Goal: Task Accomplishment & Management: Complete application form

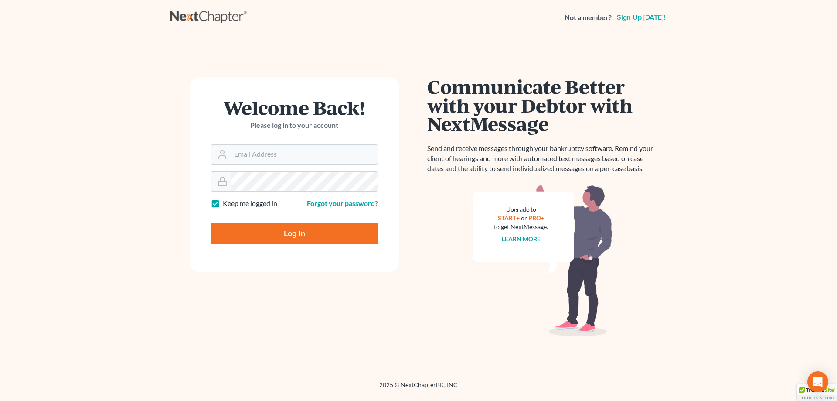
type input "[PERSON_NAME][EMAIL_ADDRESS][DOMAIN_NAME]"
click at [296, 237] on input "Log In" at bounding box center [294, 233] width 167 height 22
type input "Thinking..."
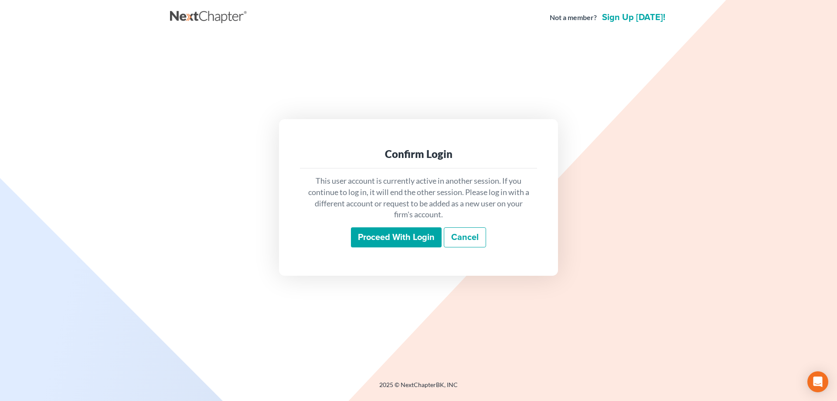
click at [399, 240] on input "Proceed with login" at bounding box center [396, 237] width 91 height 20
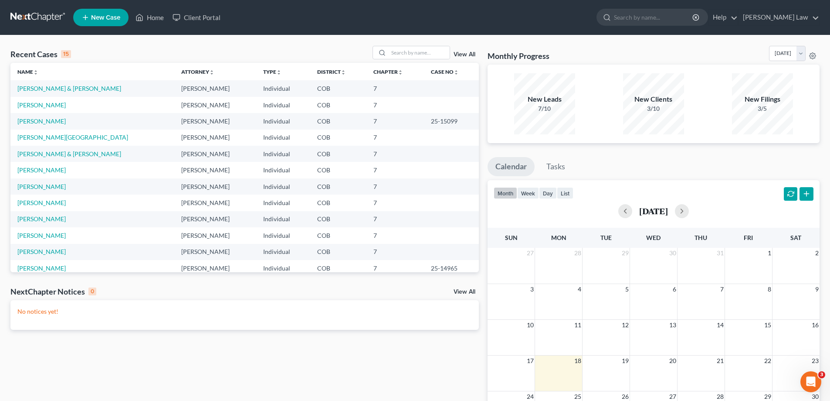
click at [462, 55] on link "View All" at bounding box center [465, 54] width 22 height 6
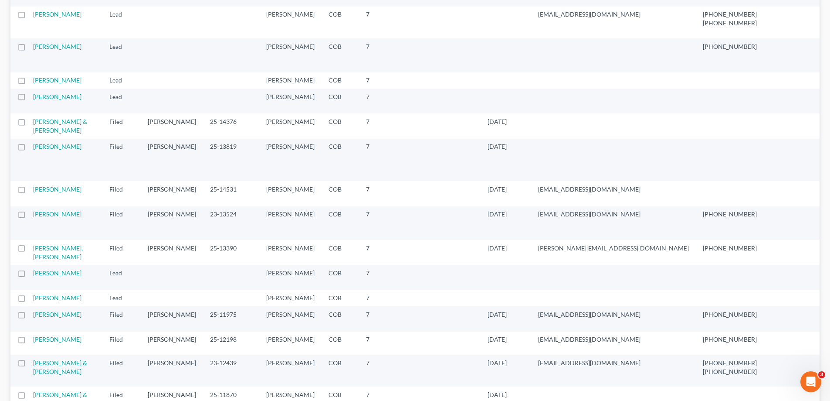
scroll to position [610, 0]
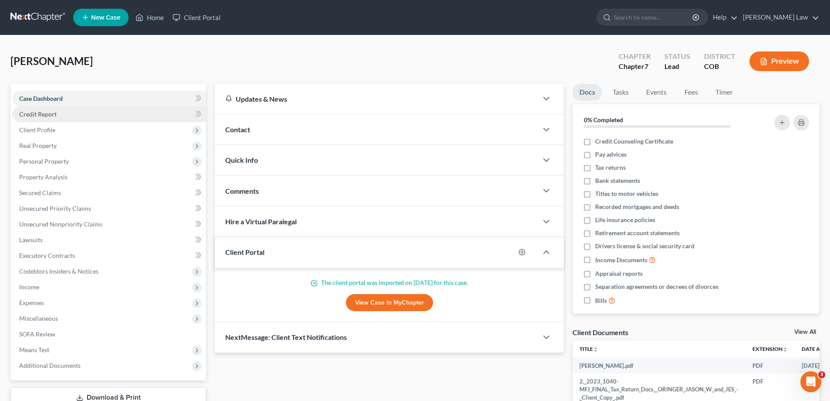
click at [45, 114] on span "Credit Report" at bounding box center [37, 113] width 37 height 7
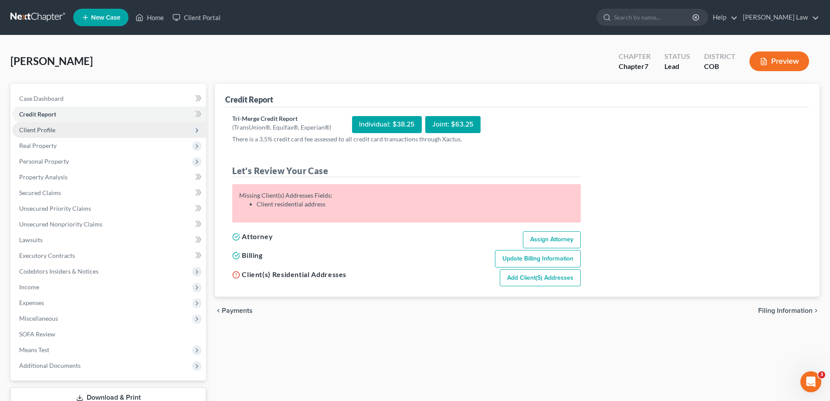
click at [41, 131] on span "Client Profile" at bounding box center [37, 129] width 36 height 7
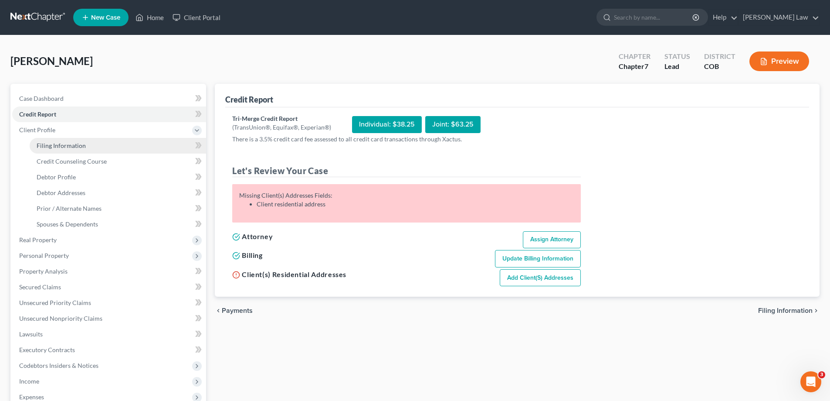
click at [61, 147] on span "Filing Information" at bounding box center [61, 145] width 49 height 7
select select "1"
select select "0"
select select "11"
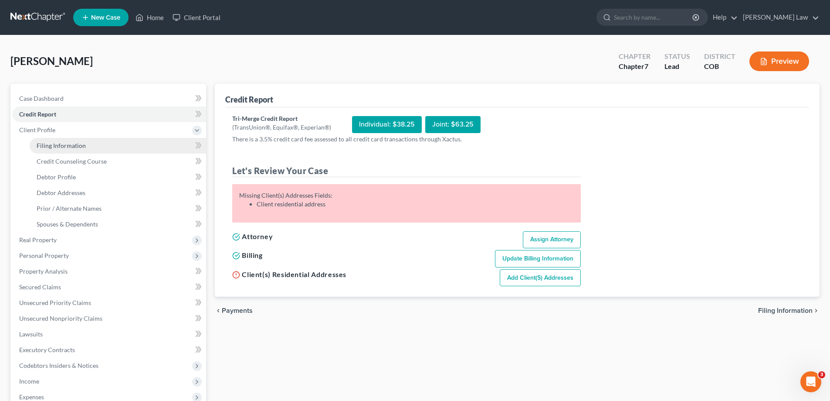
select select "0"
select select "5"
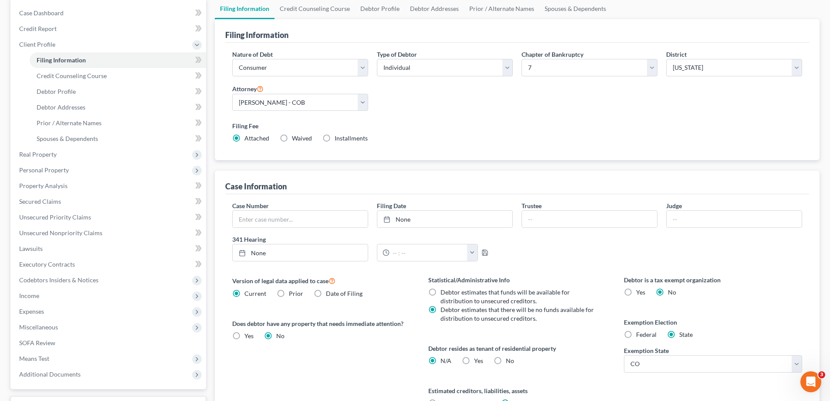
scroll to position [87, 0]
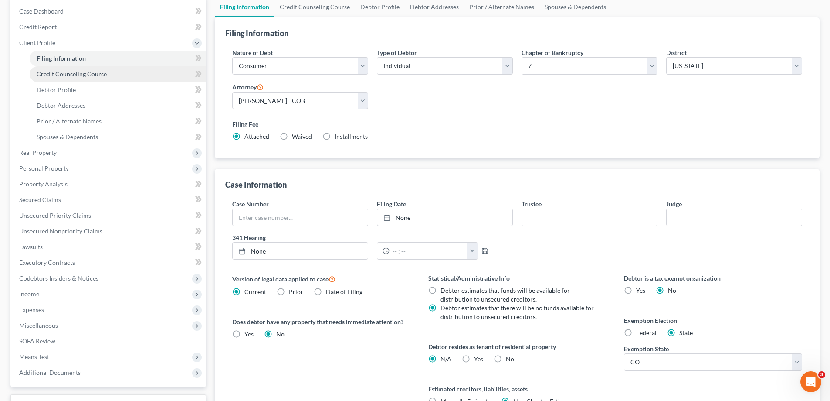
click at [65, 74] on span "Credit Counseling Course" at bounding box center [72, 73] width 70 height 7
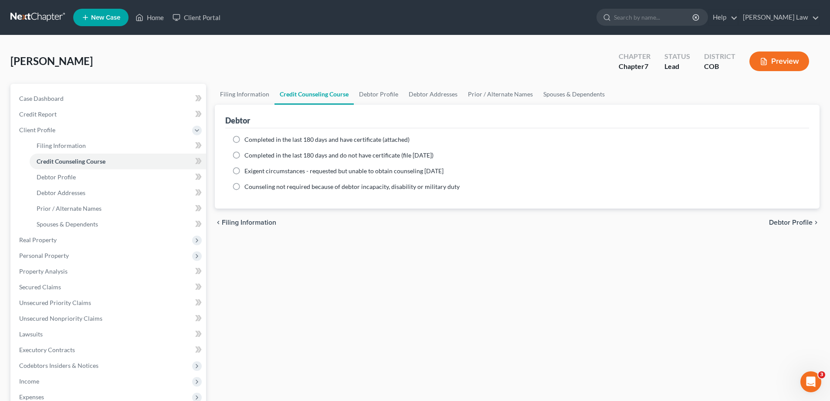
click at [245, 153] on label "Completed in the last 180 days and do not have certificate (file within 14 days)" at bounding box center [339, 155] width 189 height 9
click at [248, 153] on input "Completed in the last 180 days and do not have certificate (file within 14 days)" at bounding box center [251, 154] width 6 height 6
radio input "true"
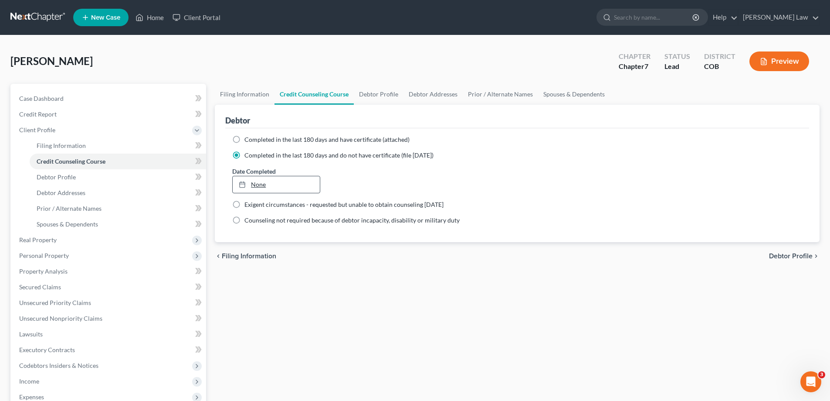
click at [256, 186] on link "None" at bounding box center [276, 184] width 87 height 17
type input "8/18/2025"
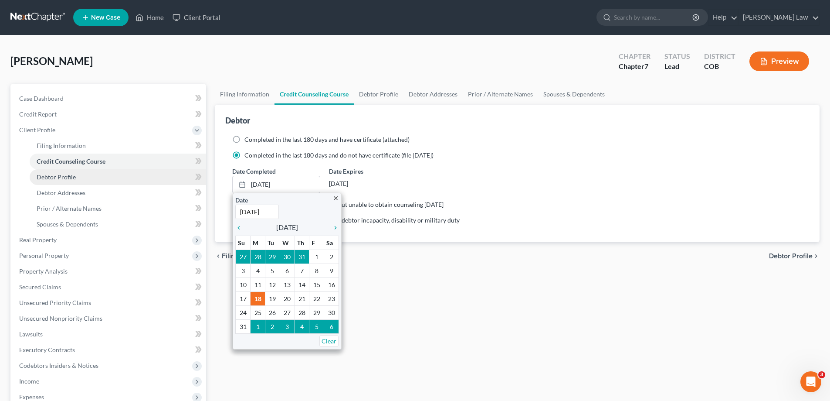
click at [43, 177] on span "Debtor Profile" at bounding box center [56, 176] width 39 height 7
select select "1"
select select "5"
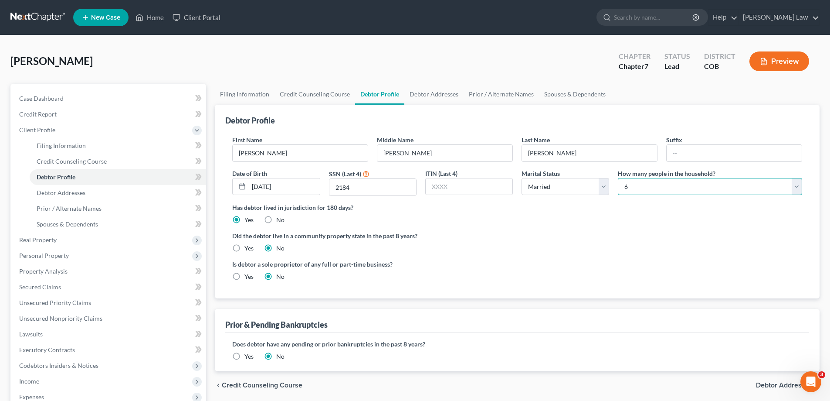
click at [797, 183] on select "Select 1 2 3 4 5 6 7 8 9 10 11 12 13 14 15 16 17 18 19 20" at bounding box center [710, 186] width 184 height 17
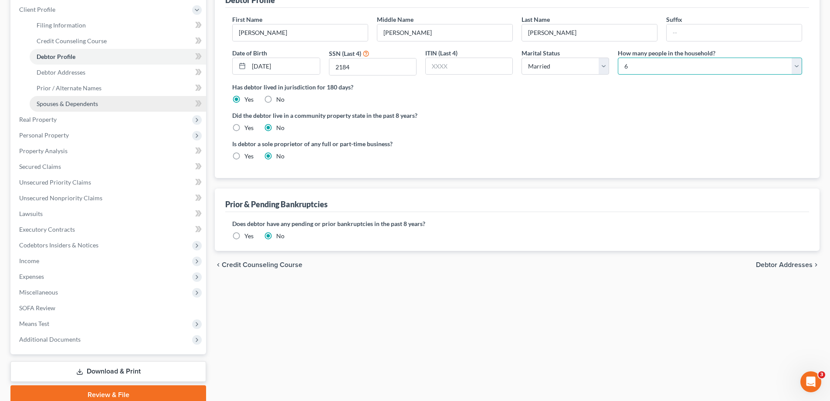
scroll to position [131, 0]
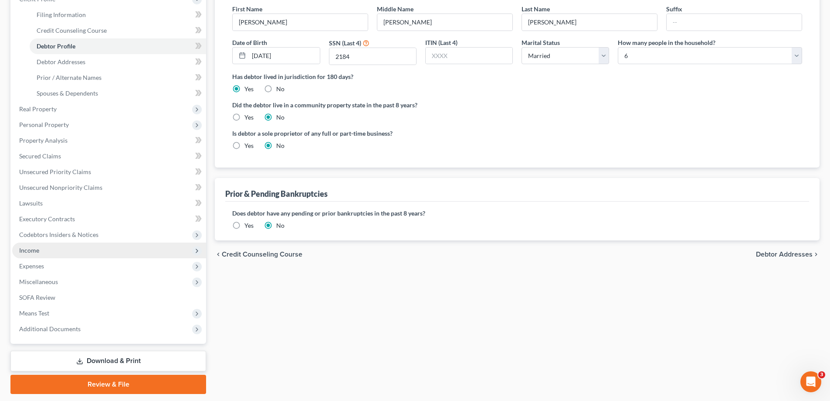
click at [37, 251] on span "Income" at bounding box center [29, 249] width 20 height 7
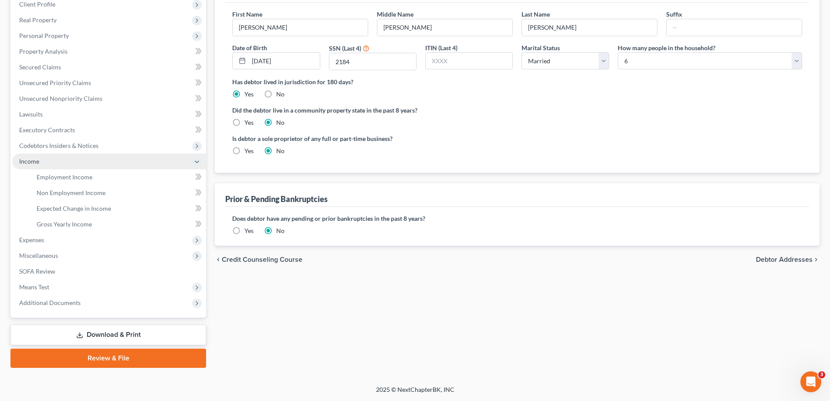
scroll to position [126, 0]
click at [58, 181] on link "Employment Income" at bounding box center [118, 177] width 177 height 16
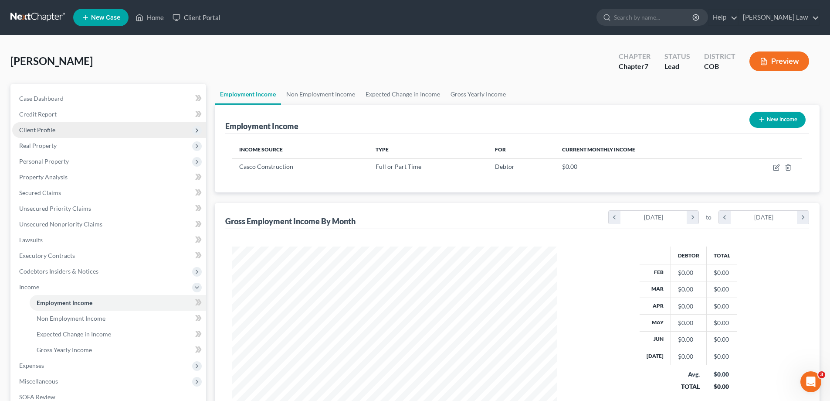
click at [37, 127] on span "Client Profile" at bounding box center [37, 129] width 36 height 7
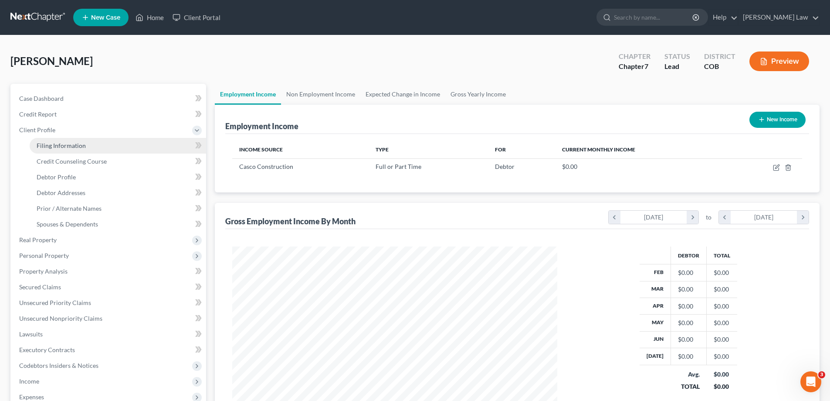
click at [72, 146] on span "Filing Information" at bounding box center [61, 145] width 49 height 7
select select "1"
select select "0"
select select "11"
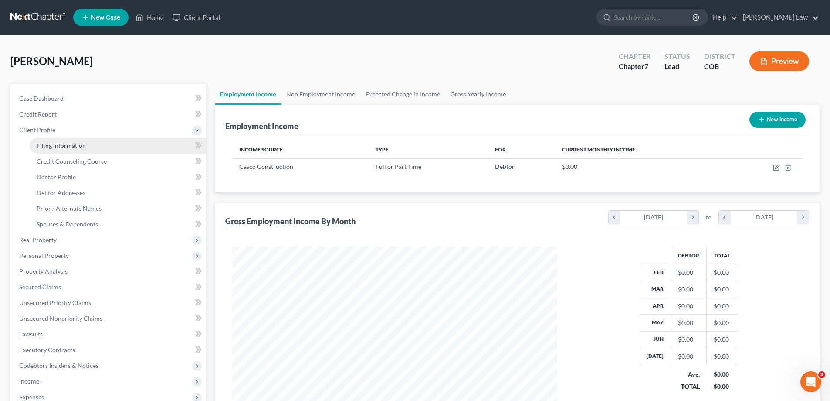
select select "0"
select select "5"
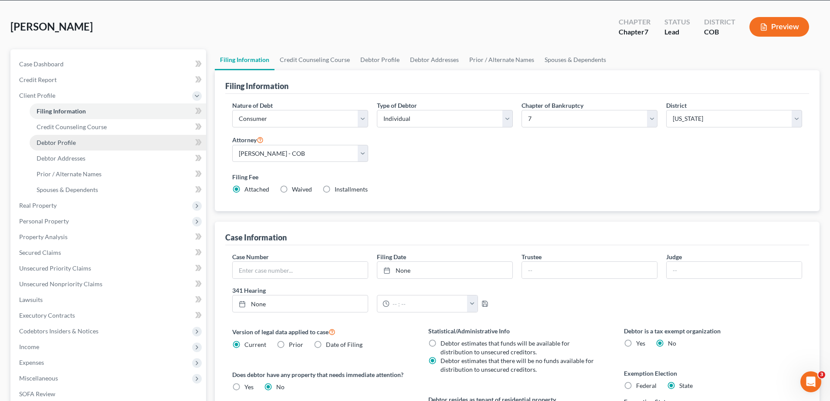
scroll to position [87, 0]
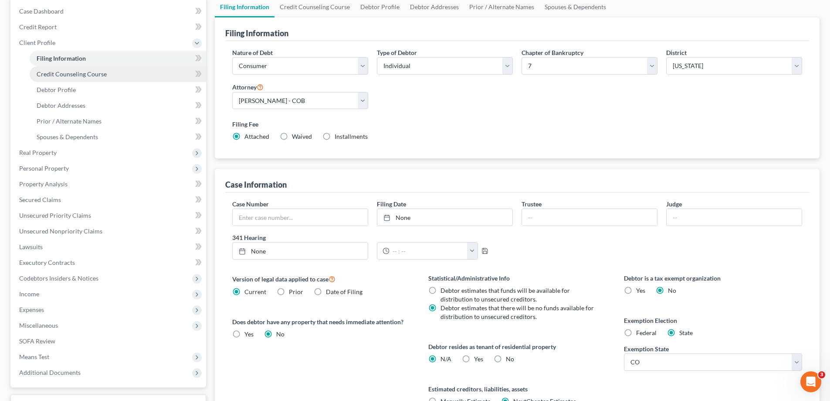
click at [78, 75] on span "Credit Counseling Course" at bounding box center [72, 73] width 70 height 7
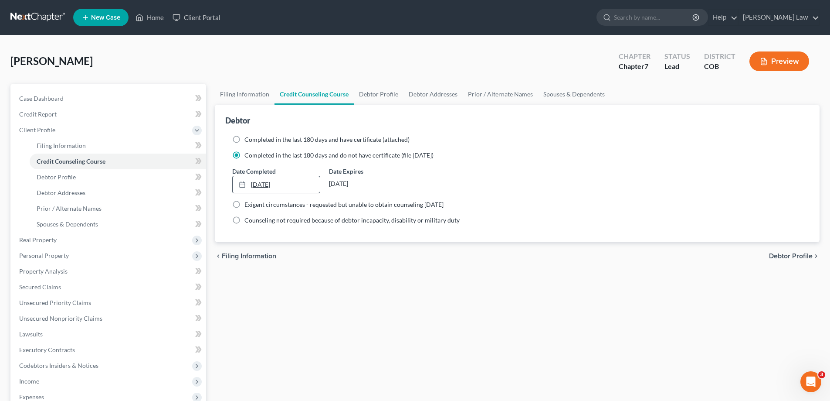
click at [241, 183] on icon at bounding box center [242, 184] width 7 height 7
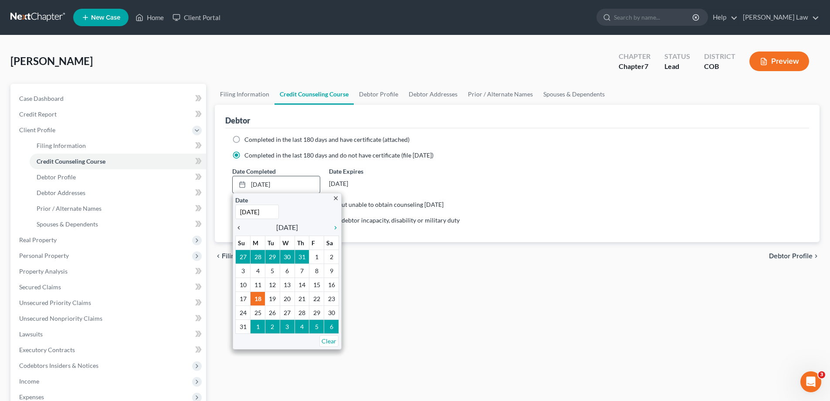
click at [239, 228] on icon "chevron_left" at bounding box center [240, 227] width 11 height 7
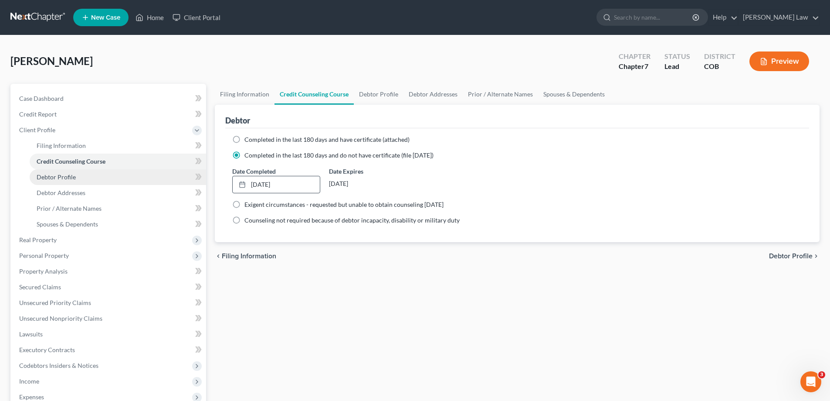
click at [67, 177] on span "Debtor Profile" at bounding box center [56, 176] width 39 height 7
select select "1"
select select "5"
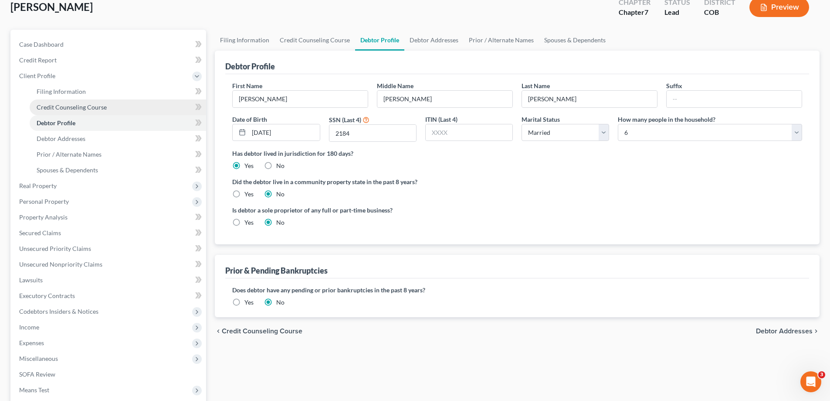
scroll to position [131, 0]
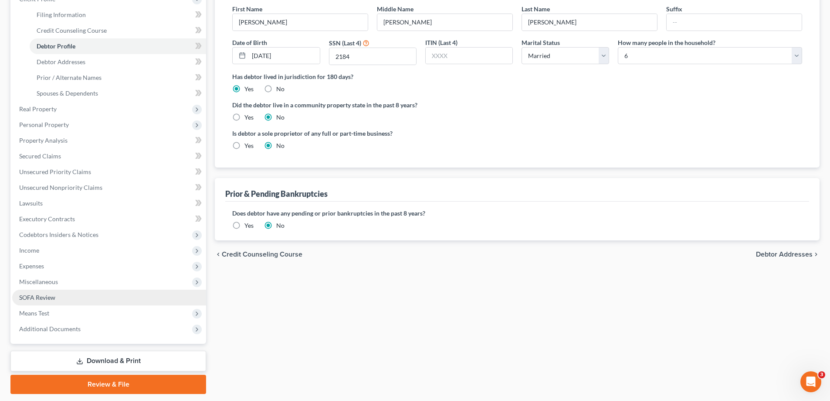
click at [44, 295] on span "SOFA Review" at bounding box center [37, 296] width 36 height 7
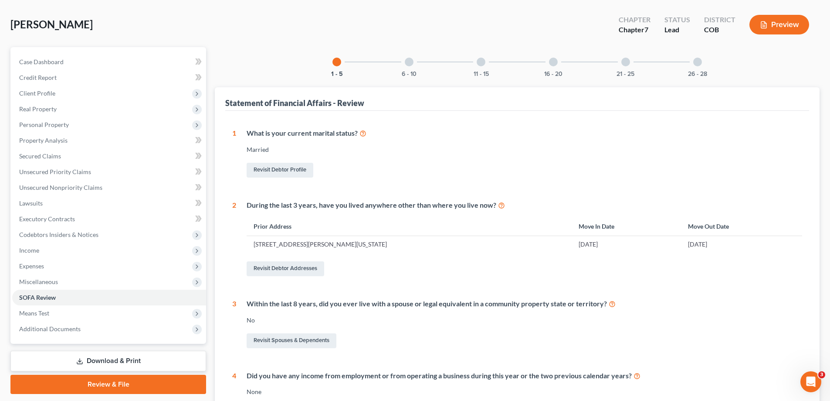
scroll to position [131, 0]
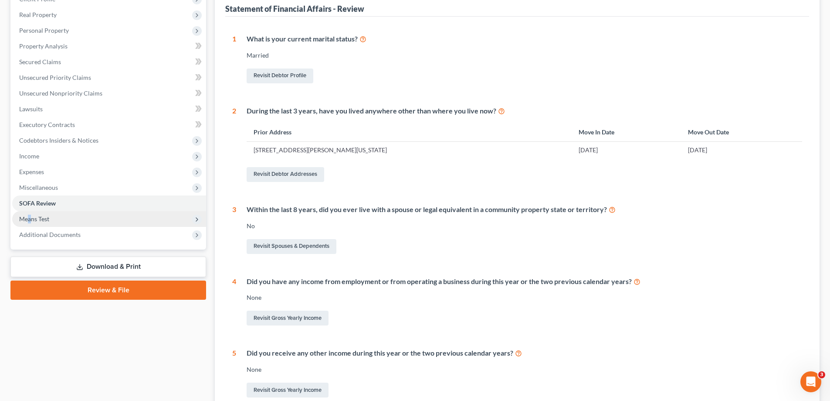
click at [30, 218] on span "Means Test" at bounding box center [34, 218] width 30 height 7
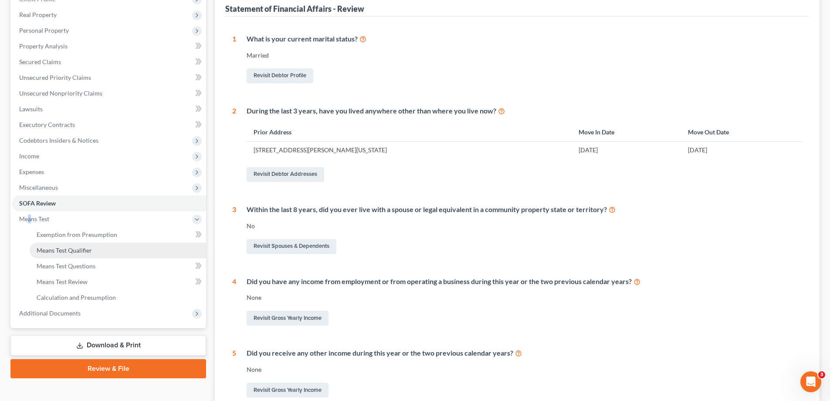
click at [63, 250] on span "Means Test Qualifier" at bounding box center [64, 249] width 55 height 7
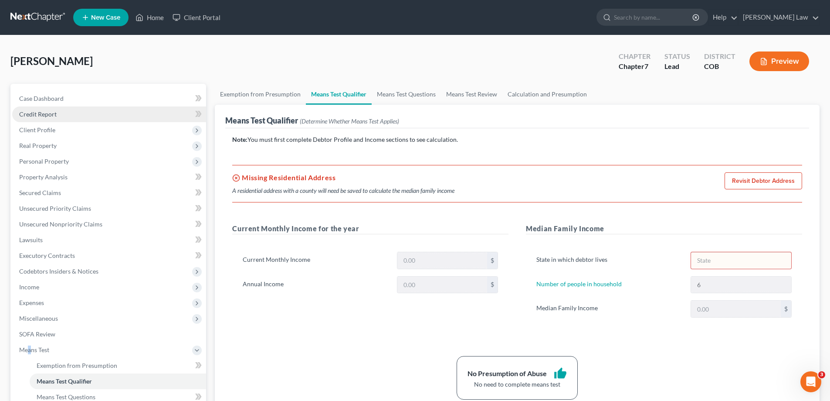
click at [47, 117] on span "Credit Report" at bounding box center [37, 113] width 37 height 7
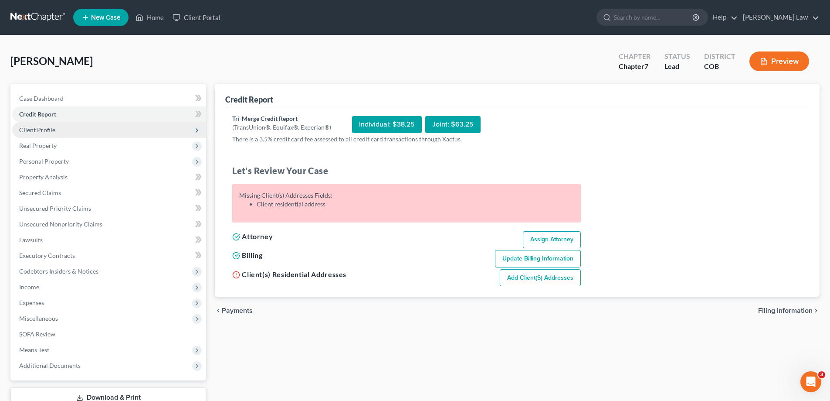
click at [40, 129] on span "Client Profile" at bounding box center [37, 129] width 36 height 7
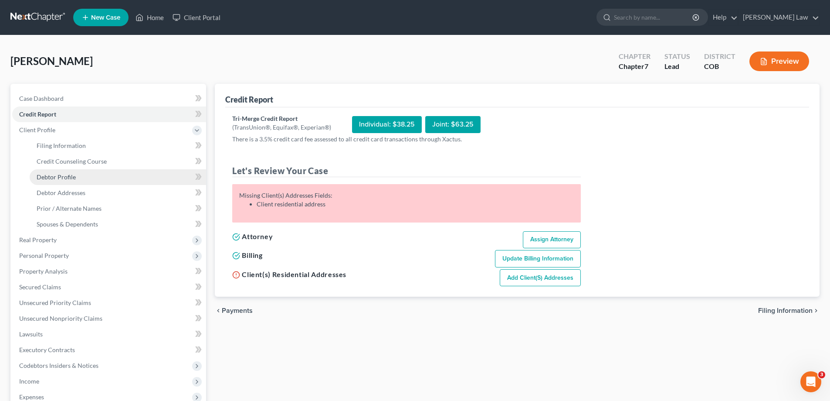
click at [58, 176] on span "Debtor Profile" at bounding box center [56, 176] width 39 height 7
select select "1"
select select "5"
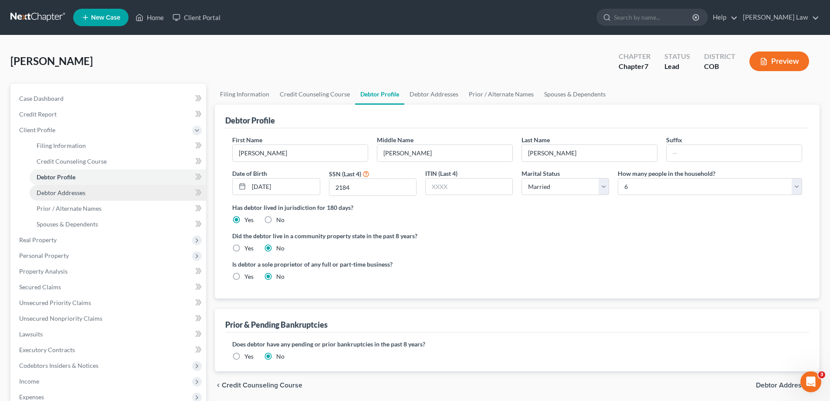
click at [68, 195] on span "Debtor Addresses" at bounding box center [61, 192] width 49 height 7
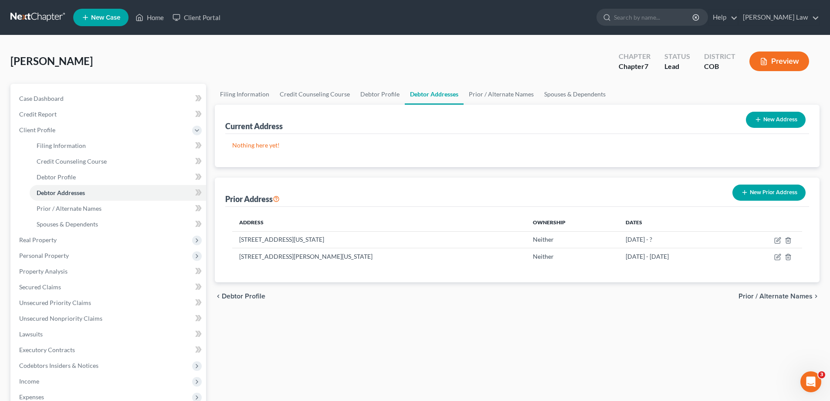
click at [763, 117] on button "New Address" at bounding box center [776, 120] width 60 height 16
select select "0"
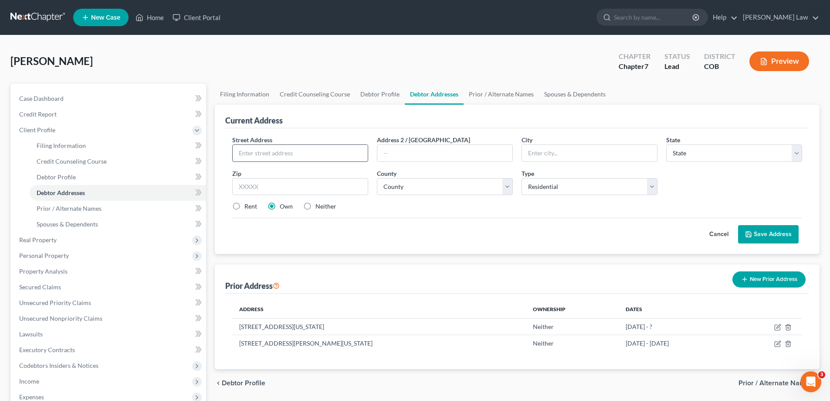
drag, startPoint x: 274, startPoint y: 150, endPoint x: 277, endPoint y: 156, distance: 6.8
click at [274, 150] on input "text" at bounding box center [300, 153] width 135 height 17
type input "1516 Snowpeak Court"
click at [540, 157] on input "text" at bounding box center [589, 153] width 135 height 17
type input "Colorado Springs"
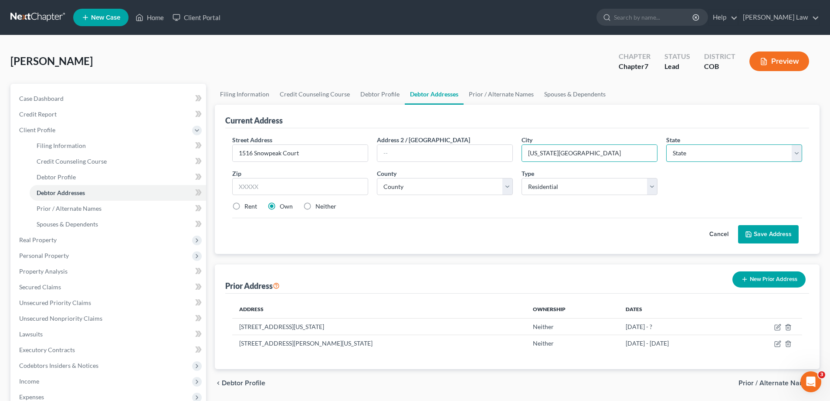
click at [794, 154] on select "State AL AK AR AZ CA CO CT DE DC FL GA GU HI ID IL IN IA KS KY LA ME MD MA MI M…" at bounding box center [734, 152] width 136 height 17
select select "5"
click at [666, 144] on select "State AL AK AR AZ CA CO CT DE DC FL GA GU HI ID IL IN IA KS KY LA ME MD MA MI M…" at bounding box center [734, 152] width 136 height 17
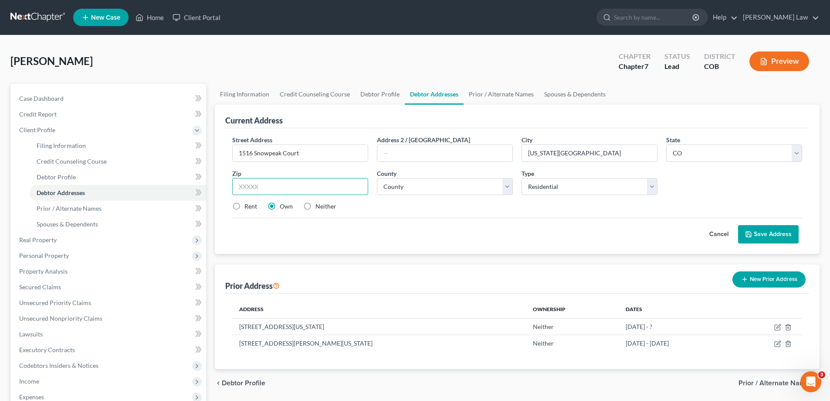
click at [263, 187] on input "text" at bounding box center [300, 186] width 136 height 17
type input "80921"
click at [507, 187] on select "County Adams County Alamosa County Arapahoe County Archuleta County Baca County…" at bounding box center [445, 186] width 136 height 17
select select "20"
click at [377, 178] on select "County Adams County Alamosa County Arapahoe County Archuleta County Baca County…" at bounding box center [445, 186] width 136 height 17
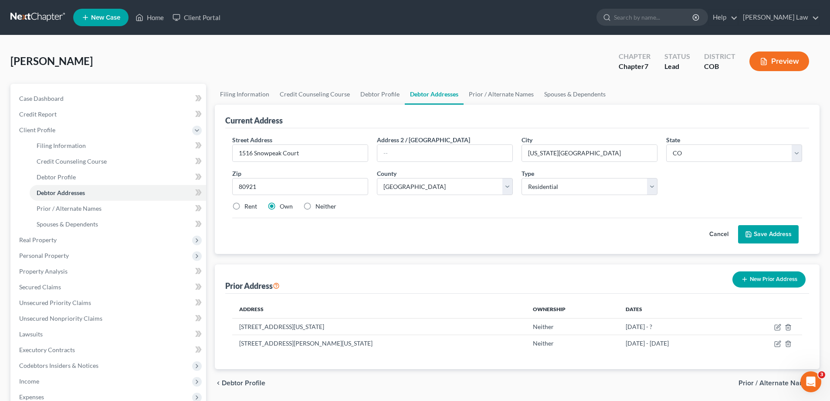
click at [760, 235] on button "Save Address" at bounding box center [768, 234] width 61 height 18
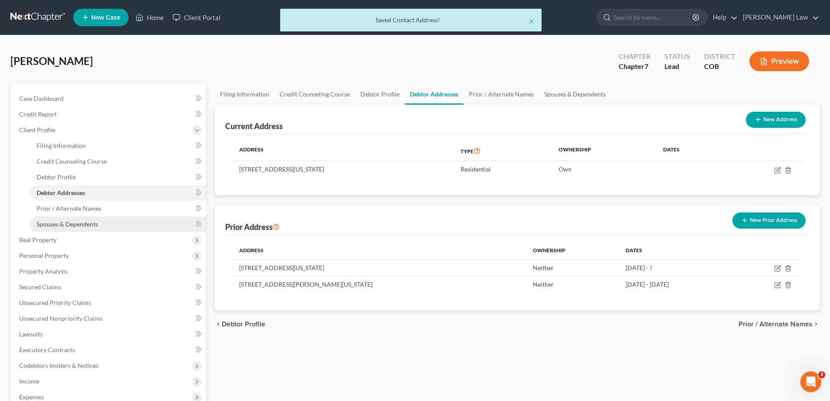
click at [71, 225] on span "Spouses & Dependents" at bounding box center [67, 223] width 61 height 7
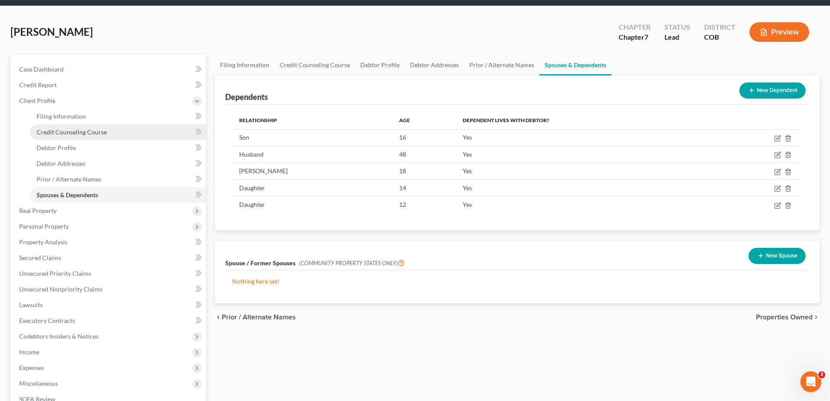
scroll to position [44, 0]
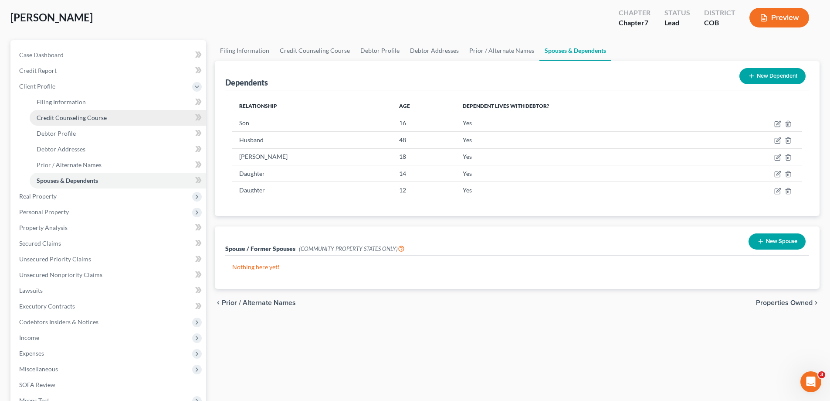
click at [72, 117] on span "Credit Counseling Course" at bounding box center [72, 117] width 70 height 7
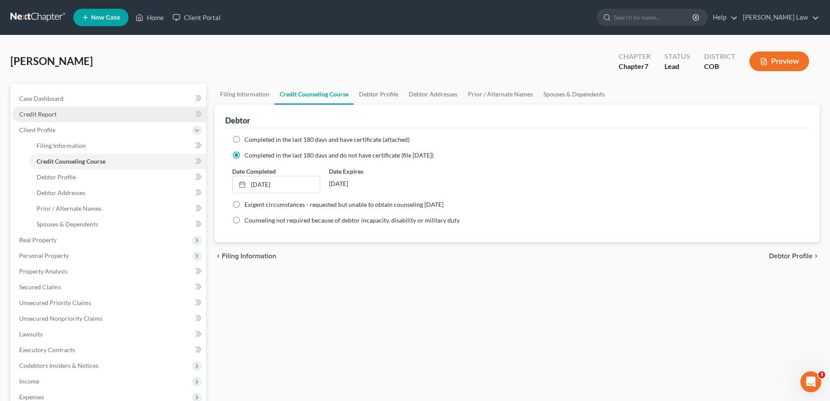
click at [48, 113] on span "Credit Report" at bounding box center [37, 113] width 37 height 7
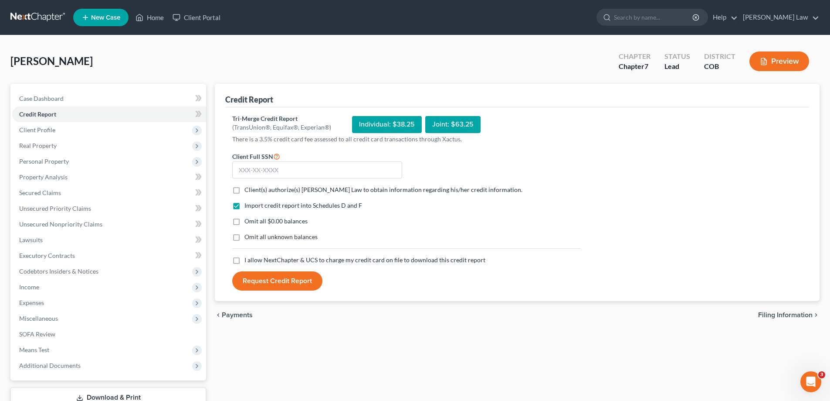
click at [245, 190] on label "Client(s) authorize(s) Kinnaird Law to obtain information regarding his/her cre…" at bounding box center [384, 189] width 278 height 9
click at [248, 190] on input "Client(s) authorize(s) Kinnaird Law to obtain information regarding his/her cre…" at bounding box center [251, 188] width 6 height 6
checkbox input "true"
click at [245, 260] on label "I allow NextChapter & UCS to charge my credit card on file to download this cre…" at bounding box center [365, 259] width 241 height 9
click at [248, 260] on input "I allow NextChapter & UCS to charge my credit card on file to download this cre…" at bounding box center [251, 258] width 6 height 6
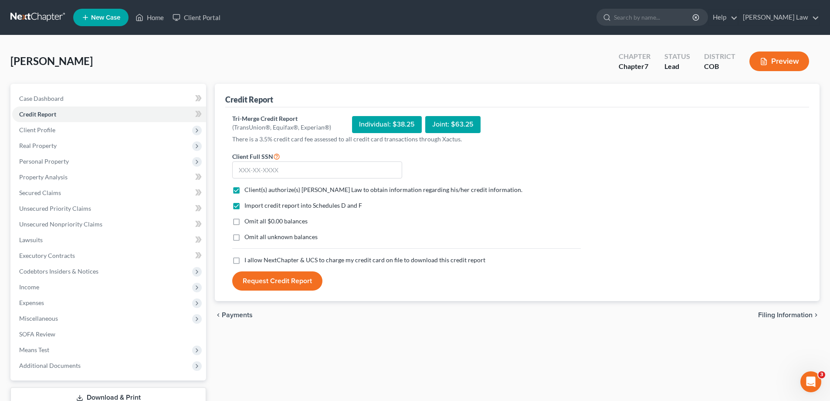
checkbox input "true"
click at [248, 170] on input "text" at bounding box center [317, 169] width 170 height 17
type input "523-57-2184"
click at [277, 282] on button "Request Credit Report" at bounding box center [277, 280] width 90 height 19
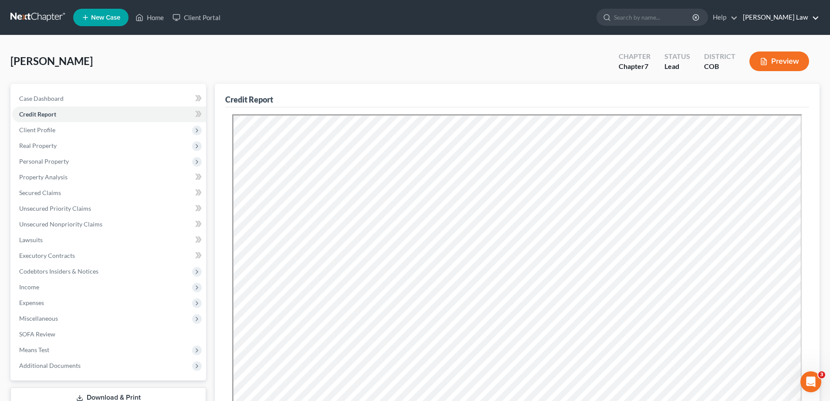
click at [792, 17] on link "Kinnaird Law" at bounding box center [779, 18] width 81 height 16
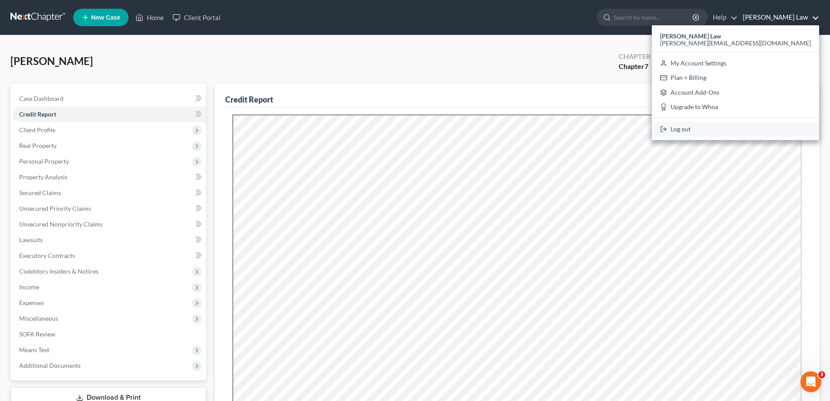
click at [763, 129] on link "Log out" at bounding box center [735, 129] width 167 height 15
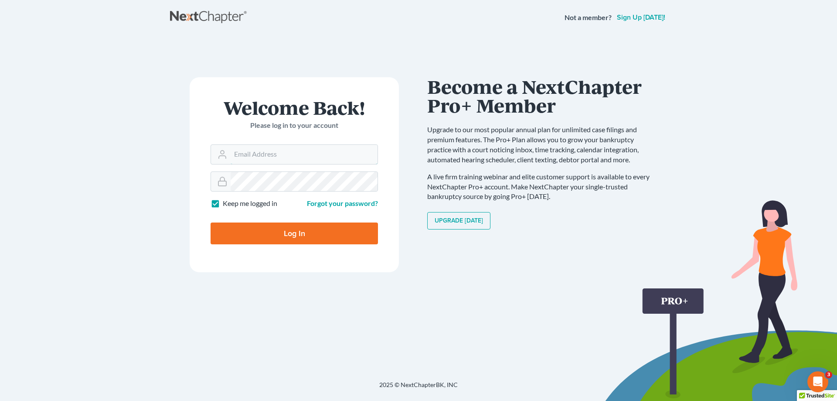
type input "[PERSON_NAME][EMAIL_ADDRESS][DOMAIN_NAME]"
click at [292, 234] on input "Log In" at bounding box center [294, 233] width 167 height 22
type input "Thinking..."
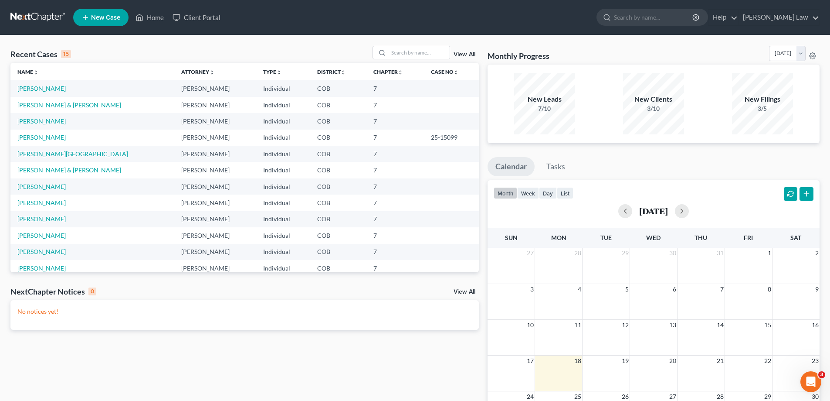
click at [553, 349] on div "10 11 12 13 14 15 16" at bounding box center [654, 337] width 332 height 36
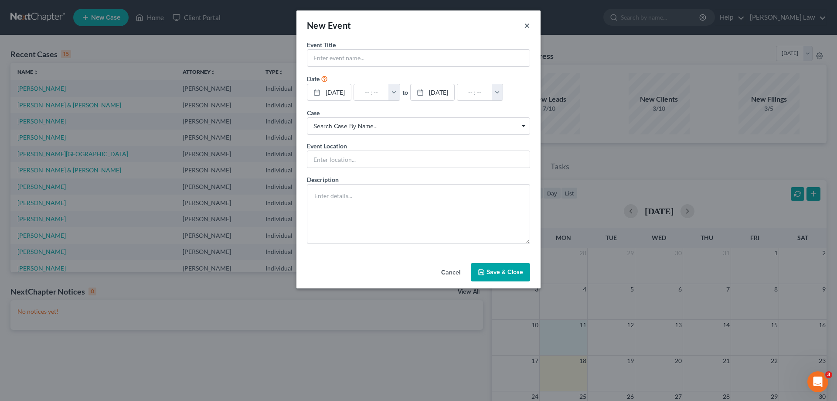
click at [525, 28] on button "×" at bounding box center [527, 25] width 6 height 10
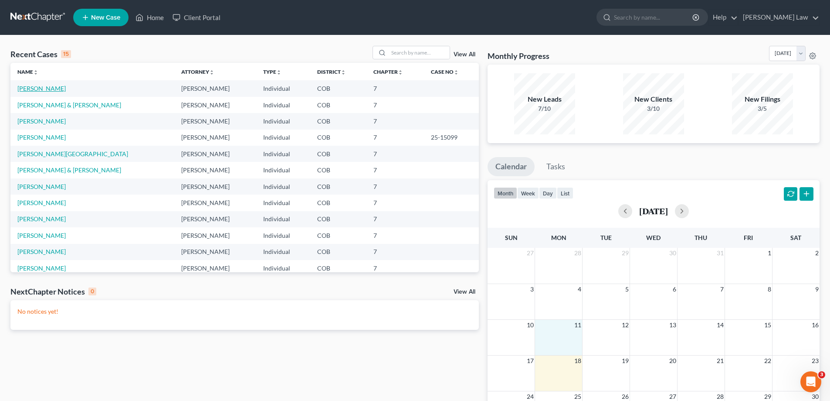
click at [44, 90] on link "Oringer, Jessica" at bounding box center [41, 88] width 48 height 7
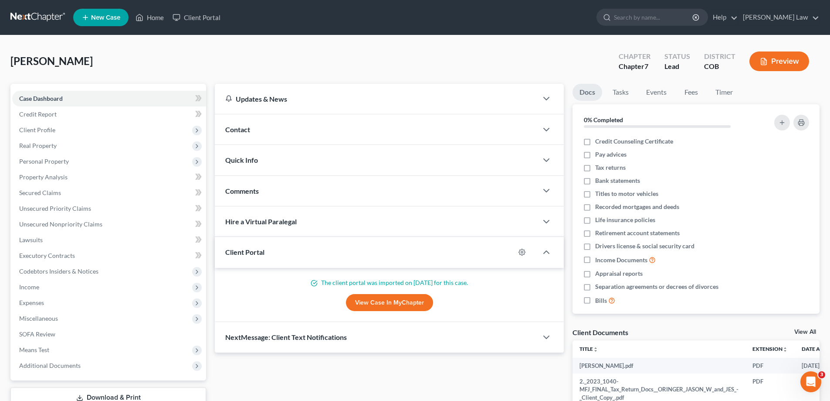
scroll to position [44, 0]
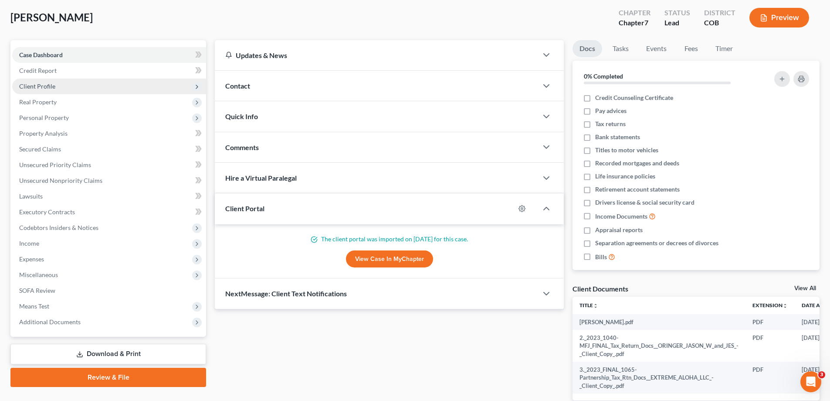
click at [39, 85] on span "Client Profile" at bounding box center [37, 85] width 36 height 7
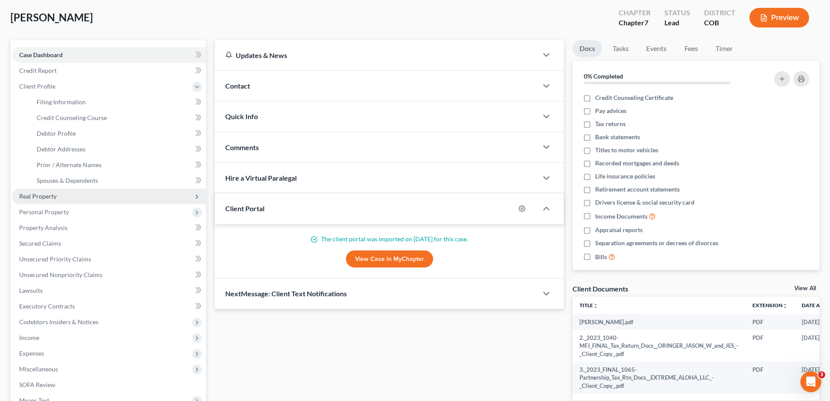
click at [41, 194] on span "Real Property" at bounding box center [37, 195] width 37 height 7
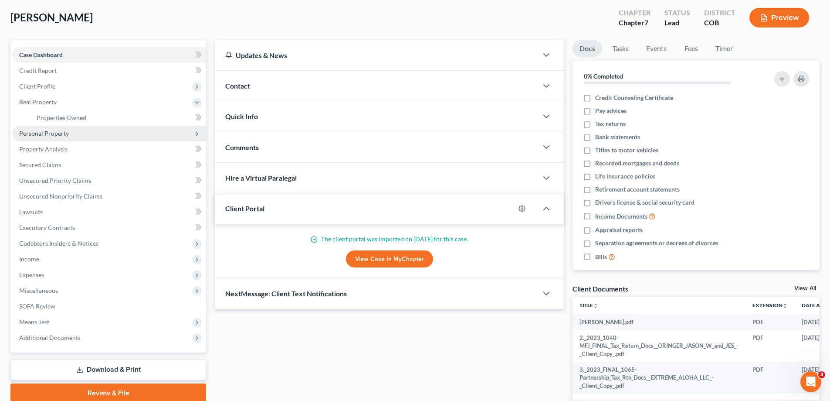
click at [43, 135] on span "Personal Property" at bounding box center [44, 132] width 50 height 7
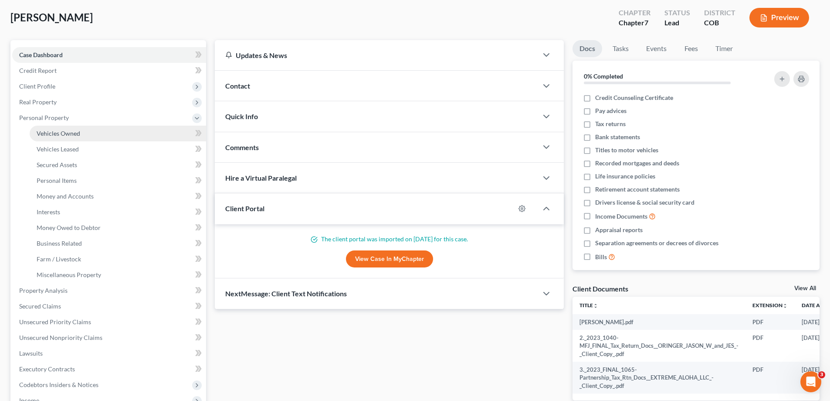
click at [58, 136] on span "Vehicles Owned" at bounding box center [59, 132] width 44 height 7
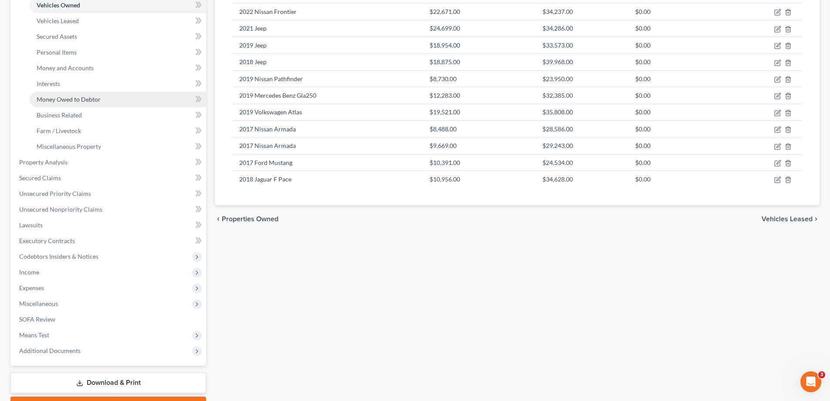
scroll to position [174, 0]
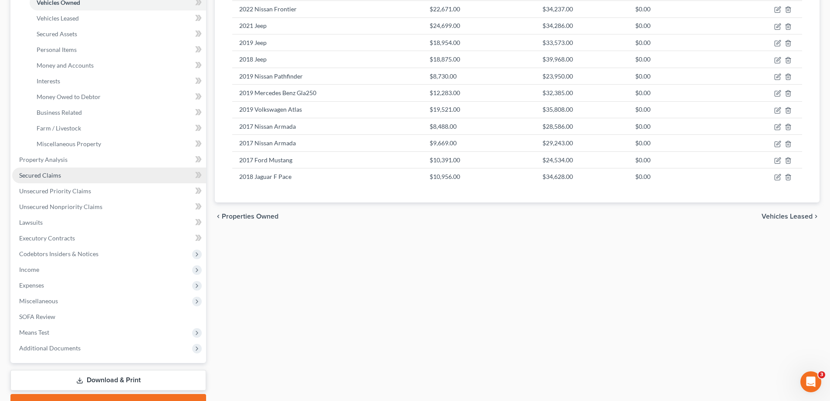
click at [43, 175] on span "Secured Claims" at bounding box center [40, 174] width 42 height 7
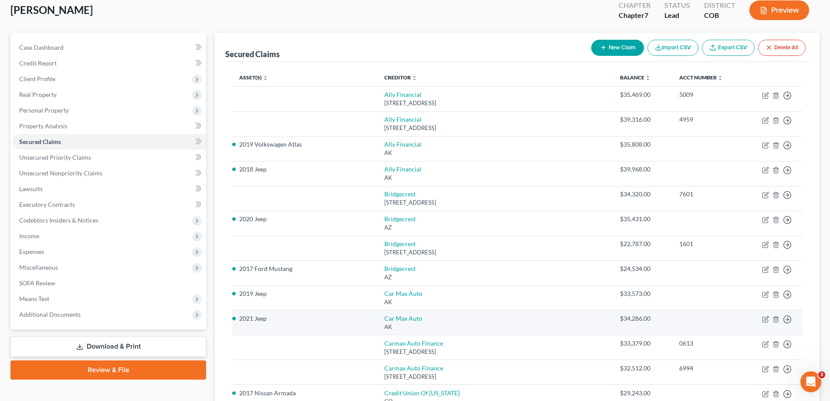
scroll to position [47, 0]
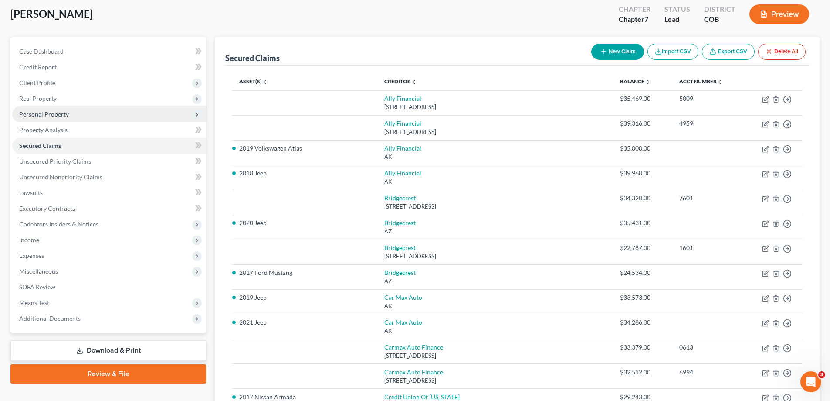
click at [53, 115] on span "Personal Property" at bounding box center [44, 113] width 50 height 7
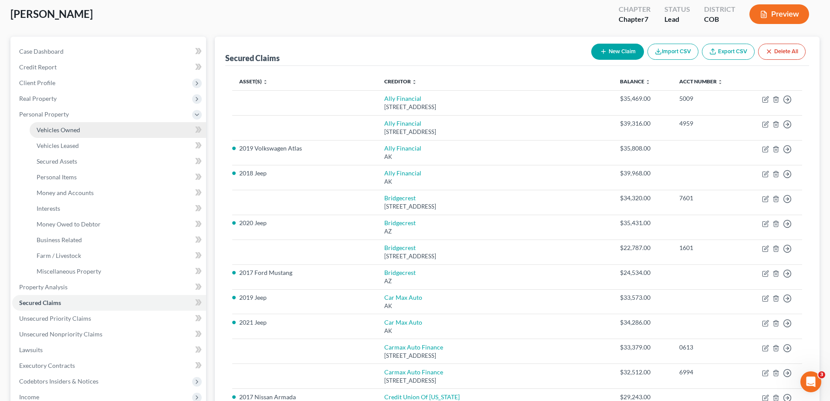
click at [59, 131] on span "Vehicles Owned" at bounding box center [59, 129] width 44 height 7
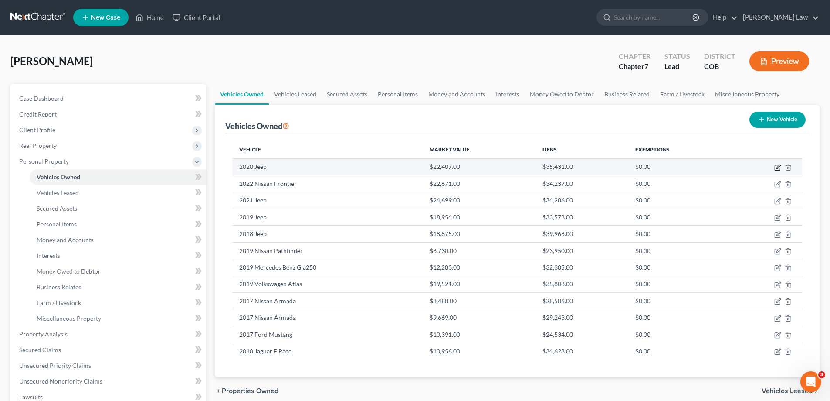
click at [777, 167] on icon "button" at bounding box center [779, 166] width 4 height 4
select select "0"
select select "6"
select select "2"
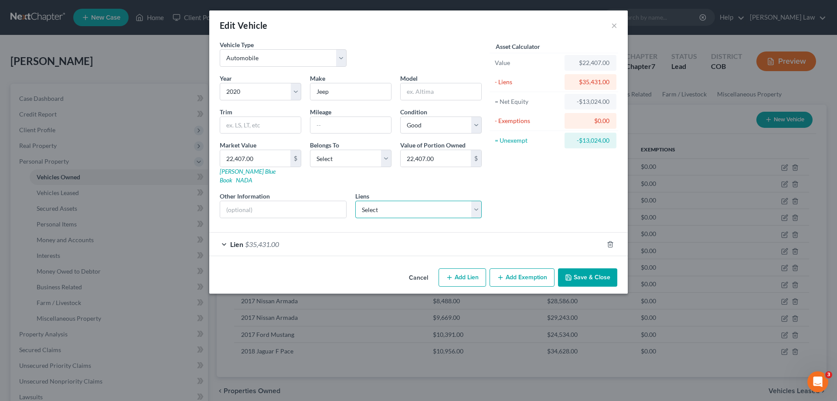
click at [470, 200] on select "Select Ent Cu - $272,759.00 Ally Financial - $39,316.00 Ally Financial - $35,46…" at bounding box center [418, 208] width 127 height 17
select select "3"
click at [355, 200] on select "Select Ent Cu - $272,759.00 Ally Financial - $39,316.00 Ally Financial - $35,46…" at bounding box center [418, 208] width 127 height 17
select select
select select "3"
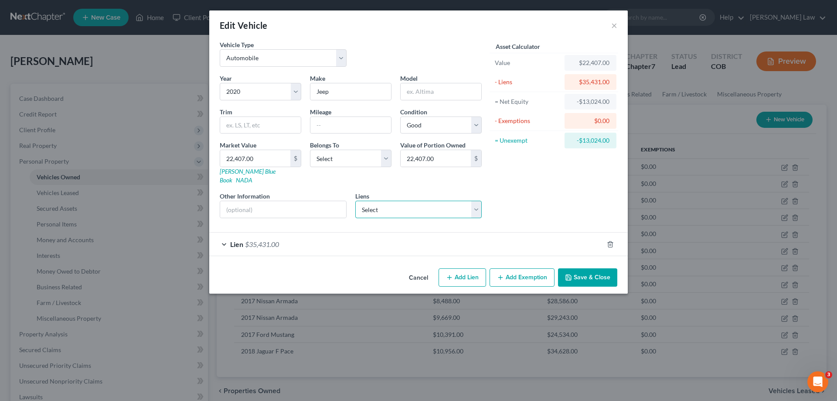
select select "0"
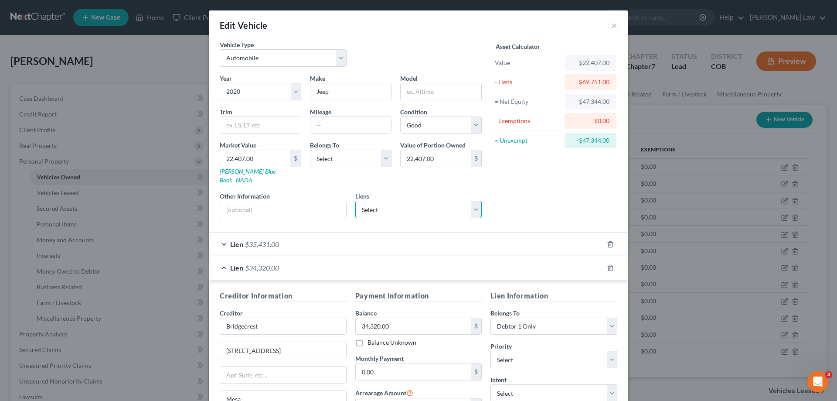
click at [473, 203] on select "Select Ent Cu - $272,759.00 Ally Financial - $39,316.00 Ally Financial - $35,46…" at bounding box center [418, 208] width 127 height 17
click at [557, 194] on div "Asset Calculator Value $22,407.00 - Liens $69,751.00 = Net Equity -$47,344.00 -…" at bounding box center [554, 132] width 136 height 185
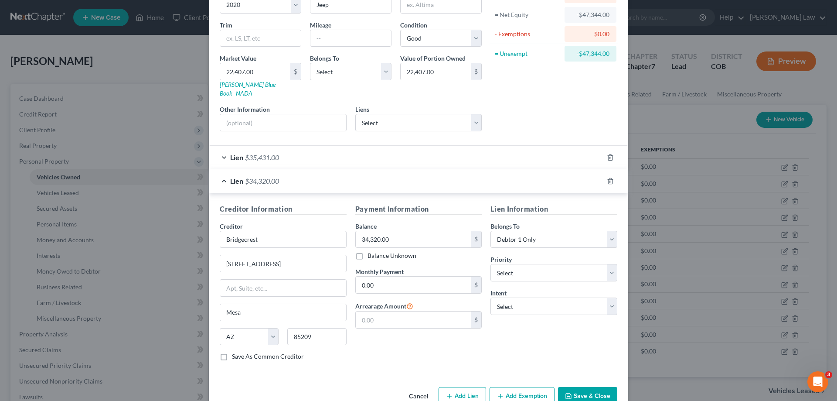
scroll to position [87, 0]
click at [608, 297] on select "Select Surrender Redeem Reaffirm Avoid Other" at bounding box center [553, 305] width 127 height 17
select select "0"
click at [490, 297] on select "Select Surrender Redeem Reaffirm Avoid Other" at bounding box center [553, 305] width 127 height 17
click at [591, 387] on button "Save & Close" at bounding box center [587, 395] width 59 height 18
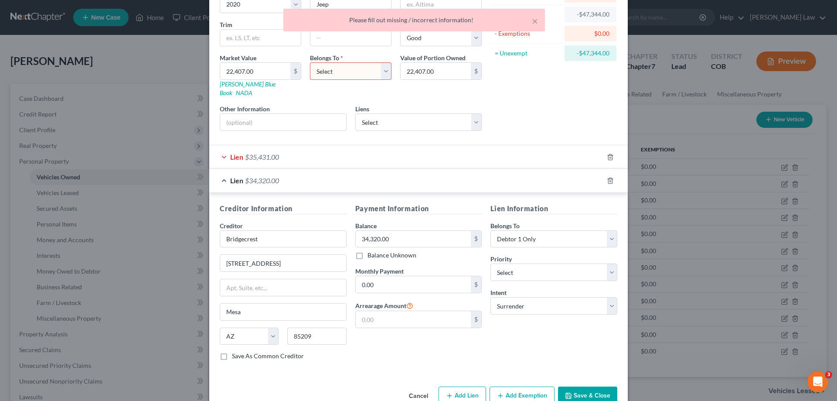
click at [383, 71] on select "Select Debtor 1 Only Debtor 2 Only Debtor 1 And Debtor 2 Only At Least One Of T…" at bounding box center [351, 70] width 82 height 17
select select "0"
click at [310, 62] on select "Select Debtor 1 Only Debtor 2 Only Debtor 1 And Debtor 2 Only At Least One Of T…" at bounding box center [351, 70] width 82 height 17
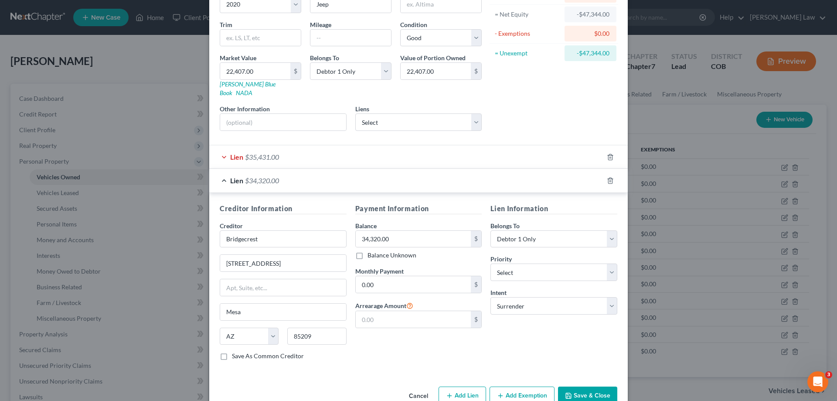
click at [588, 386] on button "Save & Close" at bounding box center [587, 395] width 59 height 18
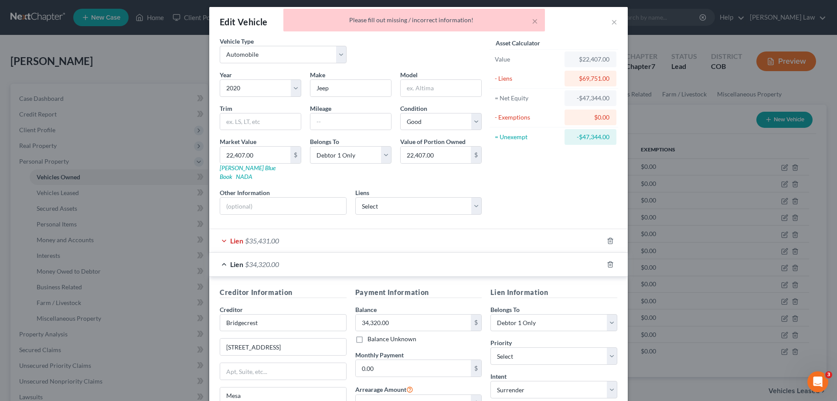
scroll to position [0, 0]
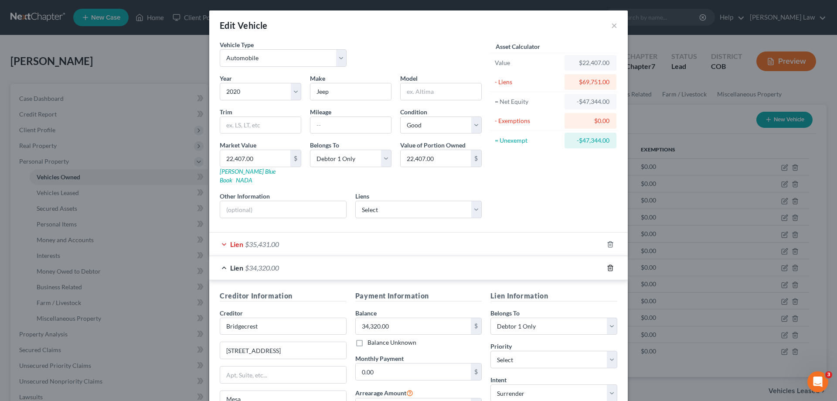
click at [607, 264] on icon "button" at bounding box center [610, 267] width 7 height 7
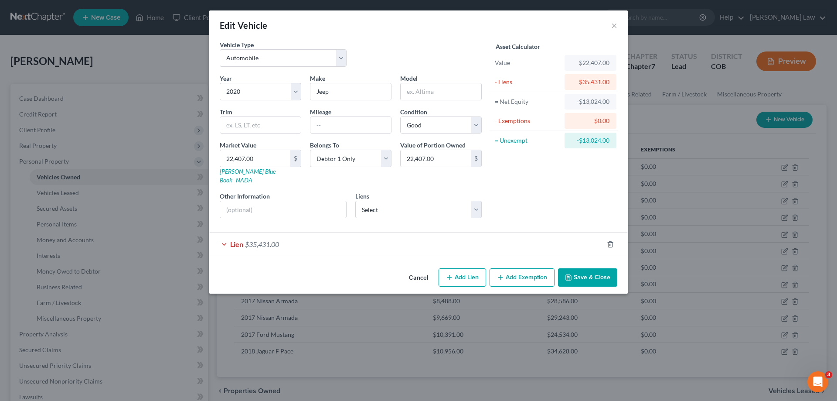
click at [226, 235] on div "Lien $35,431.00" at bounding box center [406, 243] width 394 height 23
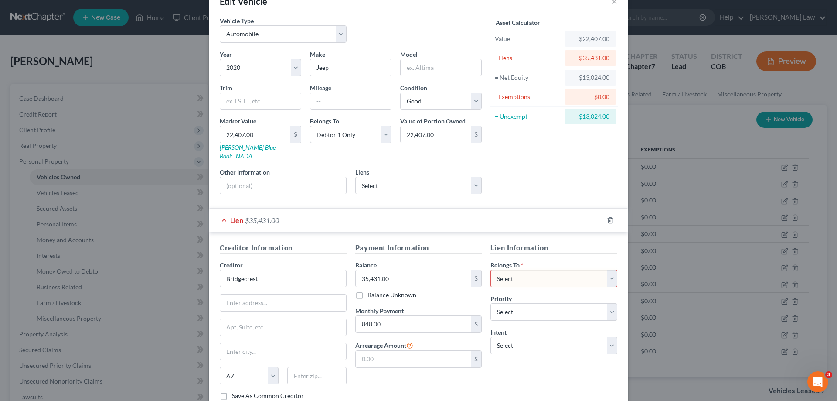
scroll to position [44, 0]
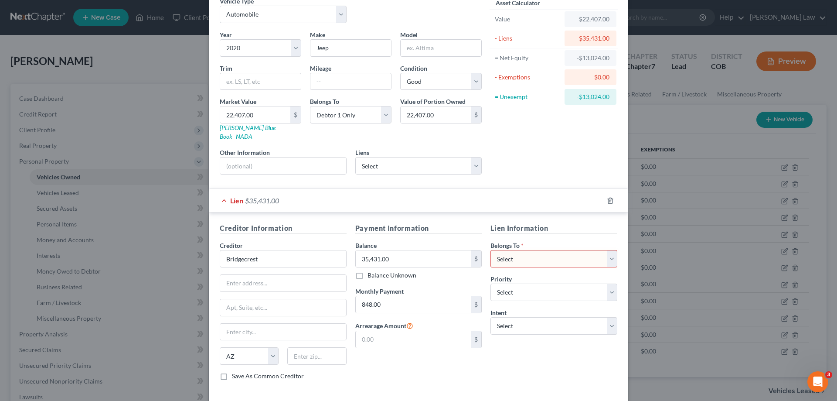
click at [611, 251] on select "Select Debtor 1 Only Debtor 2 Only Debtor 1 And Debtor 2 Only At Least One Of T…" at bounding box center [553, 258] width 127 height 17
select select "0"
click at [490, 250] on select "Select Debtor 1 Only Debtor 2 Only Debtor 1 And Debtor 2 Only At Least One Of T…" at bounding box center [553, 258] width 127 height 17
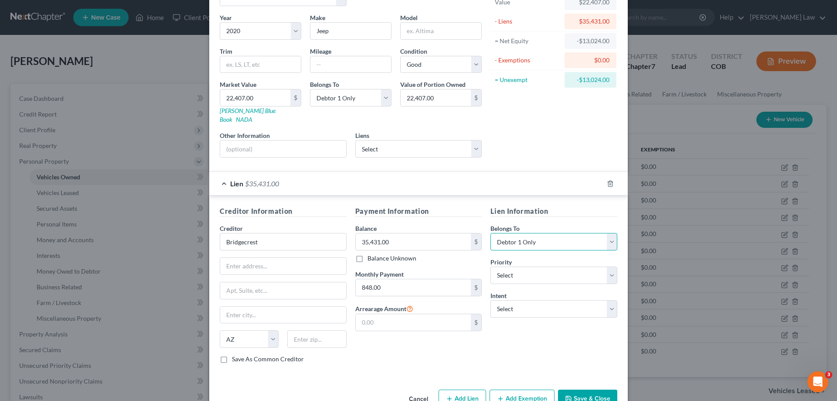
scroll to position [76, 0]
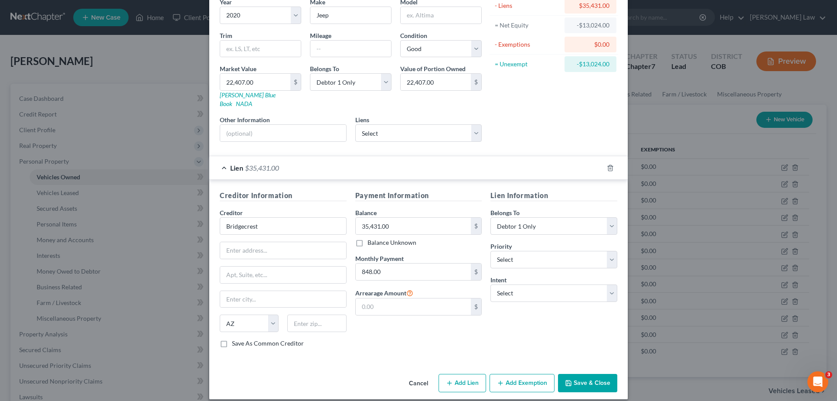
click at [589, 374] on button "Save & Close" at bounding box center [587, 383] width 59 height 18
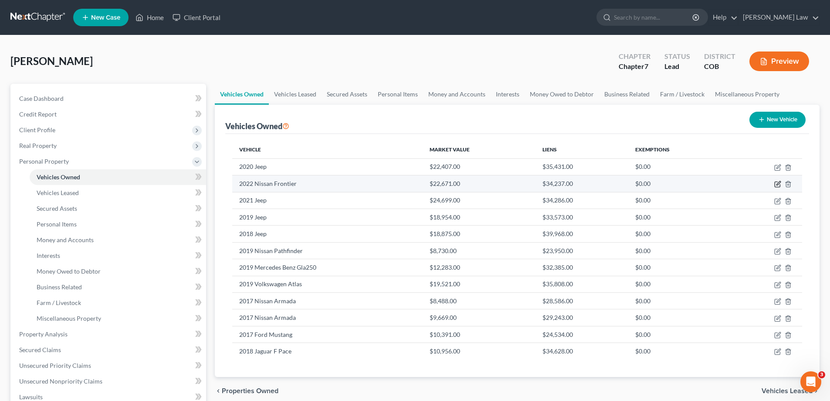
click at [777, 183] on icon "button" at bounding box center [777, 183] width 7 height 7
select select "0"
select select "4"
select select "1"
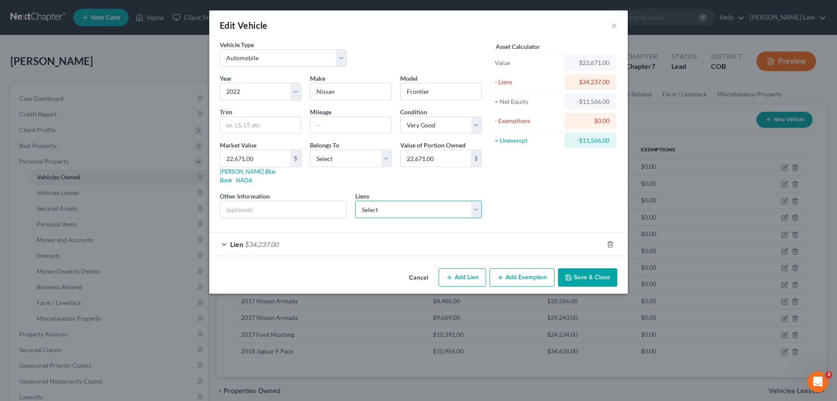
click at [474, 202] on select "Select Ent Cu - $272,759.00 Ally Financial - $39,316.00 Ally Financial - $35,46…" at bounding box center [418, 208] width 127 height 17
select select "12"
click at [355, 200] on select "Select Ent Cu - $272,759.00 Ally Financial - $39,316.00 Ally Financial - $35,46…" at bounding box center [418, 208] width 127 height 17
select select
select select "5"
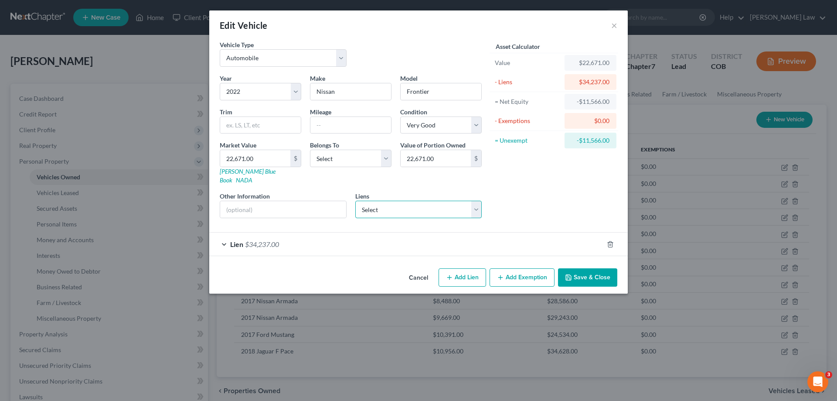
select select "0"
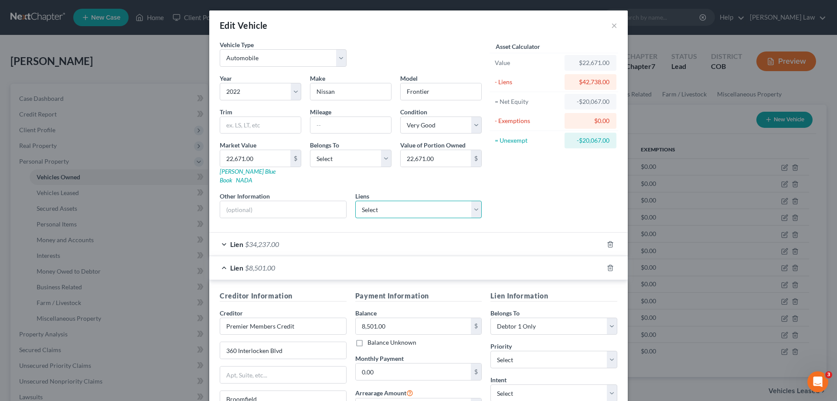
click at [473, 200] on select "Select Ent Cu - $272,759.00 Ally Financial - $39,316.00 Ally Financial - $35,46…" at bounding box center [418, 208] width 127 height 17
click at [530, 191] on div "Asset Calculator Value $22,671.00 - Liens $42,738.00 = Net Equity -$20,067.00 -…" at bounding box center [554, 132] width 136 height 185
click at [385, 157] on select "Select Debtor 1 Only Debtor 2 Only Debtor 1 And Debtor 2 Only At Least One Of T…" at bounding box center [351, 157] width 82 height 17
select select "0"
click at [310, 149] on select "Select Debtor 1 Only Debtor 2 Only Debtor 1 And Debtor 2 Only At Least One Of T…" at bounding box center [351, 157] width 82 height 17
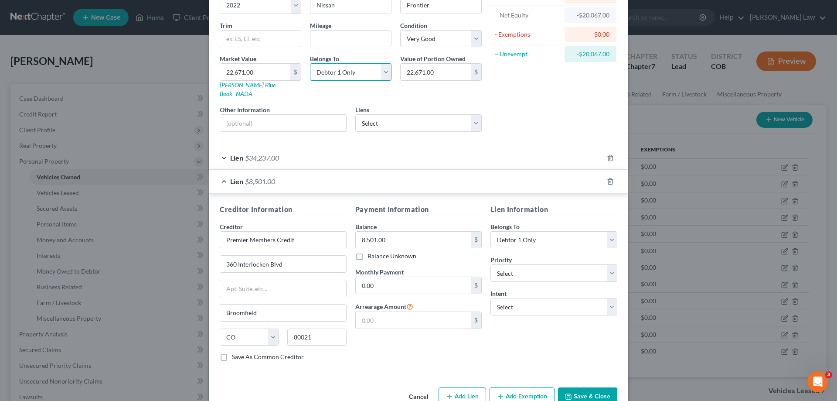
scroll to position [87, 0]
click at [607, 300] on select "Select Surrender Redeem Reaffirm Avoid Other" at bounding box center [553, 305] width 127 height 17
select select "0"
click at [490, 297] on select "Select Surrender Redeem Reaffirm Avoid Other" at bounding box center [553, 305] width 127 height 17
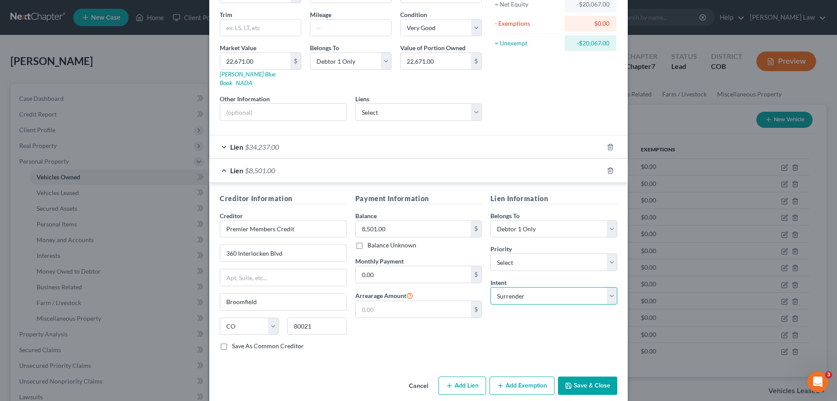
scroll to position [100, 0]
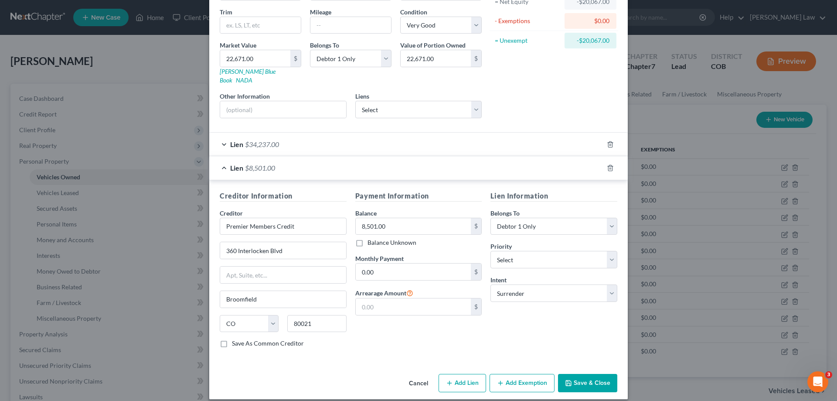
click at [589, 374] on button "Save & Close" at bounding box center [587, 383] width 59 height 18
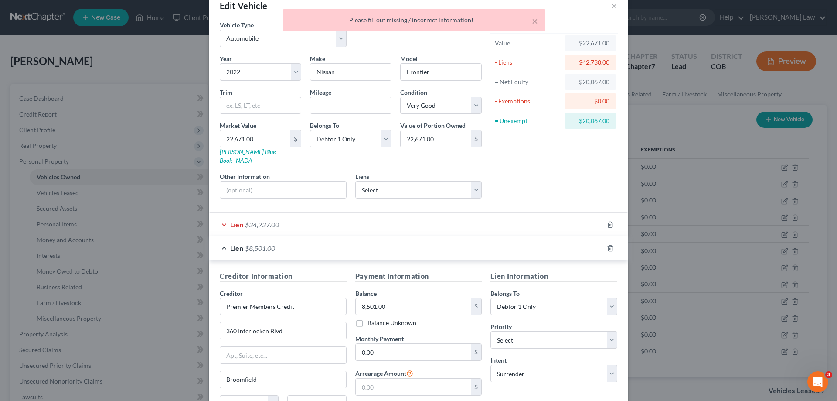
scroll to position [13, 0]
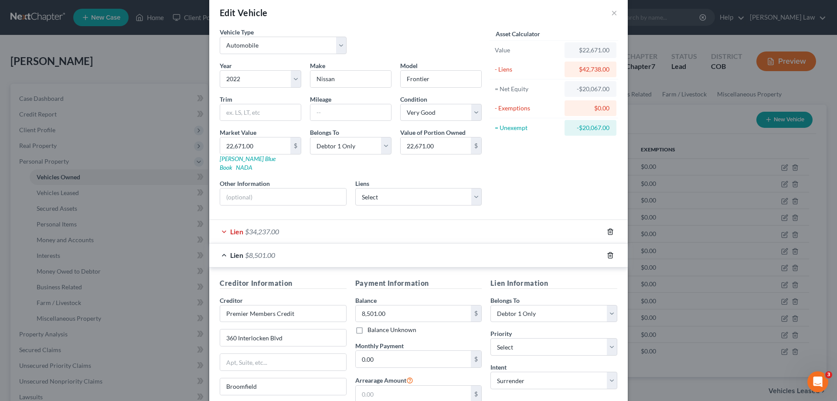
click at [611, 231] on line "button" at bounding box center [611, 232] width 0 height 2
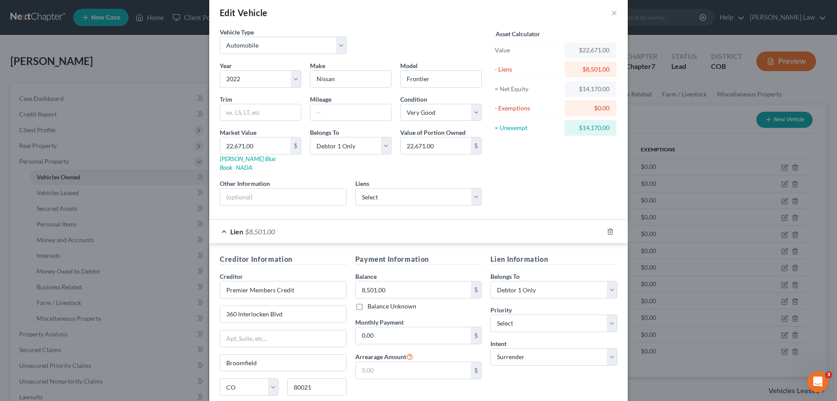
scroll to position [76, 0]
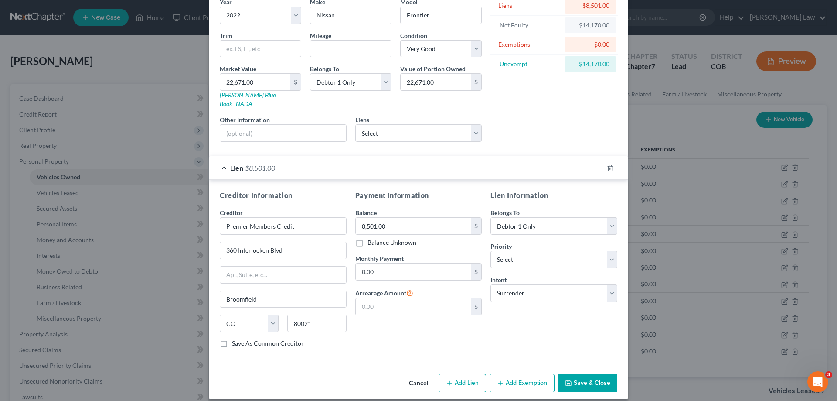
click at [583, 377] on button "Save & Close" at bounding box center [587, 383] width 59 height 18
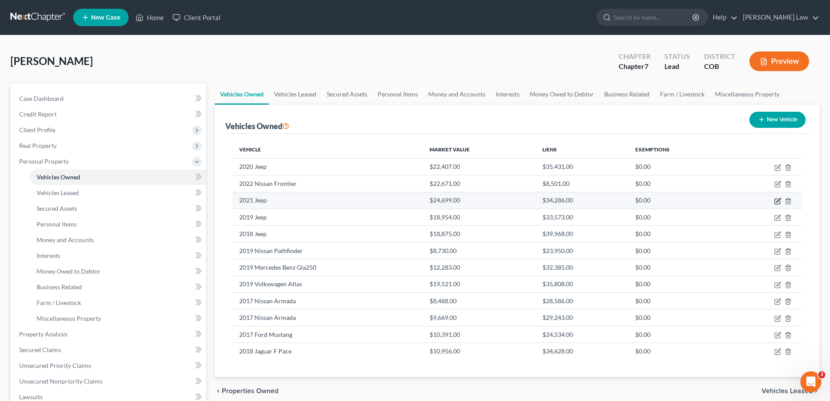
click at [778, 201] on icon "button" at bounding box center [779, 200] width 4 height 4
select select "0"
select select "5"
select select "2"
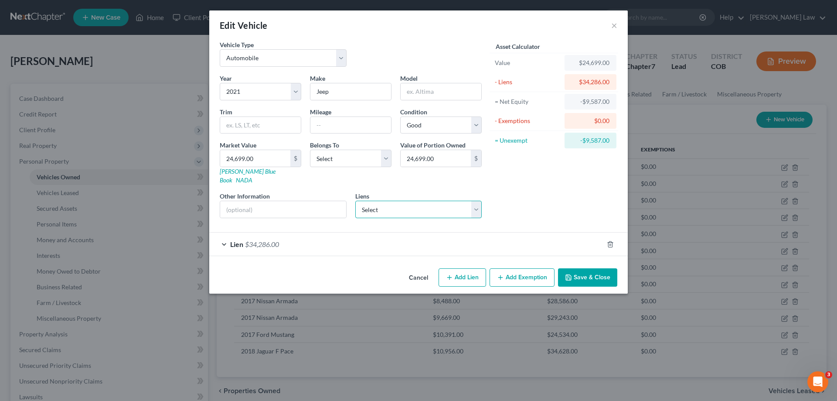
click at [476, 202] on select "Select Premier Credit Union - $34,237.00 Ent Cu - $272,759.00 Ally Financial - …" at bounding box center [418, 208] width 127 height 17
click at [542, 180] on div "Asset Calculator Value $24,699.00 - Liens $34,286.00 = Net Equity -$9,587.00 - …" at bounding box center [554, 132] width 136 height 185
click at [224, 233] on div "Lien $34,286.00" at bounding box center [406, 243] width 394 height 23
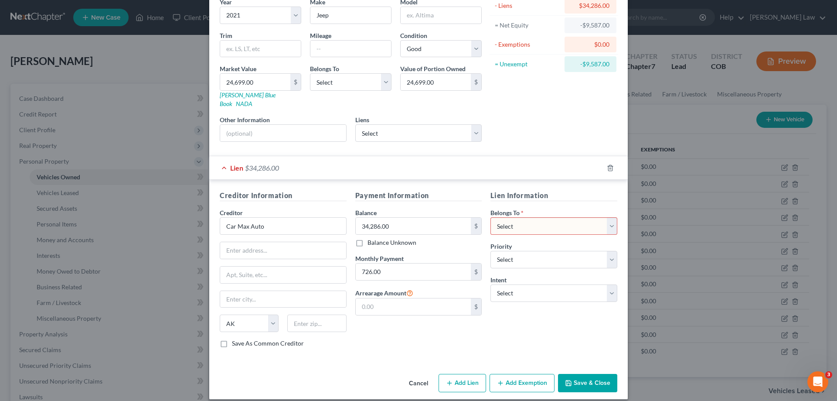
click at [557, 109] on div "Asset Calculator Value $24,699.00 - Liens $34,286.00 = Net Equity -$9,587.00 - …" at bounding box center [554, 56] width 136 height 185
click at [610, 217] on select "Select Debtor 1 Only Debtor 2 Only Debtor 1 And Debtor 2 Only At Least One Of T…" at bounding box center [553, 225] width 127 height 17
select select "0"
click at [490, 217] on select "Select Debtor 1 Only Debtor 2 Only Debtor 1 And Debtor 2 Only At Least One Of T…" at bounding box center [553, 225] width 127 height 17
click at [608, 284] on select "Select Surrender Redeem Reaffirm Avoid Other" at bounding box center [553, 292] width 127 height 17
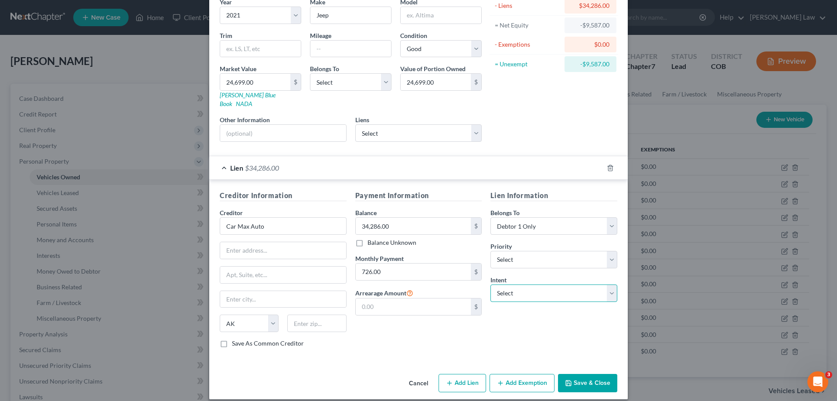
select select "0"
click at [490, 284] on select "Select Surrender Redeem Reaffirm Avoid Other" at bounding box center [553, 292] width 127 height 17
click at [576, 375] on button "Save & Close" at bounding box center [587, 383] width 59 height 18
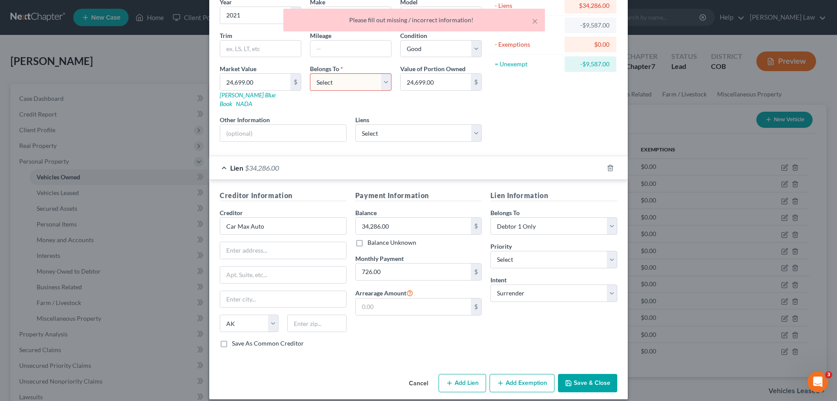
click at [379, 83] on select "Select Debtor 1 Only Debtor 2 Only Debtor 1 And Debtor 2 Only At Least One Of T…" at bounding box center [351, 81] width 82 height 17
select select "0"
click at [310, 73] on select "Select Debtor 1 Only Debtor 2 Only Debtor 1 And Debtor 2 Only At Least One Of T…" at bounding box center [351, 81] width 82 height 17
click at [581, 378] on button "Save & Close" at bounding box center [587, 383] width 59 height 18
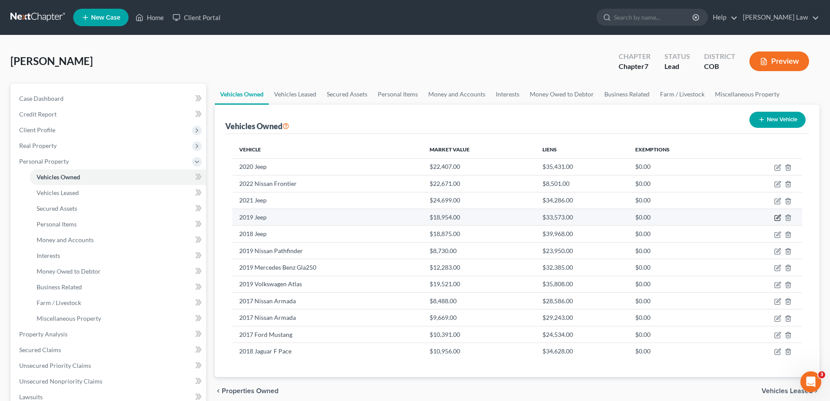
click at [779, 216] on icon "button" at bounding box center [777, 217] width 7 height 7
select select "0"
select select "7"
select select "2"
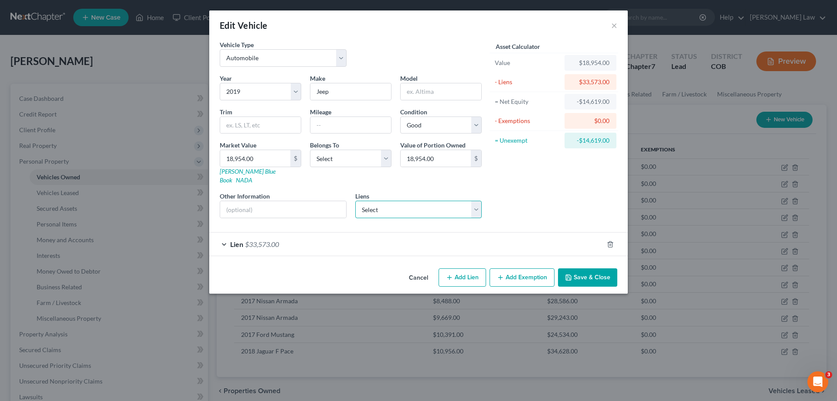
click at [473, 200] on select "Select Premier Credit Union - $34,237.00 Ent Cu - $272,759.00 Ally Financial - …" at bounding box center [418, 208] width 127 height 17
click at [613, 23] on button "×" at bounding box center [614, 25] width 6 height 10
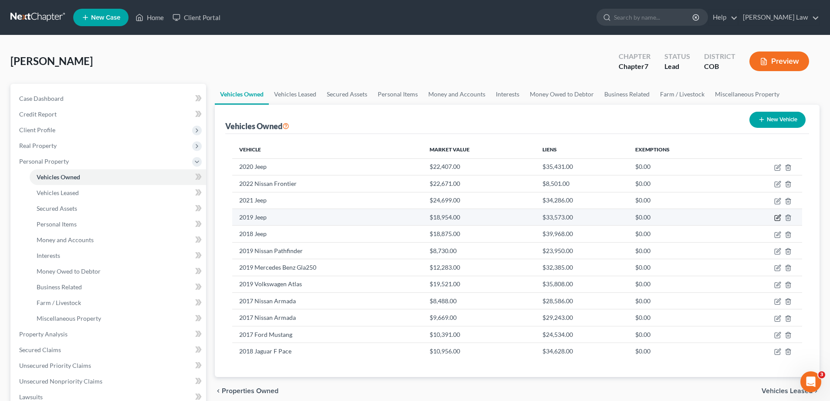
click at [777, 215] on icon "button" at bounding box center [777, 217] width 7 height 7
select select "0"
select select "7"
select select "2"
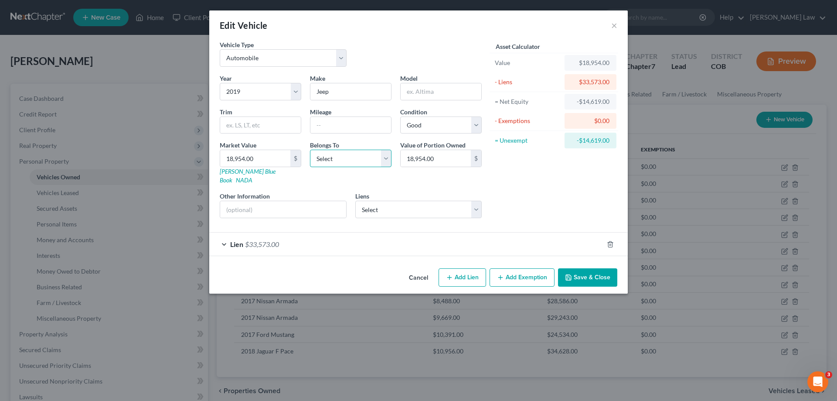
click at [384, 156] on select "Select Debtor 1 Only Debtor 2 Only Debtor 1 And Debtor 2 Only At Least One Of T…" at bounding box center [351, 157] width 82 height 17
select select "0"
click at [310, 149] on select "Select Debtor 1 Only Debtor 2 Only Debtor 1 And Debtor 2 Only At Least One Of T…" at bounding box center [351, 157] width 82 height 17
click at [230, 240] on span "Lien" at bounding box center [236, 244] width 13 height 8
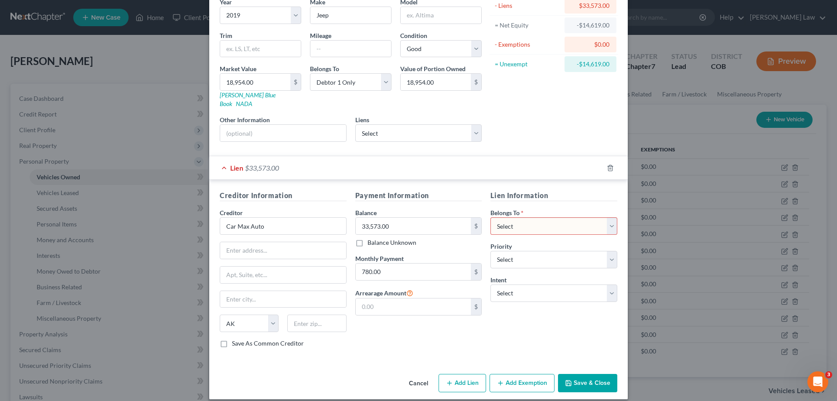
click at [609, 219] on select "Select Debtor 1 Only Debtor 2 Only Debtor 1 And Debtor 2 Only At Least One Of T…" at bounding box center [553, 225] width 127 height 17
select select "0"
click at [490, 217] on select "Select Debtor 1 Only Debtor 2 Only Debtor 1 And Debtor 2 Only At Least One Of T…" at bounding box center [553, 225] width 127 height 17
click at [609, 285] on select "Select Surrender Redeem Reaffirm Avoid Other" at bounding box center [553, 292] width 127 height 17
select select "0"
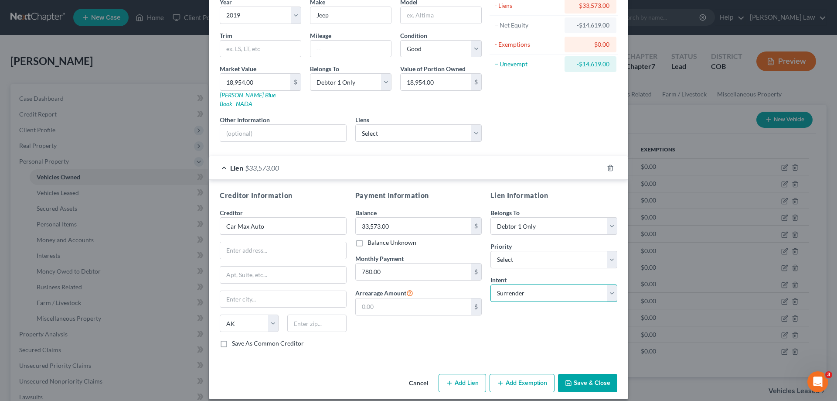
click at [490, 284] on select "Select Surrender Redeem Reaffirm Avoid Other" at bounding box center [553, 292] width 127 height 17
click at [581, 374] on button "Save & Close" at bounding box center [587, 383] width 59 height 18
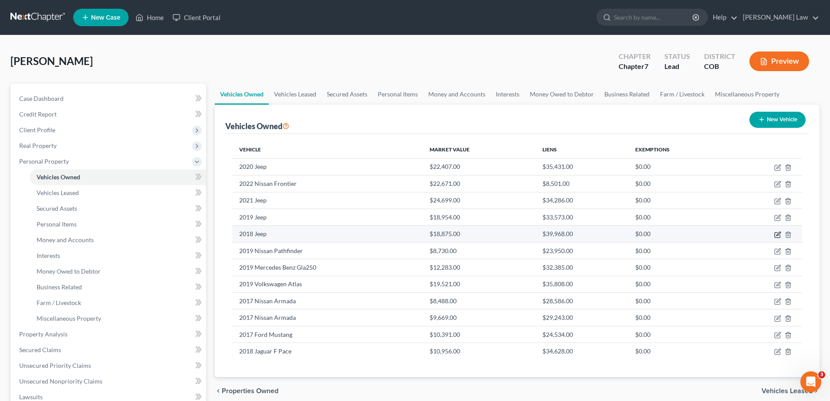
click at [778, 234] on icon "button" at bounding box center [779, 233] width 4 height 4
select select "0"
select select "8"
select select "2"
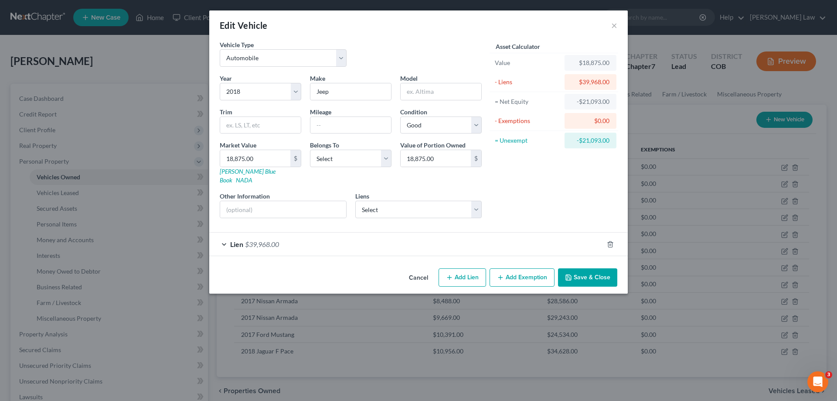
click at [377, 236] on div "Lien $39,968.00" at bounding box center [406, 243] width 394 height 23
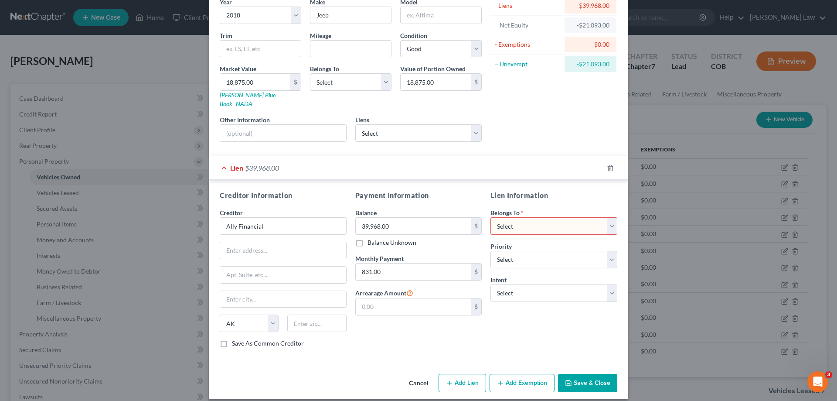
click at [609, 217] on select "Select Debtor 1 Only Debtor 2 Only Debtor 1 And Debtor 2 Only At Least One Of T…" at bounding box center [553, 225] width 127 height 17
select select "0"
click at [490, 217] on select "Select Debtor 1 Only Debtor 2 Only Debtor 1 And Debtor 2 Only At Least One Of T…" at bounding box center [553, 225] width 127 height 17
click at [608, 285] on select "Select Surrender Redeem Reaffirm Avoid Other" at bounding box center [553, 292] width 127 height 17
select select "0"
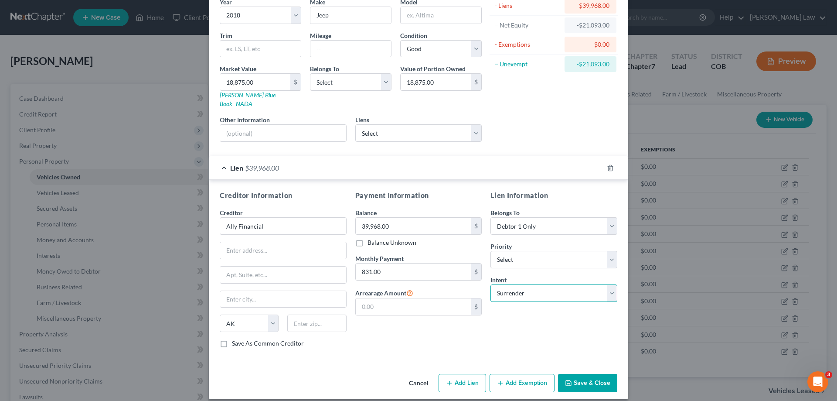
click at [490, 284] on select "Select Surrender Redeem Reaffirm Avoid Other" at bounding box center [553, 292] width 127 height 17
click at [590, 374] on button "Save & Close" at bounding box center [587, 383] width 59 height 18
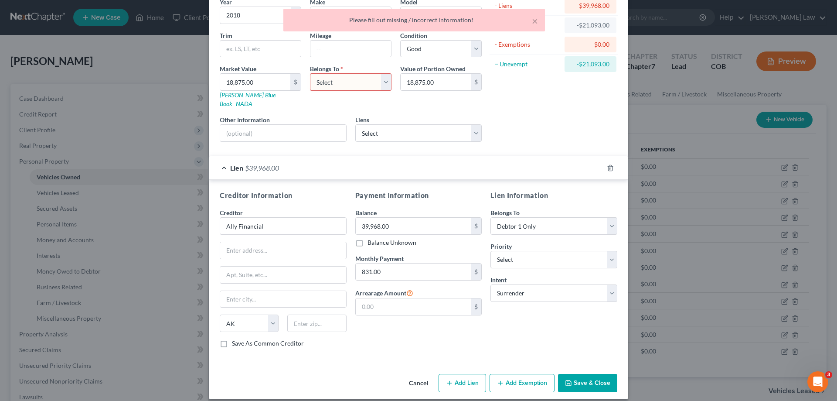
click at [382, 81] on select "Select Debtor 1 Only Debtor 2 Only Debtor 1 And Debtor 2 Only At Least One Of T…" at bounding box center [351, 81] width 82 height 17
select select "0"
click at [310, 73] on select "Select Debtor 1 Only Debtor 2 Only Debtor 1 And Debtor 2 Only At Least One Of T…" at bounding box center [351, 81] width 82 height 17
click at [577, 374] on button "Save & Close" at bounding box center [587, 383] width 59 height 18
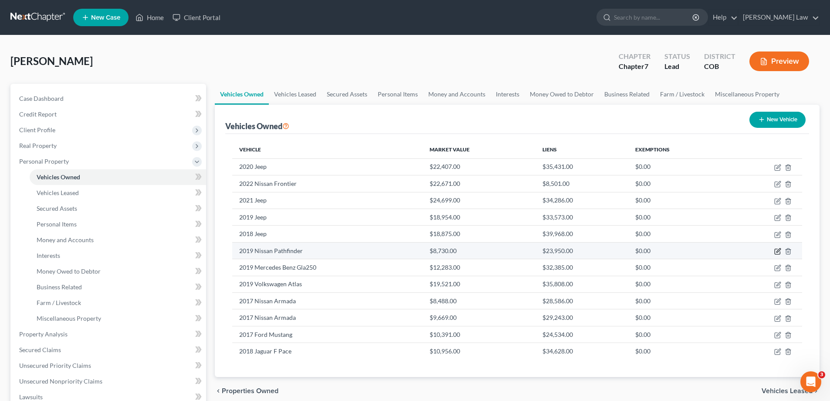
click at [778, 250] on icon "button" at bounding box center [777, 251] width 7 height 7
select select "0"
select select "7"
select select "4"
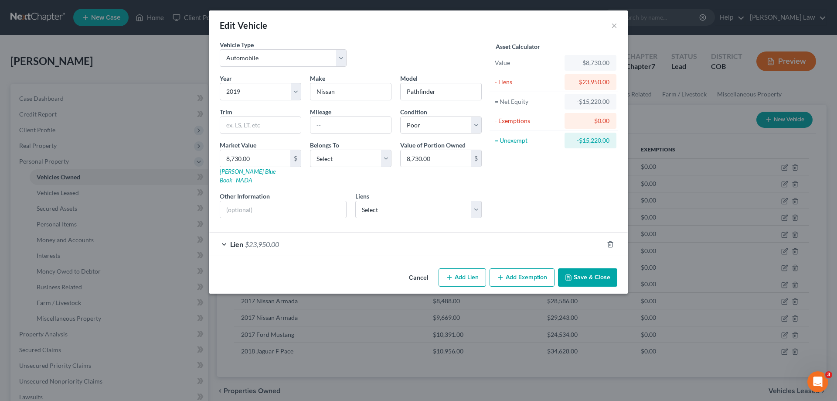
click at [227, 238] on div "Lien $23,950.00" at bounding box center [406, 243] width 394 height 23
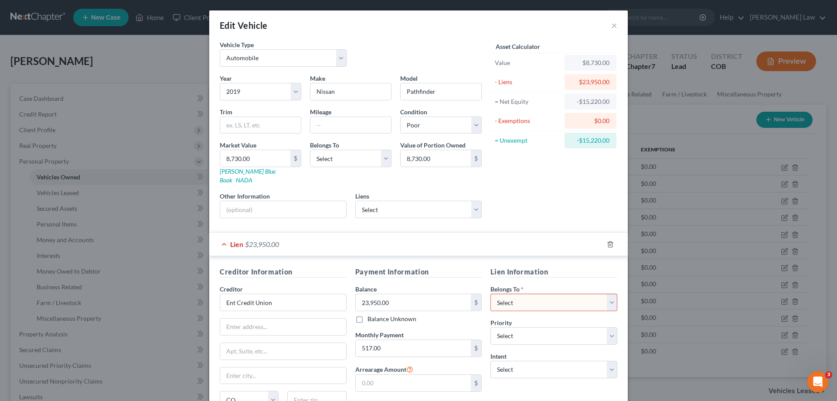
click at [607, 293] on select "Select Debtor 1 Only Debtor 2 Only Debtor 1 And Debtor 2 Only At Least One Of T…" at bounding box center [553, 301] width 127 height 17
select select "0"
click at [490, 293] on select "Select Debtor 1 Only Debtor 2 Only Debtor 1 And Debtor 2 Only At Least One Of T…" at bounding box center [553, 301] width 127 height 17
click at [384, 157] on select "Select Debtor 1 Only Debtor 2 Only Debtor 1 And Debtor 2 Only At Least One Of T…" at bounding box center [351, 157] width 82 height 17
select select "0"
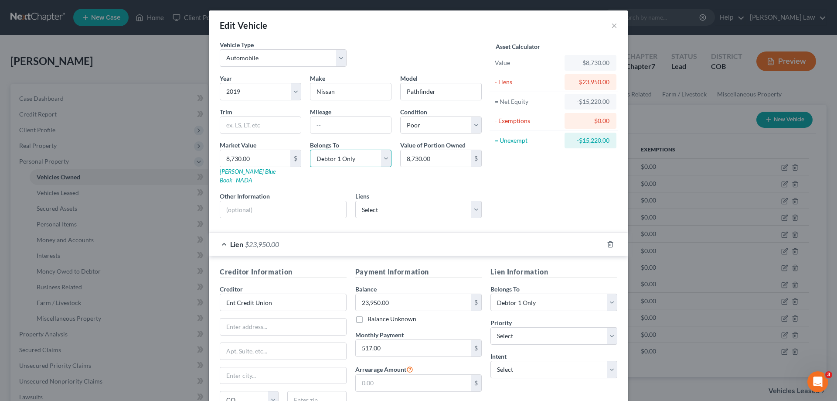
click at [310, 149] on select "Select Debtor 1 Only Debtor 2 Only Debtor 1 And Debtor 2 Only At Least One Of T…" at bounding box center [351, 157] width 82 height 17
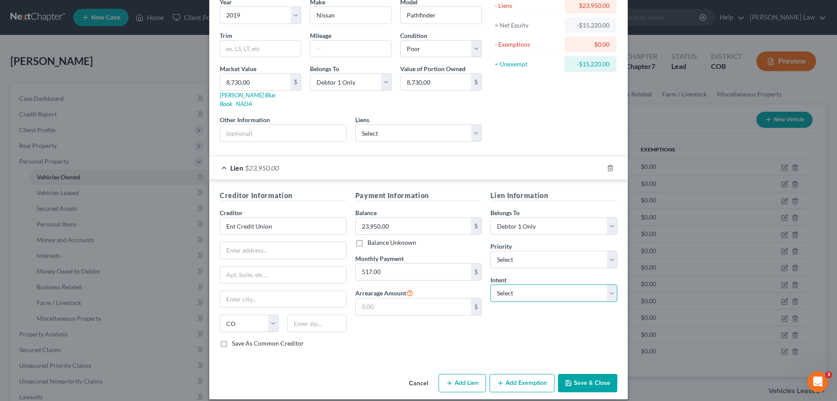
click at [611, 285] on select "Select Surrender Redeem Reaffirm Avoid Other" at bounding box center [553, 292] width 127 height 17
select select "0"
click at [490, 284] on select "Select Surrender Redeem Reaffirm Avoid Other" at bounding box center [553, 292] width 127 height 17
click at [578, 374] on button "Save & Close" at bounding box center [587, 383] width 59 height 18
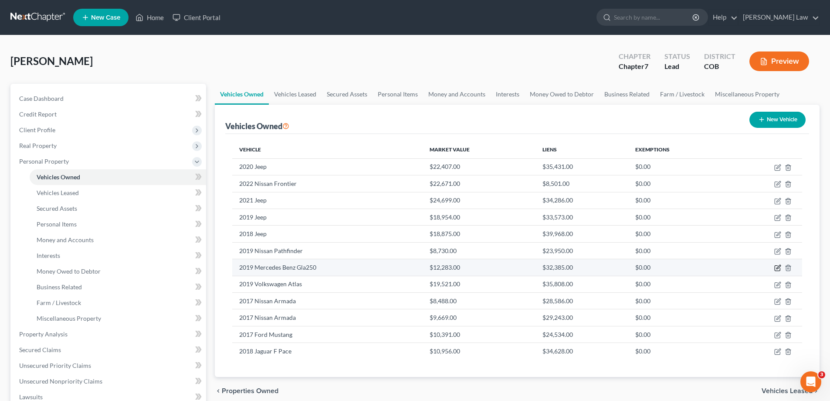
click at [778, 269] on icon "button" at bounding box center [777, 267] width 7 height 7
select select "0"
select select "7"
select select "2"
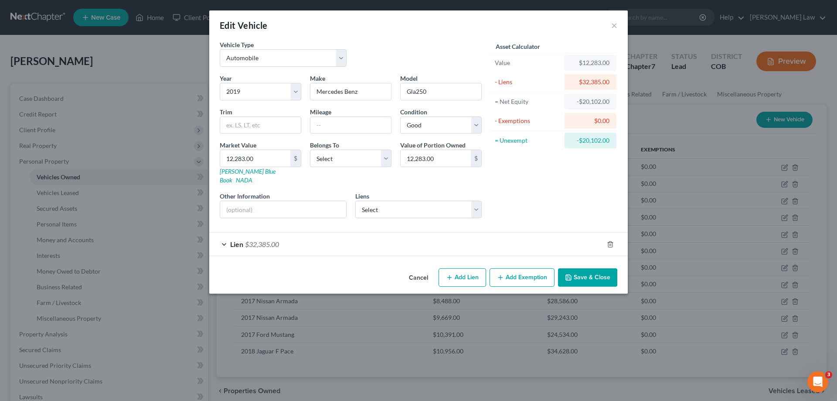
click at [223, 234] on div "Lien $32,385.00" at bounding box center [406, 243] width 394 height 23
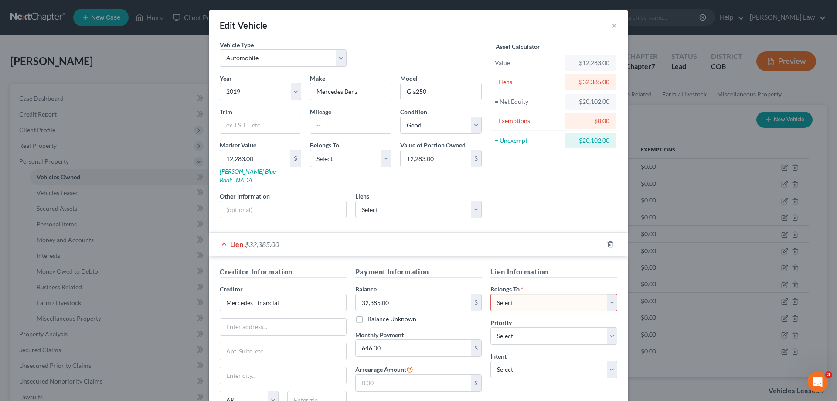
click at [610, 293] on select "Select Debtor 1 Only Debtor 2 Only Debtor 1 And Debtor 2 Only At Least One Of T…" at bounding box center [553, 301] width 127 height 17
select select "0"
click at [490, 293] on select "Select Debtor 1 Only Debtor 2 Only Debtor 1 And Debtor 2 Only At Least One Of T…" at bounding box center [553, 301] width 127 height 17
click at [383, 155] on select "Select Debtor 1 Only Debtor 2 Only Debtor 1 And Debtor 2 Only At Least One Of T…" at bounding box center [351, 157] width 82 height 17
select select "0"
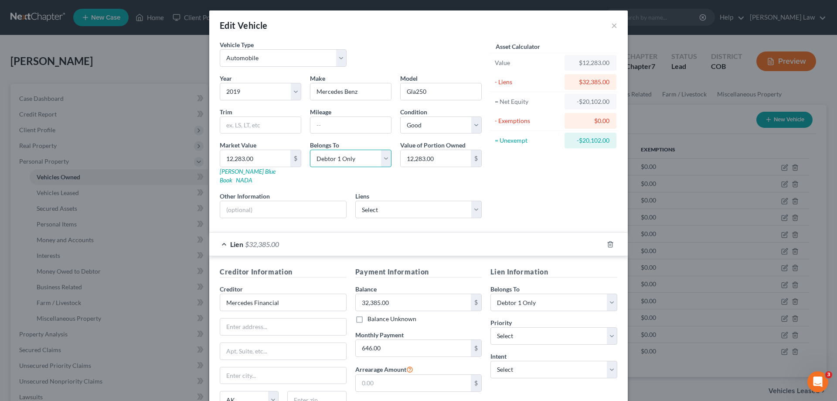
click at [310, 149] on select "Select Debtor 1 Only Debtor 2 Only Debtor 1 And Debtor 2 Only At Least One Of T…" at bounding box center [351, 157] width 82 height 17
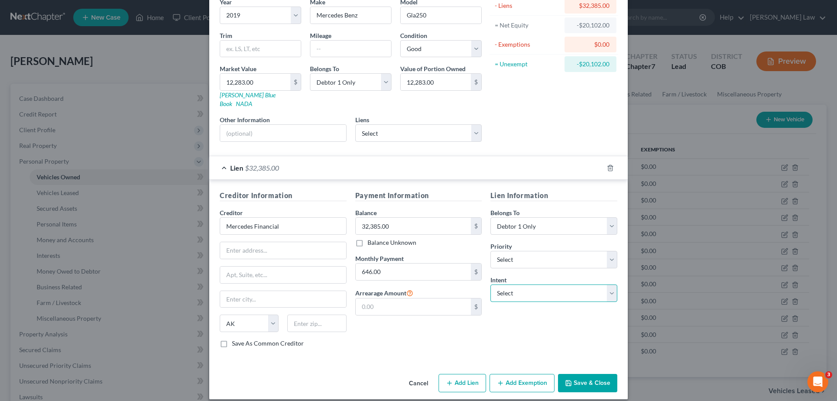
click at [609, 284] on select "Select Surrender Redeem Reaffirm Avoid Other" at bounding box center [553, 292] width 127 height 17
select select "0"
click at [490, 284] on select "Select Surrender Redeem Reaffirm Avoid Other" at bounding box center [553, 292] width 127 height 17
click at [586, 374] on button "Save & Close" at bounding box center [587, 383] width 59 height 18
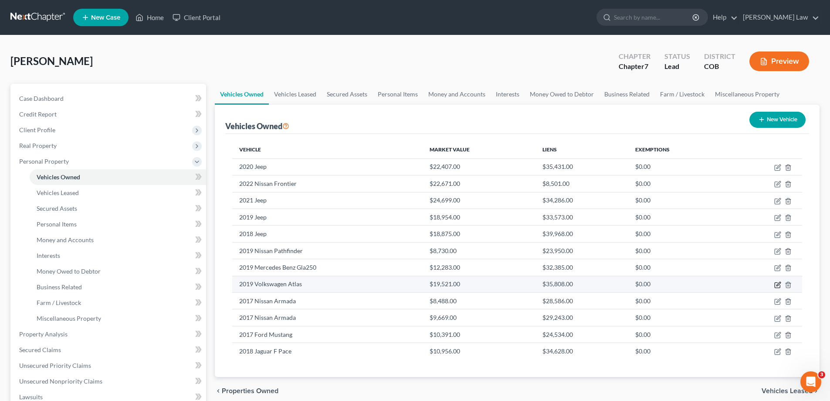
click at [778, 285] on icon "button" at bounding box center [777, 284] width 7 height 7
select select "0"
select select "7"
select select "2"
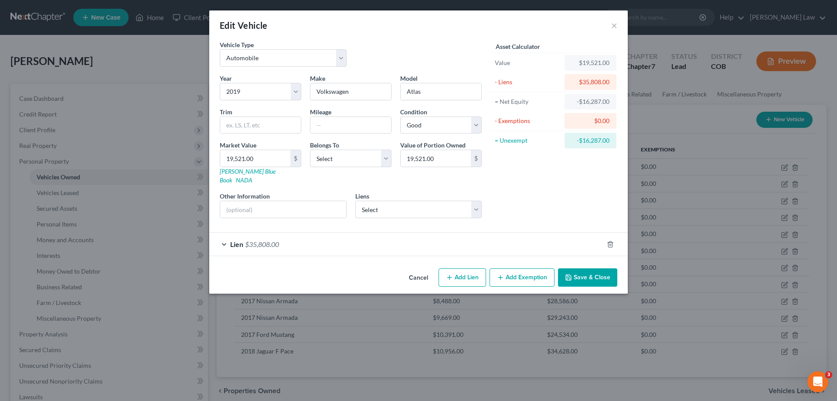
click at [227, 235] on div "Lien $35,808.00" at bounding box center [406, 243] width 394 height 23
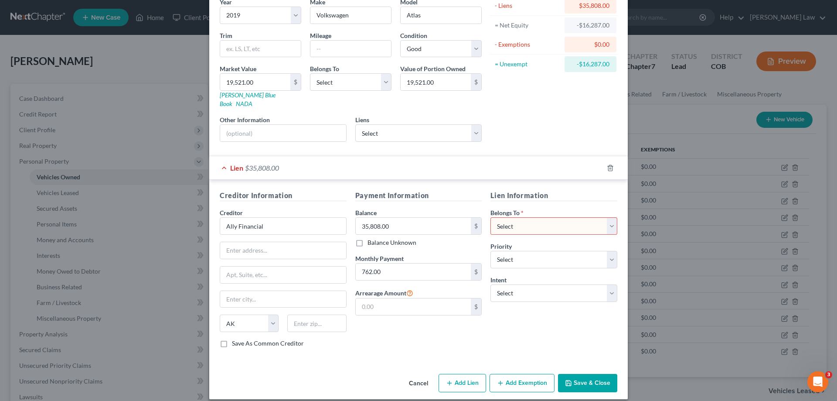
click at [608, 217] on select "Select Debtor 1 Only Debtor 2 Only Debtor 1 And Debtor 2 Only At Least One Of T…" at bounding box center [553, 225] width 127 height 17
select select "0"
click at [490, 217] on select "Select Debtor 1 Only Debtor 2 Only Debtor 1 And Debtor 2 Only At Least One Of T…" at bounding box center [553, 225] width 127 height 17
click at [380, 82] on select "Select Debtor 1 Only Debtor 2 Only Debtor 1 And Debtor 2 Only At Least One Of T…" at bounding box center [351, 81] width 82 height 17
click at [310, 73] on select "Select Debtor 1 Only Debtor 2 Only Debtor 1 And Debtor 2 Only At Least One Of T…" at bounding box center [351, 81] width 82 height 17
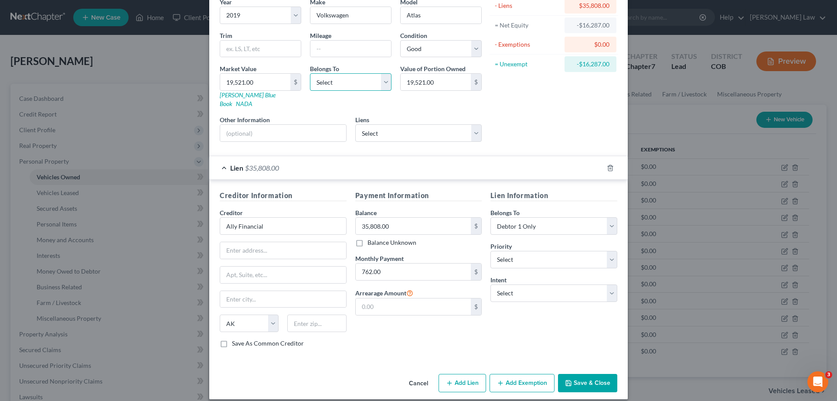
click at [384, 82] on select "Select Debtor 1 Only Debtor 2 Only Debtor 1 And Debtor 2 Only At Least One Of T…" at bounding box center [351, 81] width 82 height 17
select select "0"
click at [310, 73] on select "Select Debtor 1 Only Debtor 2 Only Debtor 1 And Debtor 2 Only At Least One Of T…" at bounding box center [351, 81] width 82 height 17
click at [614, 285] on div "Lien Information Belongs To * Select Debtor 1 Only Debtor 2 Only Debtor 1 And D…" at bounding box center [554, 272] width 136 height 164
click at [611, 285] on select "Select Surrender Redeem Reaffirm Avoid Other" at bounding box center [553, 292] width 127 height 17
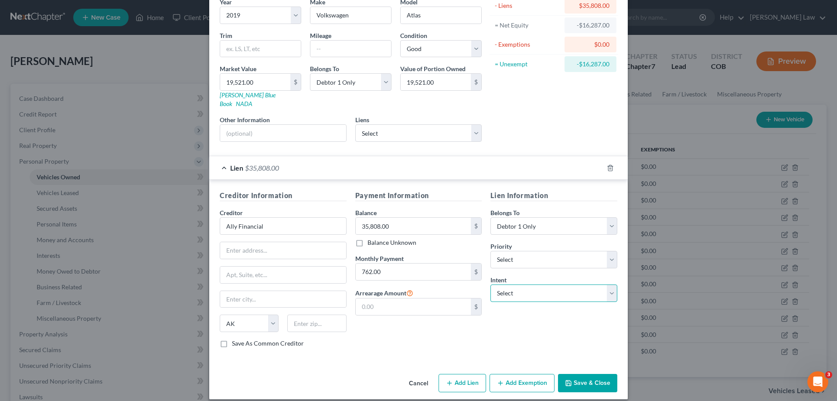
select select "0"
click at [490, 284] on select "Select Surrender Redeem Reaffirm Avoid Other" at bounding box center [553, 292] width 127 height 17
click at [589, 375] on button "Save & Close" at bounding box center [587, 383] width 59 height 18
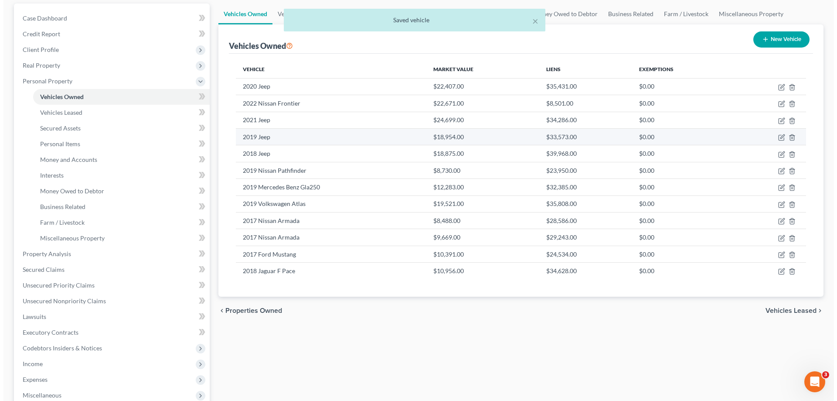
scroll to position [87, 0]
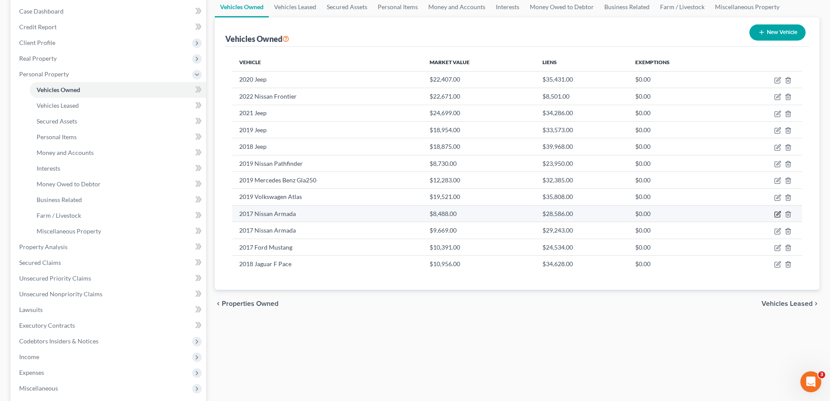
click at [776, 213] on icon "button" at bounding box center [777, 214] width 7 height 7
select select "0"
select select "9"
select select "3"
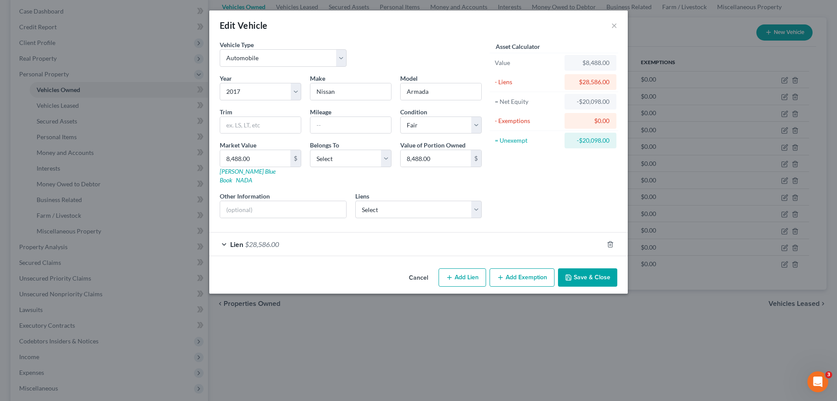
click at [226, 236] on div "Lien $28,586.00" at bounding box center [406, 243] width 394 height 23
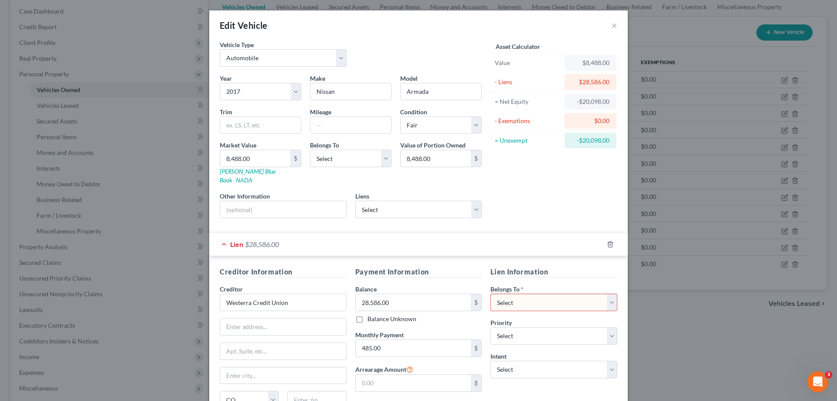
click at [606, 293] on select "Select Debtor 1 Only Debtor 2 Only Debtor 1 And Debtor 2 Only At Least One Of T…" at bounding box center [553, 301] width 127 height 17
select select "0"
click at [490, 293] on select "Select Debtor 1 Only Debtor 2 Only Debtor 1 And Debtor 2 Only At Least One Of T…" at bounding box center [553, 301] width 127 height 17
click at [384, 157] on select "Select Debtor 1 Only Debtor 2 Only Debtor 1 And Debtor 2 Only At Least One Of T…" at bounding box center [351, 157] width 82 height 17
select select "0"
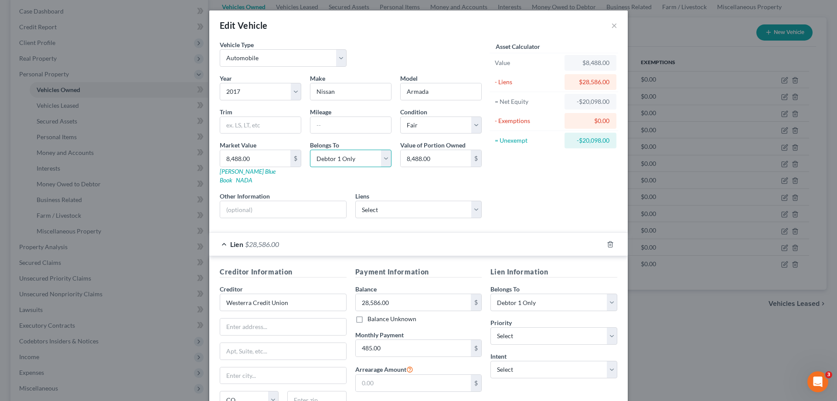
click at [310, 149] on select "Select Debtor 1 Only Debtor 2 Only Debtor 1 And Debtor 2 Only At Least One Of T…" at bounding box center [351, 157] width 82 height 17
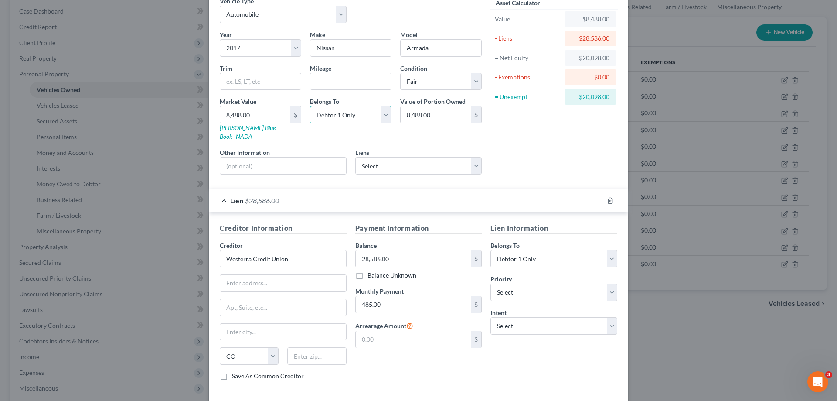
scroll to position [76, 0]
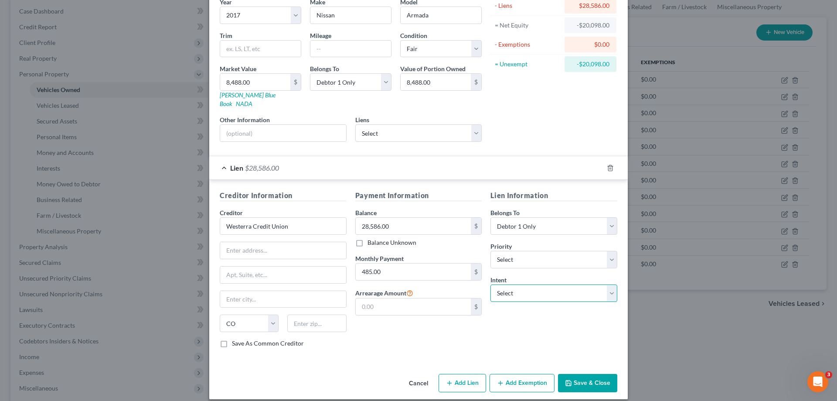
click at [608, 288] on select "Select Surrender Redeem Reaffirm Avoid Other" at bounding box center [553, 292] width 127 height 17
select select "0"
click at [490, 284] on select "Select Surrender Redeem Reaffirm Avoid Other" at bounding box center [553, 292] width 127 height 17
click at [580, 374] on button "Save & Close" at bounding box center [587, 383] width 59 height 18
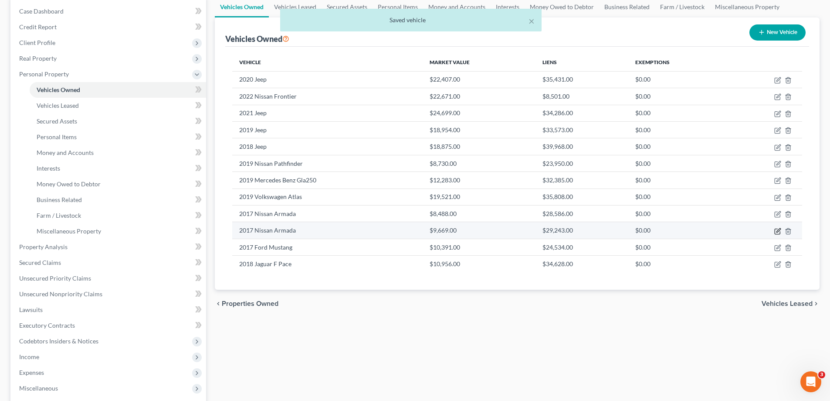
click at [776, 232] on icon "button" at bounding box center [777, 231] width 7 height 7
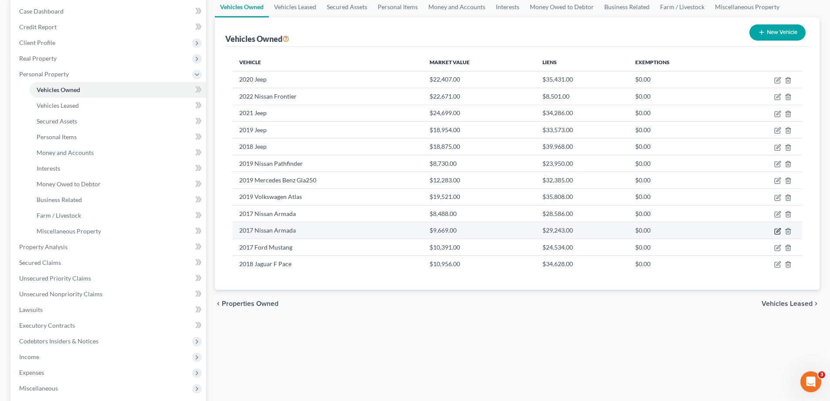
select select "0"
select select "9"
select select "3"
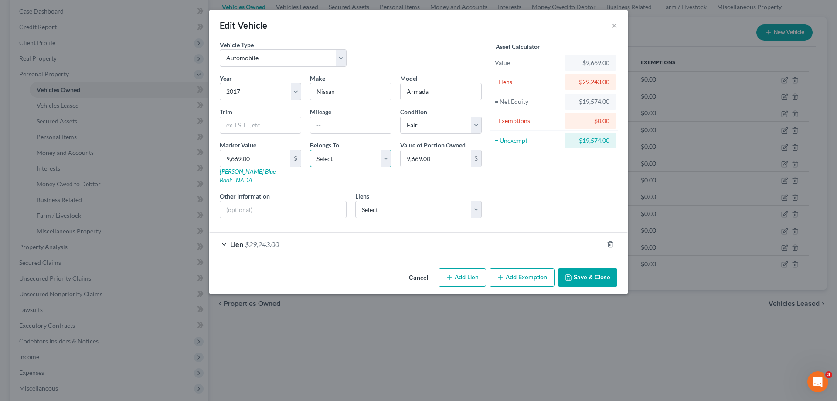
click at [387, 158] on select "Select Debtor 1 Only Debtor 2 Only Debtor 1 And Debtor 2 Only At Least One Of T…" at bounding box center [351, 157] width 82 height 17
select select "0"
click at [310, 149] on select "Select Debtor 1 Only Debtor 2 Only Debtor 1 And Debtor 2 Only At Least One Of T…" at bounding box center [351, 157] width 82 height 17
click at [274, 240] on span "$29,243.00" at bounding box center [262, 244] width 34 height 8
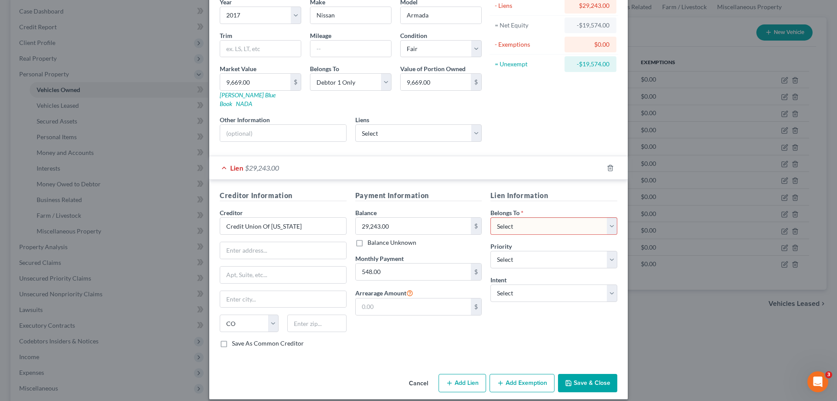
click at [610, 217] on select "Select Debtor 1 Only Debtor 2 Only Debtor 1 And Debtor 2 Only At Least One Of T…" at bounding box center [553, 225] width 127 height 17
select select "0"
click at [490, 217] on select "Select Debtor 1 Only Debtor 2 Only Debtor 1 And Debtor 2 Only At Least One Of T…" at bounding box center [553, 225] width 127 height 17
click at [604, 284] on select "Select Surrender Redeem Reaffirm Avoid Other" at bounding box center [553, 292] width 127 height 17
select select "0"
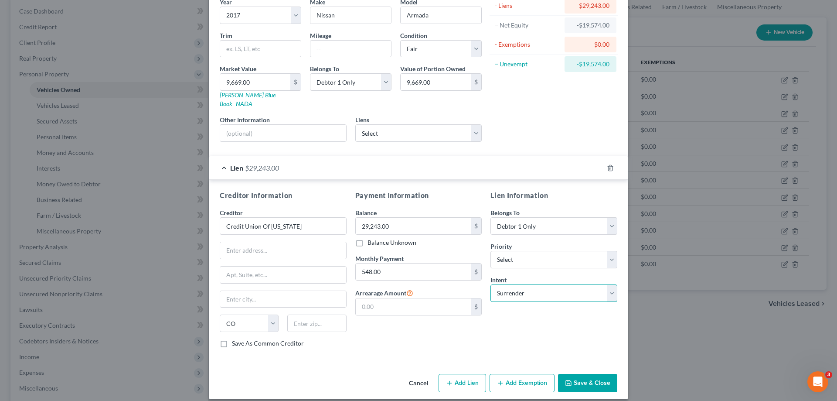
click at [490, 284] on select "Select Surrender Redeem Reaffirm Avoid Other" at bounding box center [553, 292] width 127 height 17
click at [582, 374] on button "Save & Close" at bounding box center [587, 383] width 59 height 18
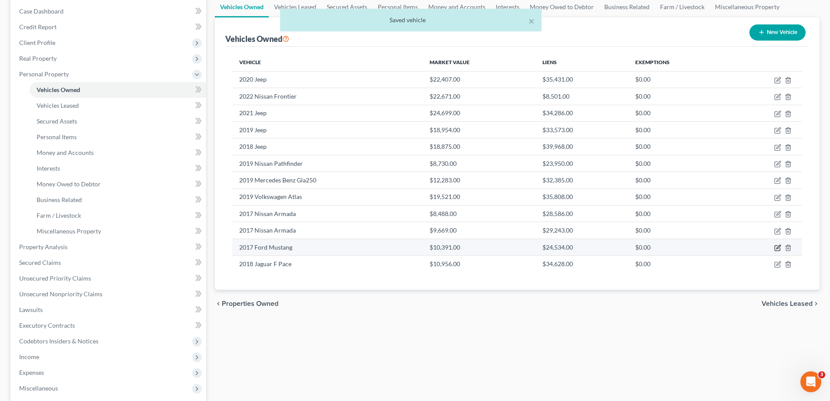
click at [776, 248] on icon "button" at bounding box center [777, 247] width 7 height 7
select select "0"
select select "9"
select select "3"
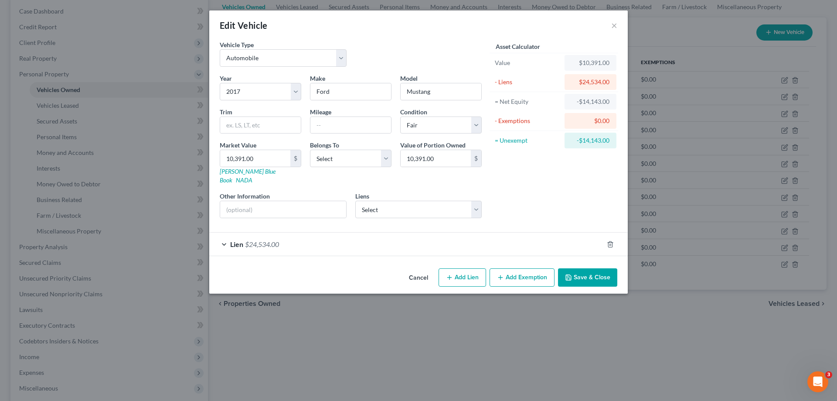
click at [227, 235] on div "Lien $24,534.00" at bounding box center [406, 243] width 394 height 23
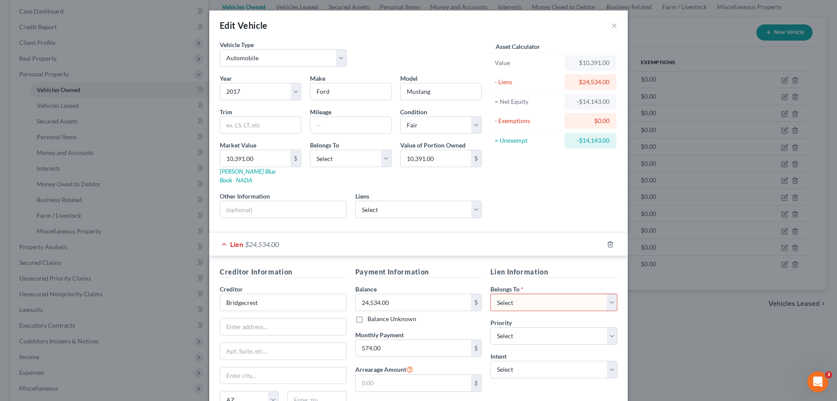
click at [607, 293] on select "Select Debtor 1 Only Debtor 2 Only Debtor 1 And Debtor 2 Only At Least One Of T…" at bounding box center [553, 301] width 127 height 17
select select "0"
click at [490, 293] on select "Select Debtor 1 Only Debtor 2 Only Debtor 1 And Debtor 2 Only At Least One Of T…" at bounding box center [553, 301] width 127 height 17
click at [383, 160] on select "Select Debtor 1 Only Debtor 2 Only Debtor 1 And Debtor 2 Only At Least One Of T…" at bounding box center [351, 157] width 82 height 17
select select "0"
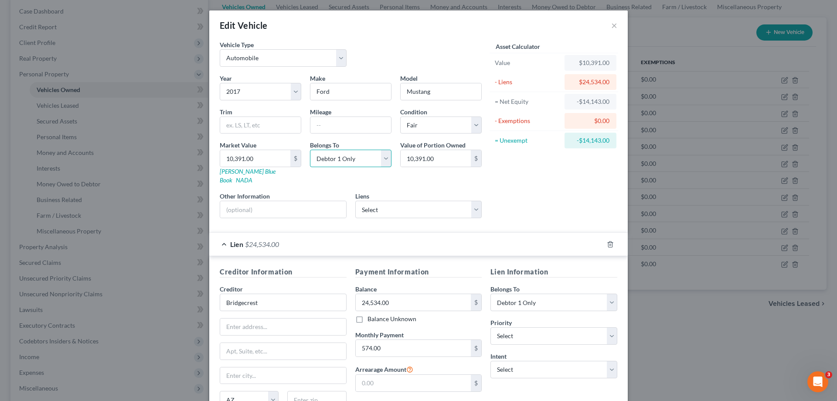
click at [310, 149] on select "Select Debtor 1 Only Debtor 2 Only Debtor 1 And Debtor 2 Only At Least One Of T…" at bounding box center [351, 157] width 82 height 17
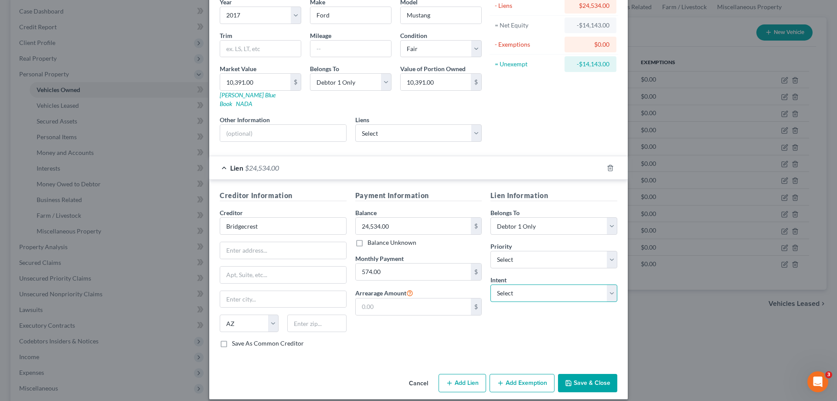
click at [610, 287] on select "Select Surrender Redeem Reaffirm Avoid Other" at bounding box center [553, 292] width 127 height 17
select select "0"
click at [490, 284] on select "Select Surrender Redeem Reaffirm Avoid Other" at bounding box center [553, 292] width 127 height 17
click at [577, 374] on button "Save & Close" at bounding box center [587, 383] width 59 height 18
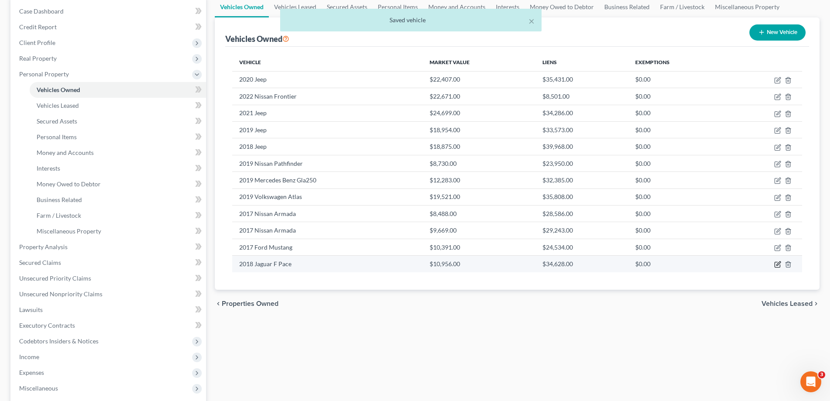
click at [777, 265] on icon "button" at bounding box center [779, 264] width 4 height 4
select select "0"
select select "8"
select select "2"
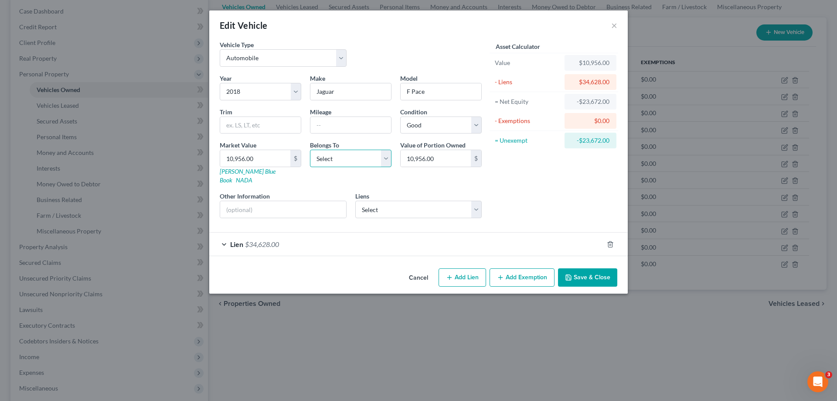
click at [384, 162] on select "Select Debtor 1 Only Debtor 2 Only Debtor 1 And Debtor 2 Only At Least One Of T…" at bounding box center [351, 157] width 82 height 17
select select "0"
click at [310, 149] on select "Select Debtor 1 Only Debtor 2 Only Debtor 1 And Debtor 2 Only At Least One Of T…" at bounding box center [351, 157] width 82 height 17
click at [233, 240] on span "Lien" at bounding box center [236, 244] width 13 height 8
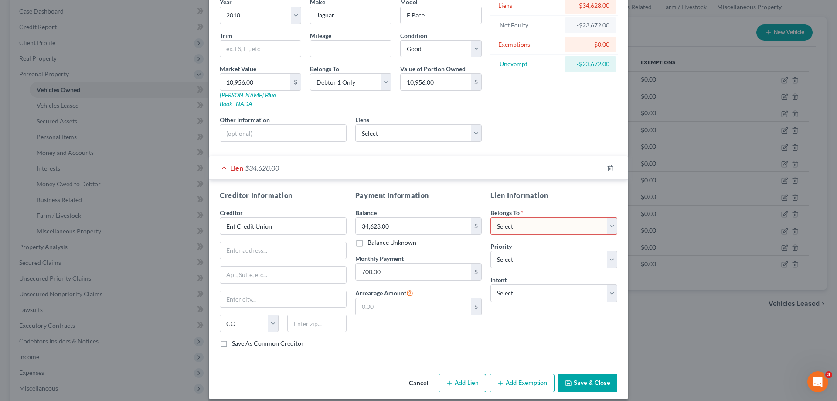
click at [608, 217] on select "Select Debtor 1 Only Debtor 2 Only Debtor 1 And Debtor 2 Only At Least One Of T…" at bounding box center [553, 225] width 127 height 17
click at [608, 218] on select "Select Debtor 1 Only Debtor 2 Only Debtor 1 And Debtor 2 Only At Least One Of T…" at bounding box center [553, 225] width 127 height 17
select select "0"
click at [490, 217] on select "Select Debtor 1 Only Debtor 2 Only Debtor 1 And Debtor 2 Only At Least One Of T…" at bounding box center [553, 225] width 127 height 17
click at [606, 284] on select "Select Surrender Redeem Reaffirm Avoid Other" at bounding box center [553, 292] width 127 height 17
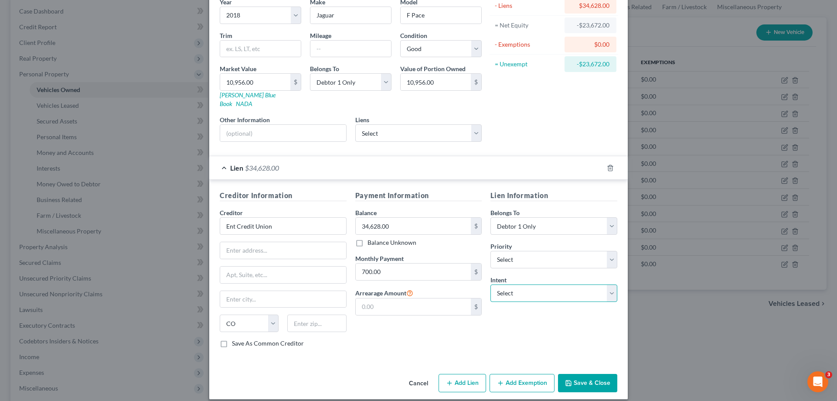
select select "0"
click at [490, 284] on select "Select Surrender Redeem Reaffirm Avoid Other" at bounding box center [553, 292] width 127 height 17
click at [580, 374] on button "Save & Close" at bounding box center [587, 383] width 59 height 18
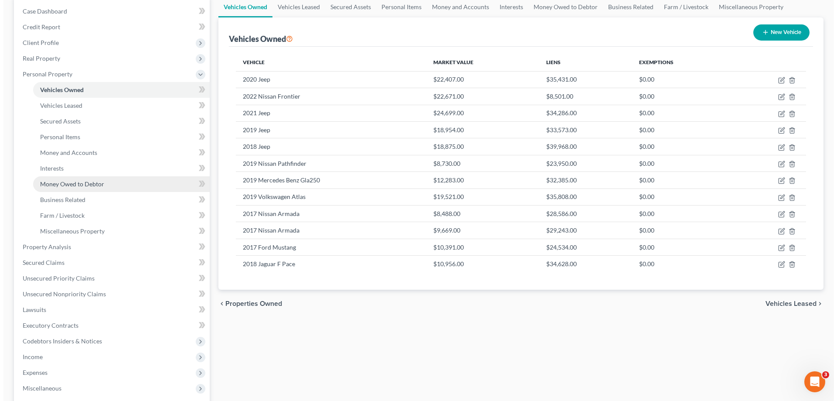
scroll to position [0, 0]
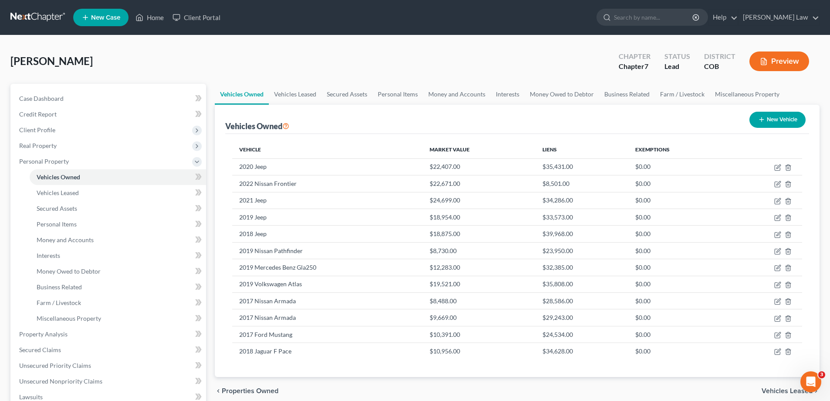
click at [774, 120] on button "New Vehicle" at bounding box center [778, 120] width 56 height 16
select select "0"
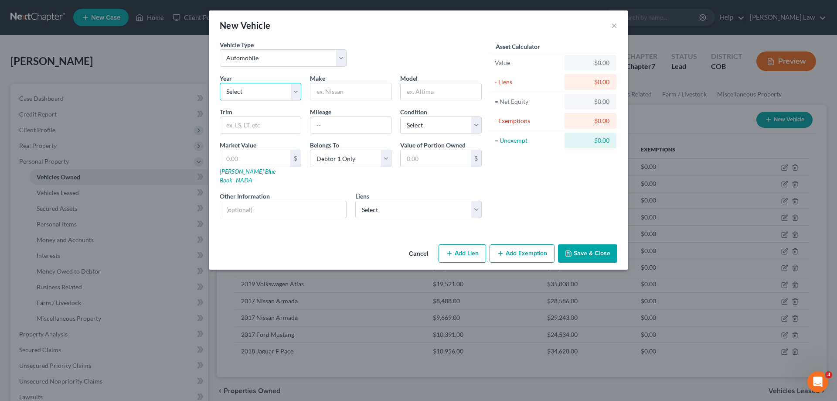
click at [295, 90] on select "Select 2026 2025 2024 2023 2022 2021 2020 2019 2018 2017 2016 2015 2014 2013 20…" at bounding box center [261, 91] width 82 height 17
select select "14"
click at [220, 83] on select "Select 2026 2025 2024 2023 2022 2021 2020 2019 2018 2017 2016 2015 2014 2013 20…" at bounding box center [261, 91] width 82 height 17
click at [344, 93] on input "text" at bounding box center [350, 91] width 81 height 17
type input "Hyundai"
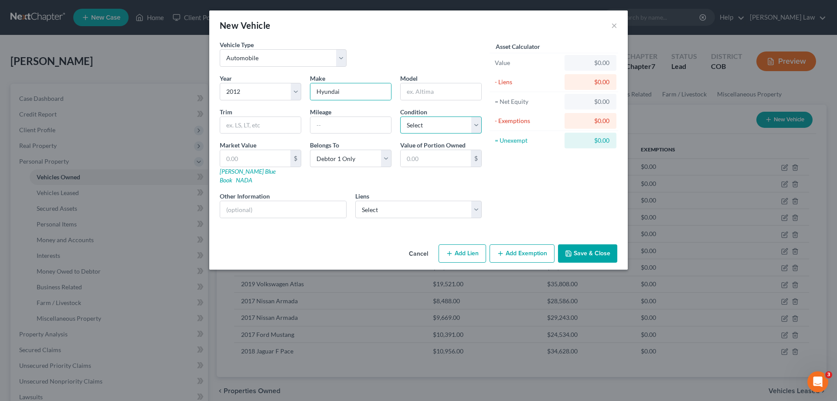
click at [479, 122] on select "Select Excellent Very Good Good Fair Poor" at bounding box center [441, 124] width 82 height 17
select select "2"
click at [400, 116] on select "Select Excellent Very Good Good Fair Poor" at bounding box center [441, 124] width 82 height 17
click at [321, 125] on input "text" at bounding box center [350, 125] width 81 height 17
type input "62000"
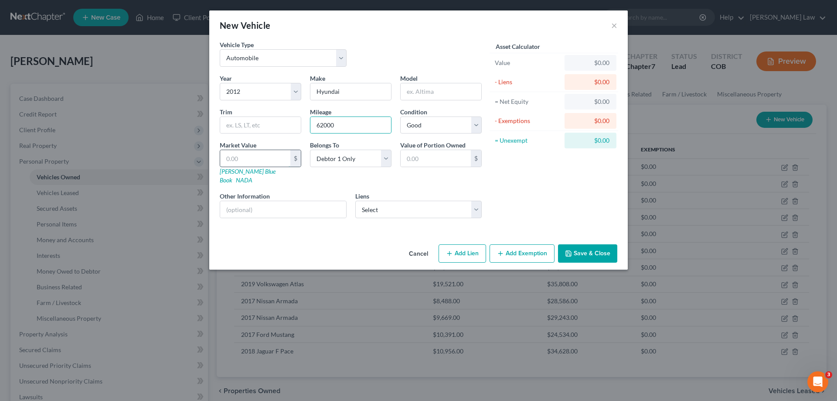
click at [238, 158] on input "text" at bounding box center [255, 158] width 70 height 17
type input "1"
type input "1.00"
type input "10"
type input "10.00"
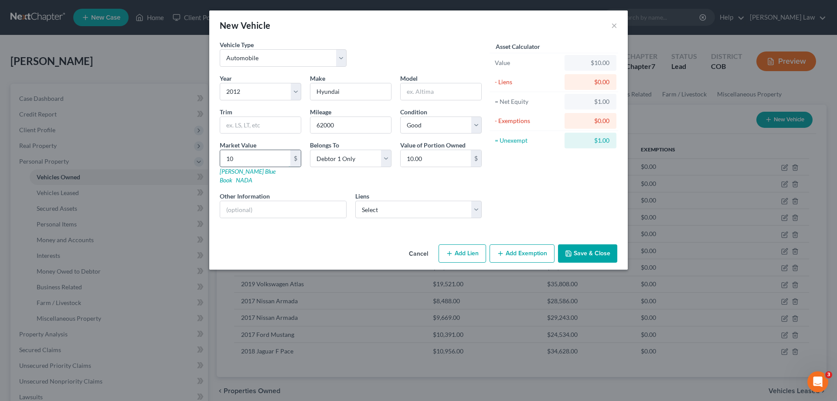
type input "100"
type input "100.00"
type input "1000"
type input "1,000.00"
type input "1,0000"
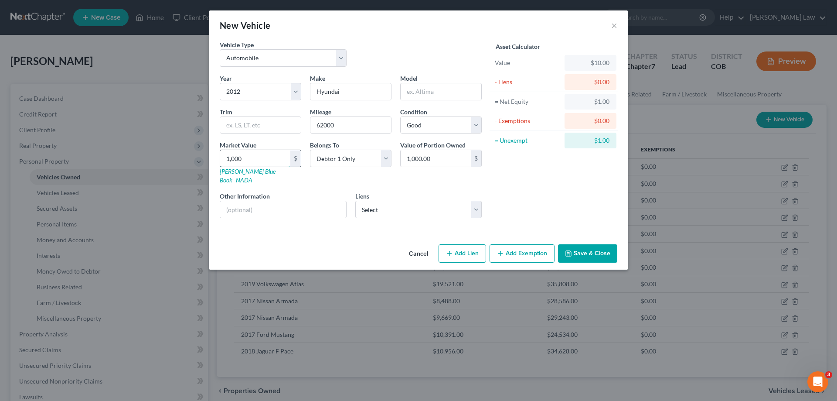
type input "10,000.00"
type input "10,000"
click at [511, 246] on button "Add Exemption" at bounding box center [521, 253] width 65 height 18
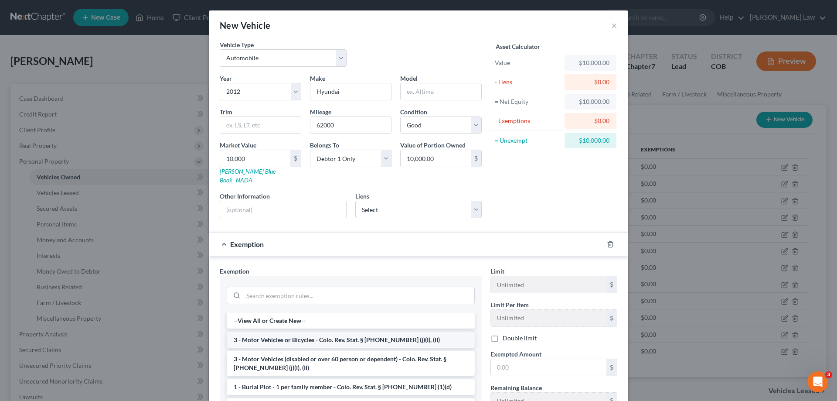
click at [305, 335] on li "3 - Motor Vehicles or Bicycles - Colo. Rev. Stat. § 13-54-102 (j)(I), (II)" at bounding box center [351, 340] width 248 height 16
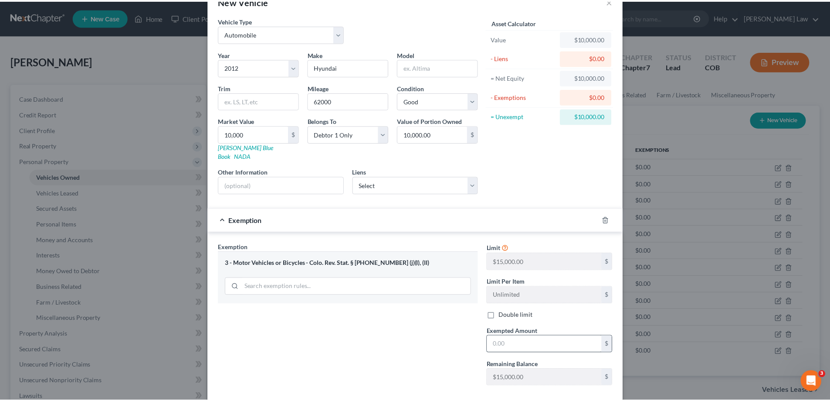
scroll to position [44, 0]
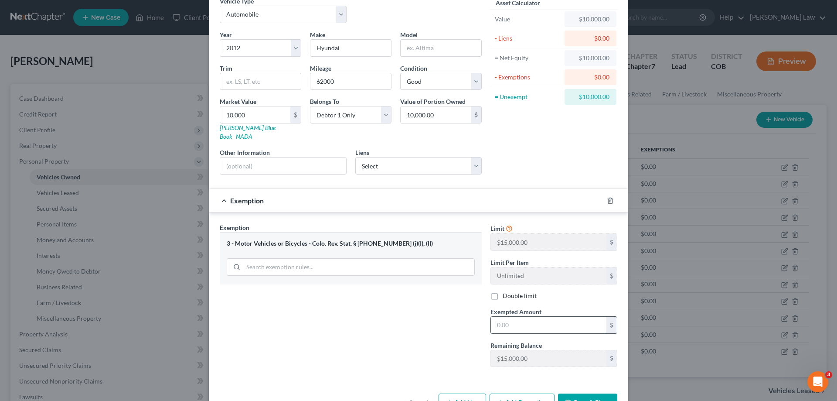
click at [505, 318] on input "text" at bounding box center [548, 324] width 115 height 17
type input "10,000"
click at [587, 393] on button "Save & Close" at bounding box center [587, 402] width 59 height 18
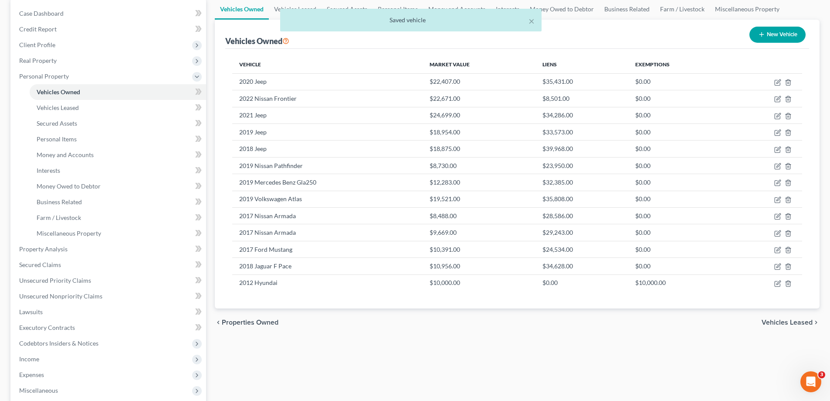
scroll to position [87, 0]
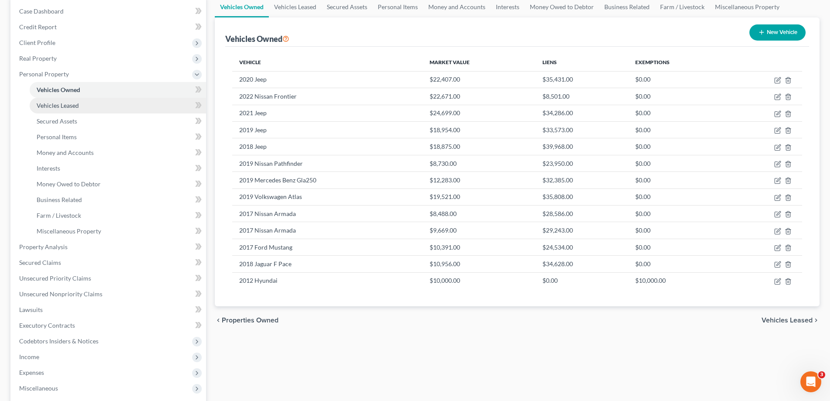
click at [61, 105] on span "Vehicles Leased" at bounding box center [58, 105] width 42 height 7
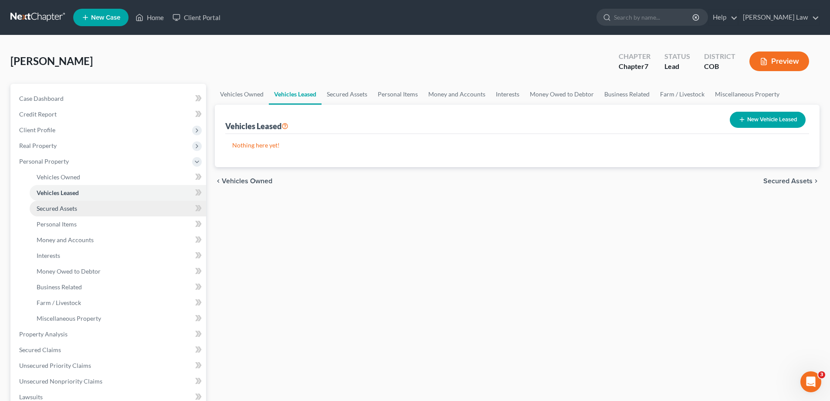
click at [63, 209] on span "Secured Assets" at bounding box center [57, 207] width 41 height 7
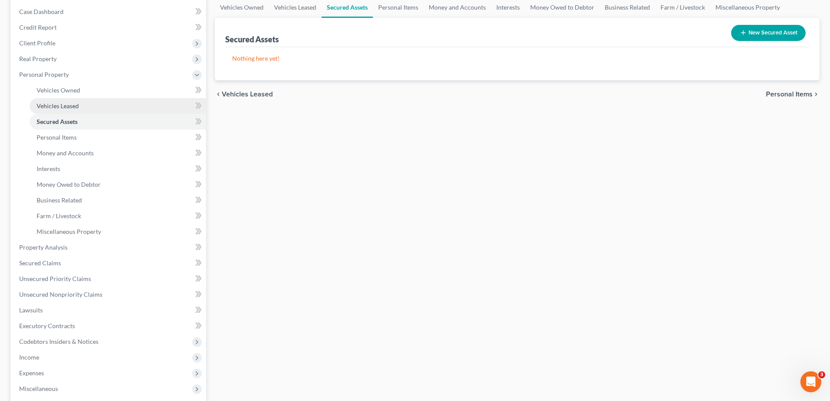
scroll to position [87, 0]
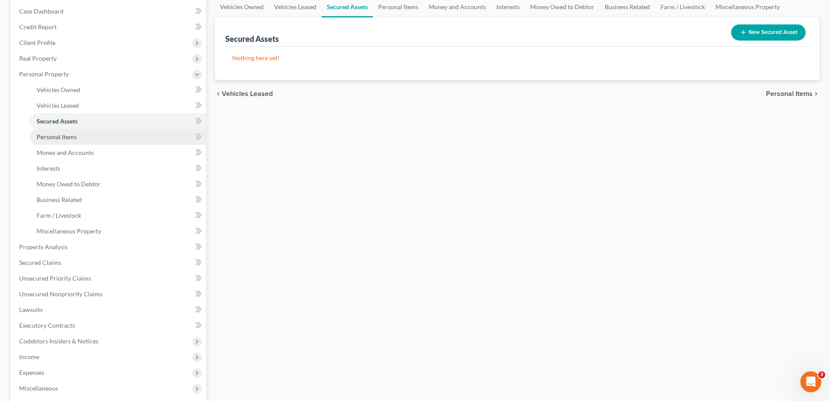
click at [61, 133] on span "Personal Items" at bounding box center [57, 136] width 40 height 7
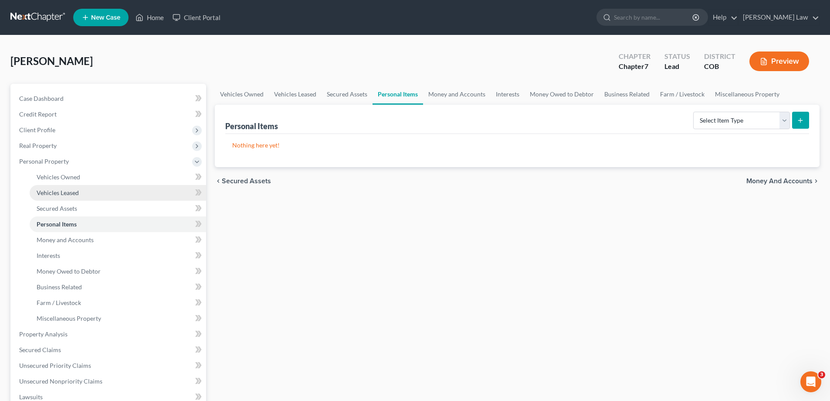
click at [61, 191] on span "Vehicles Leased" at bounding box center [58, 192] width 42 height 7
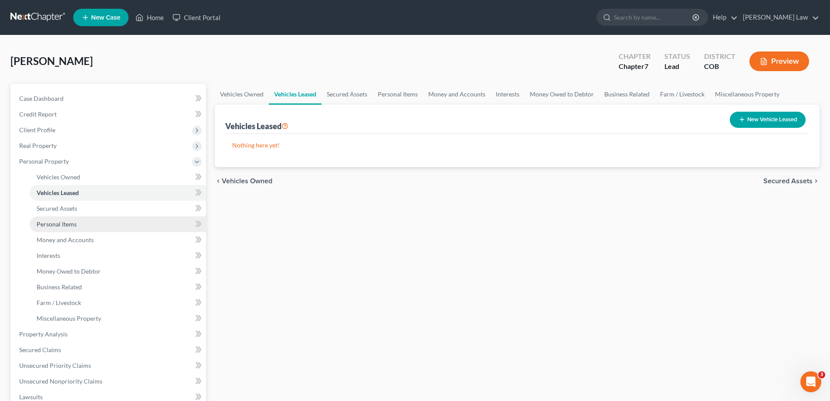
click at [62, 224] on span "Personal Items" at bounding box center [57, 223] width 40 height 7
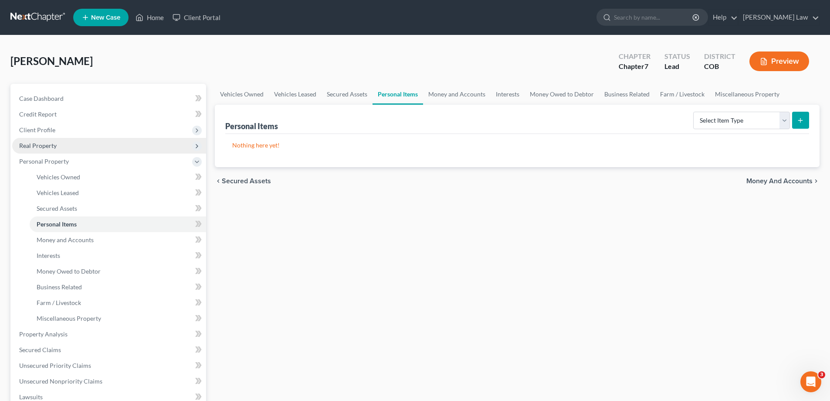
click at [47, 144] on span "Real Property" at bounding box center [37, 145] width 37 height 7
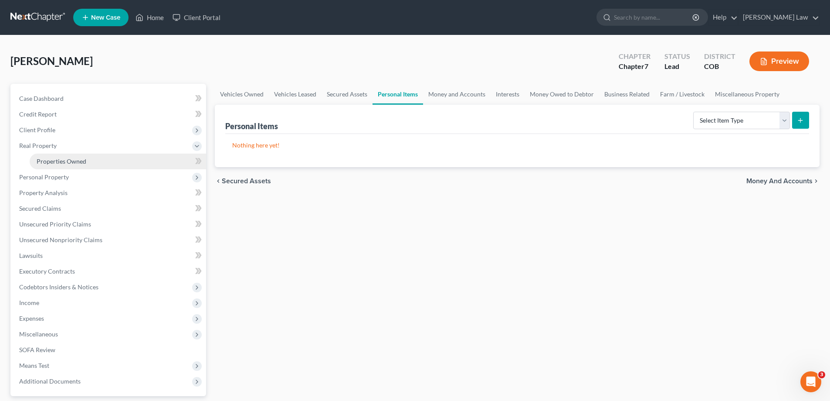
click at [64, 159] on span "Properties Owned" at bounding box center [62, 160] width 50 height 7
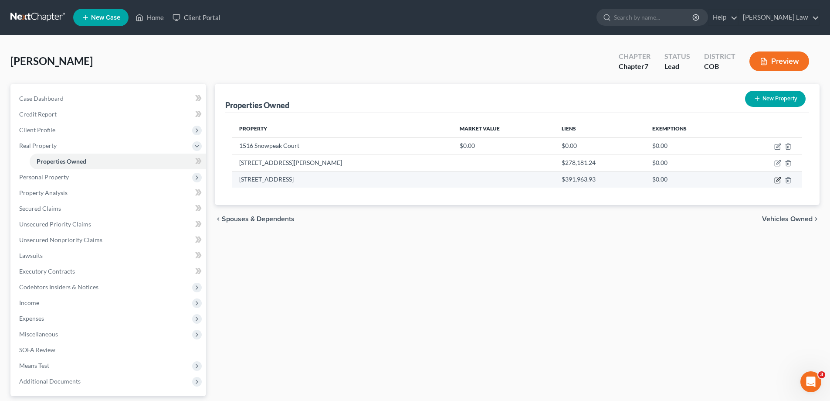
click at [776, 181] on icon "button" at bounding box center [777, 180] width 7 height 7
select select "3"
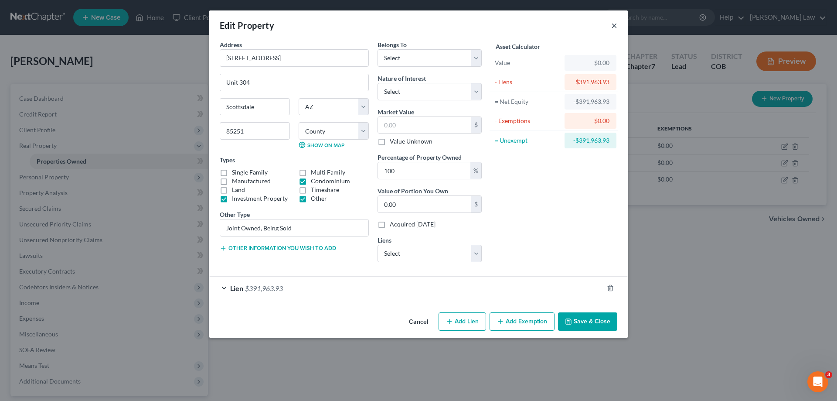
click at [614, 25] on button "×" at bounding box center [614, 25] width 6 height 10
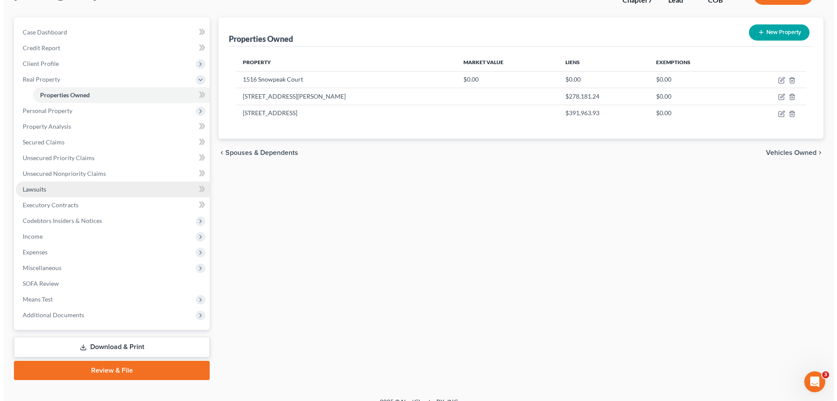
scroll to position [78, 0]
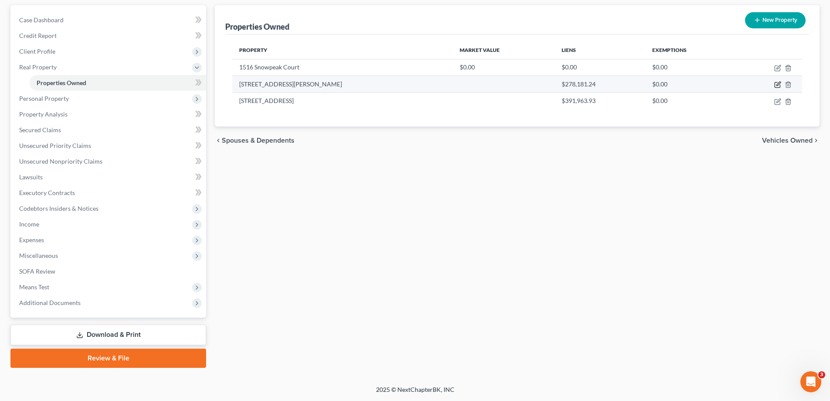
click at [776, 84] on icon "button" at bounding box center [777, 84] width 7 height 7
select select "5"
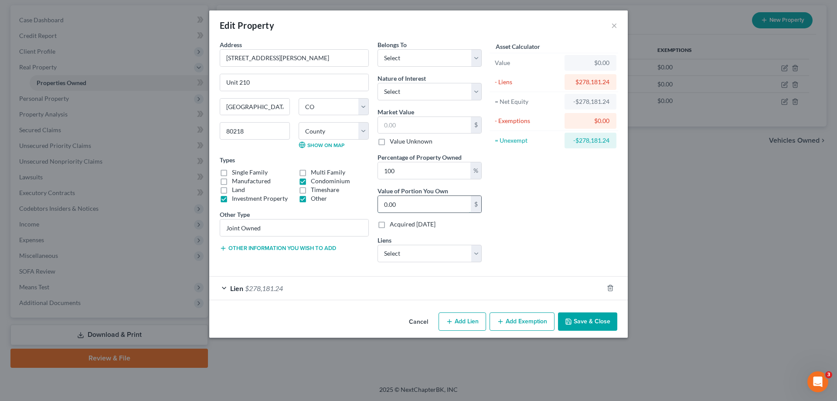
click at [407, 204] on input "0.00" at bounding box center [424, 204] width 93 height 17
type input "5,000"
click at [399, 171] on input "100" at bounding box center [424, 170] width 92 height 17
type input "10"
type input "0"
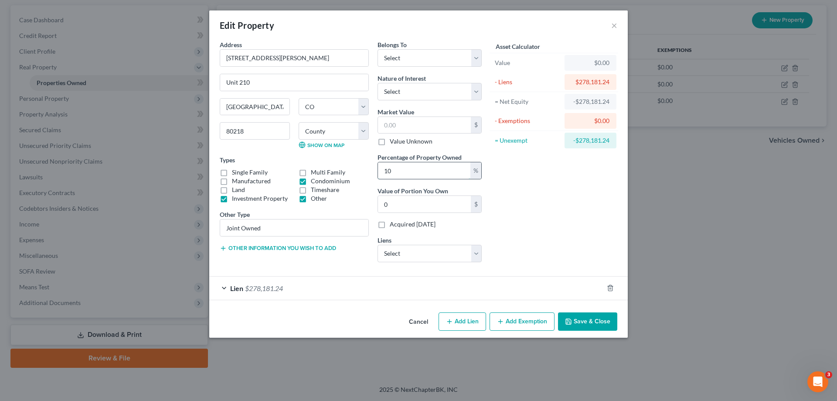
type input "1"
type input "5"
type input "0"
click at [397, 202] on input "0" at bounding box center [424, 204] width 93 height 17
type input "100"
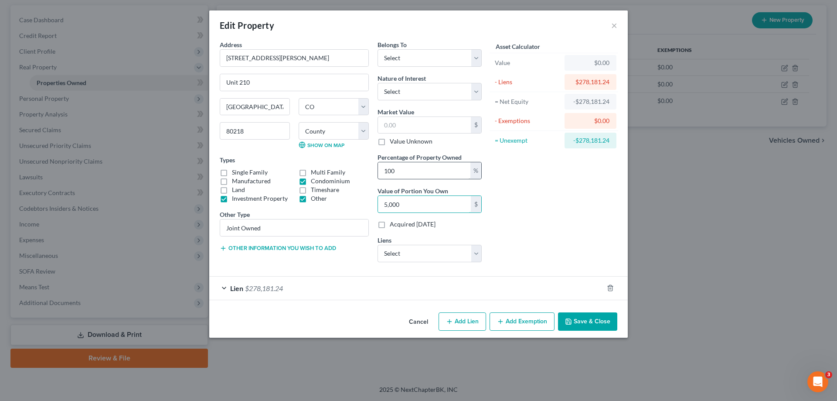
type input "5,000"
click at [397, 173] on input "100" at bounding box center [424, 170] width 92 height 17
type input "10"
type input "0"
type input "1"
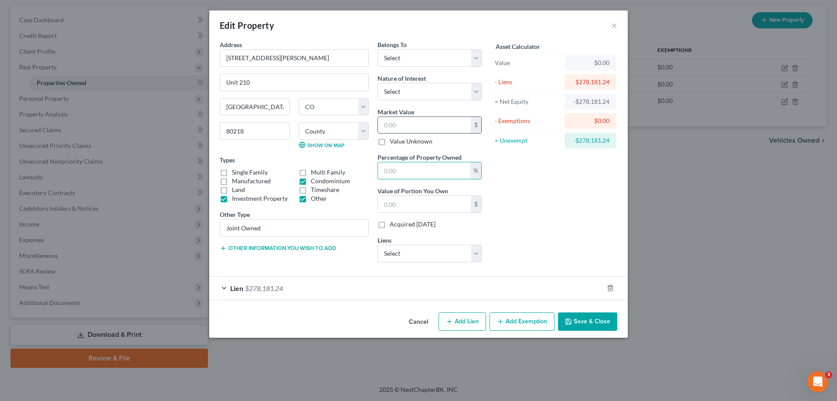
click at [391, 126] on input "text" at bounding box center [424, 125] width 93 height 17
type input "288,700"
click at [395, 170] on input "text" at bounding box center [424, 170] width 92 height 17
type input "5"
type input "14,435.00"
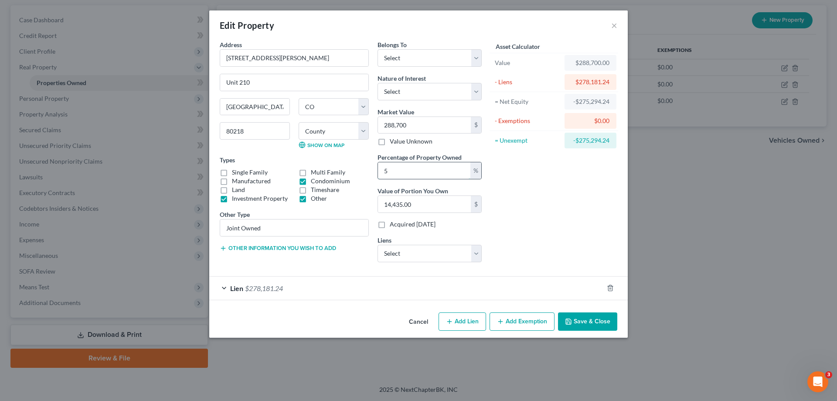
type input "50"
type input "144,350.00"
type input "50"
click at [472, 90] on select "Select Fee Simple Joint Tenant Life Estate Equitable Interest Future Interest T…" at bounding box center [429, 91] width 104 height 17
select select "6"
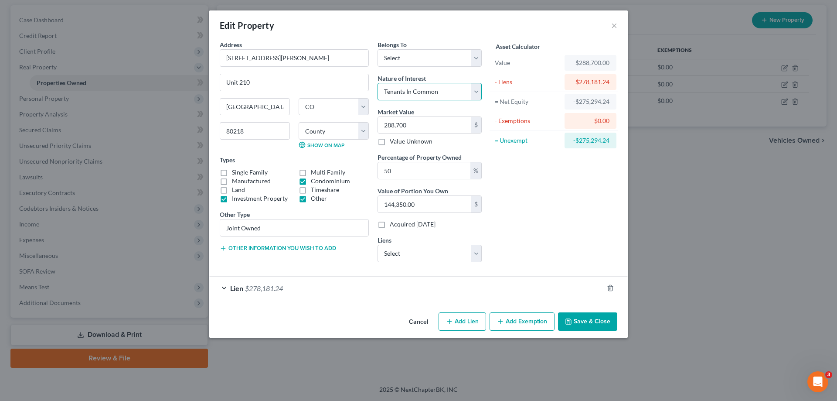
click at [377, 83] on select "Select Fee Simple Joint Tenant Life Estate Equitable Interest Future Interest T…" at bounding box center [429, 91] width 104 height 17
click at [473, 60] on select "Select Debtor 1 Only Debtor 2 Only Debtor 1 And Debtor 2 Only At Least One Of T…" at bounding box center [429, 57] width 104 height 17
select select "3"
click at [377, 49] on select "Select Debtor 1 Only Debtor 2 Only Debtor 1 And Debtor 2 Only At Least One Of T…" at bounding box center [429, 57] width 104 height 17
click at [464, 323] on button "Add Lien" at bounding box center [462, 321] width 48 height 18
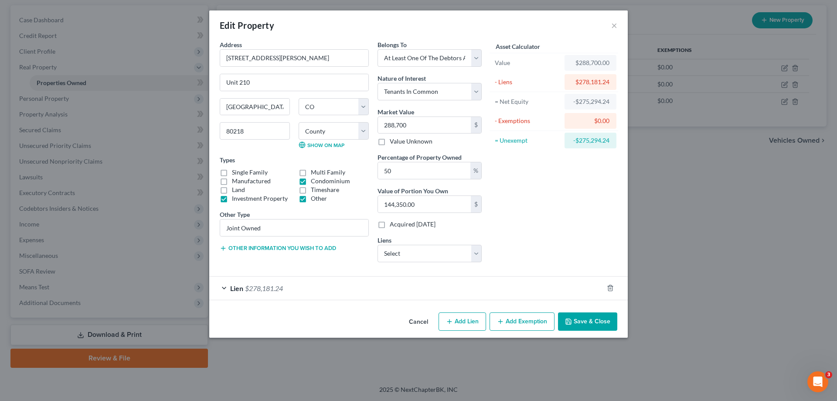
select select "3"
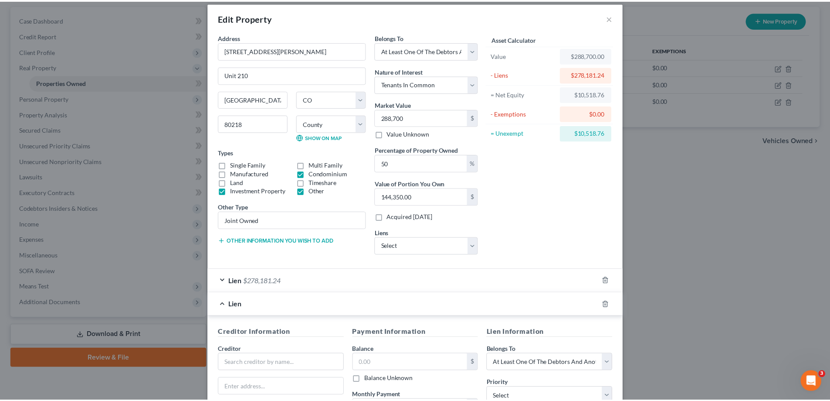
scroll to position [0, 0]
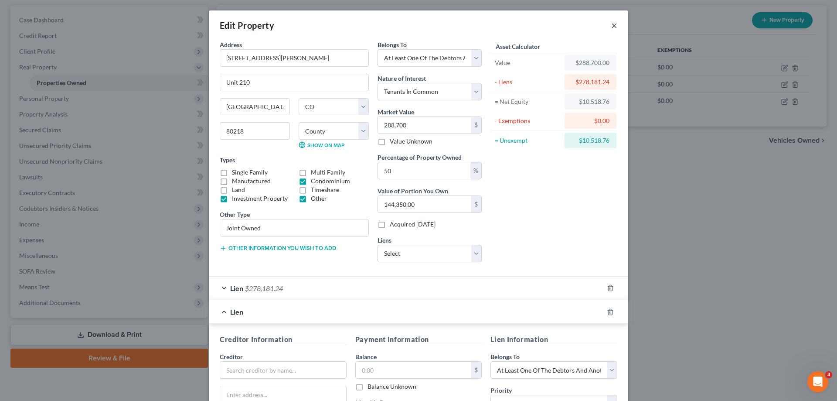
click at [611, 27] on button "×" at bounding box center [614, 25] width 6 height 10
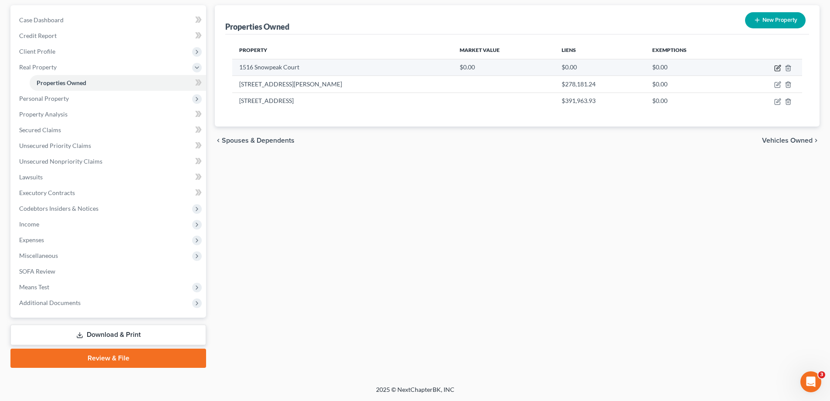
click at [777, 66] on icon "button" at bounding box center [777, 68] width 7 height 7
select select "5"
select select "20"
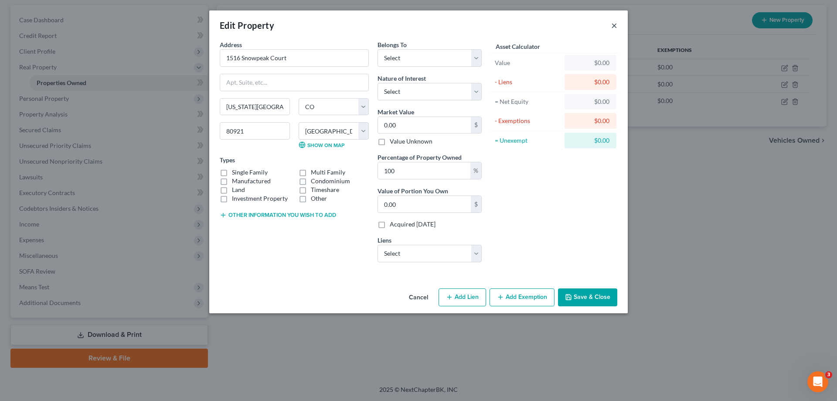
click at [613, 27] on button "×" at bounding box center [614, 25] width 6 height 10
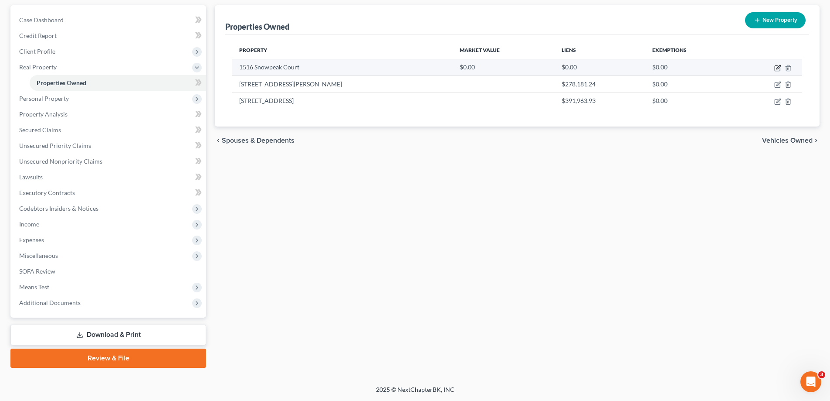
click at [775, 68] on icon "button" at bounding box center [777, 68] width 5 height 5
select select "5"
select select "20"
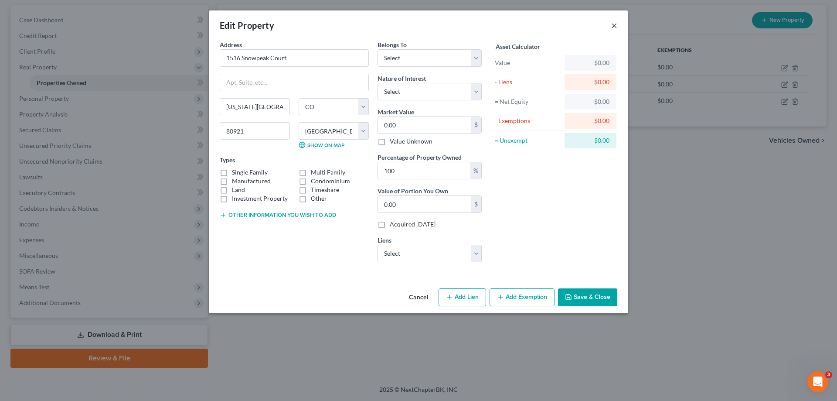
click at [613, 28] on button "×" at bounding box center [614, 25] width 6 height 10
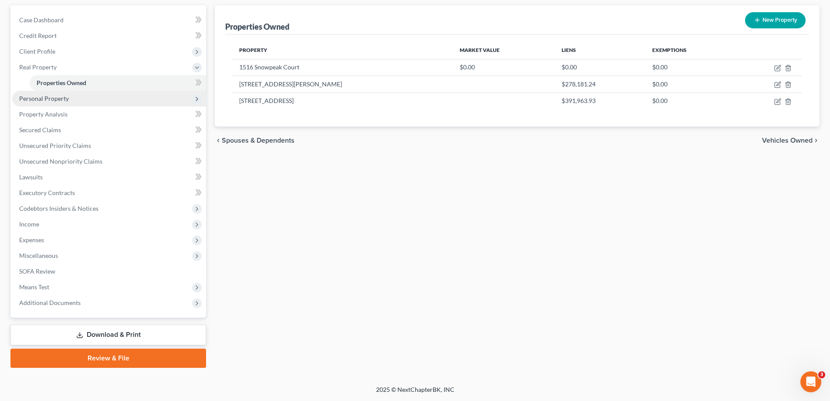
click at [41, 99] on span "Personal Property" at bounding box center [44, 98] width 50 height 7
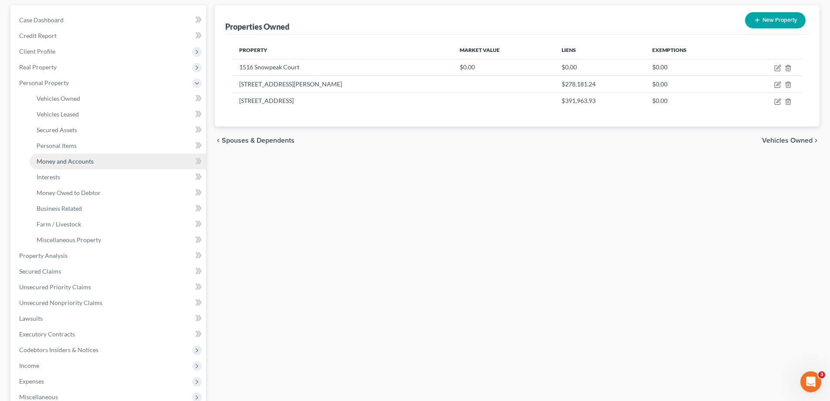
click at [71, 161] on span "Money and Accounts" at bounding box center [65, 160] width 57 height 7
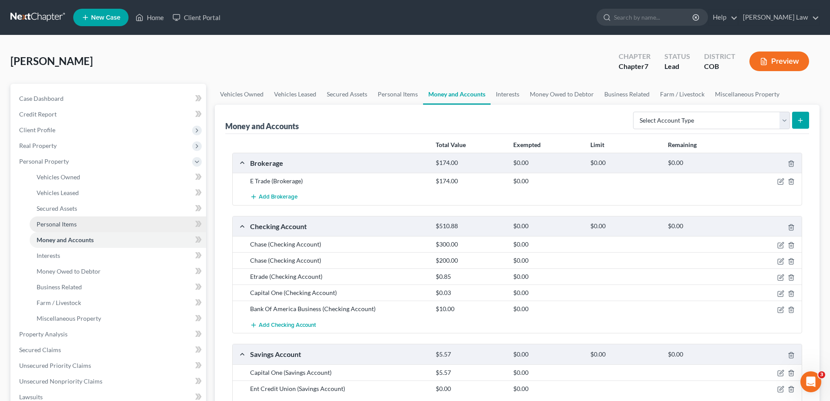
click at [61, 224] on span "Personal Items" at bounding box center [57, 223] width 40 height 7
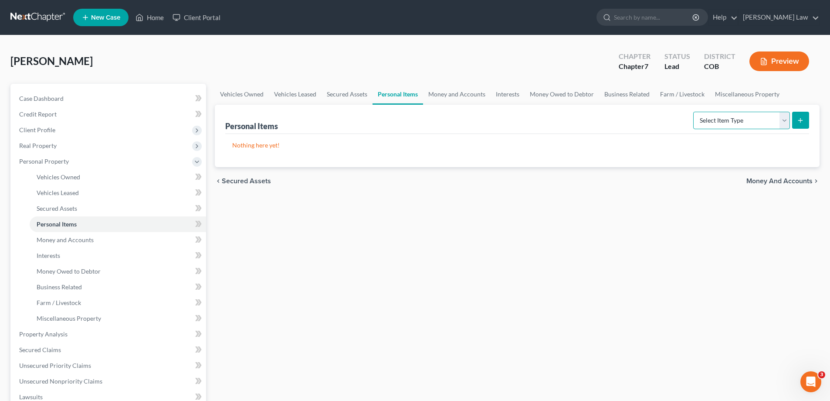
click at [784, 121] on select "Select Item Type Clothing Collectibles Of Value Electronics Firearms Household …" at bounding box center [741, 120] width 97 height 17
click at [694, 112] on select "Select Item Type Clothing Collectibles Of Value Electronics Firearms Household …" at bounding box center [741, 120] width 97 height 17
click at [784, 117] on select "Select Item Type Clothing Collectibles Of Value Electronics Firearms Household …" at bounding box center [741, 120] width 97 height 17
select select "clothing"
click at [694, 112] on select "Select Item Type Clothing Collectibles Of Value Electronics Firearms Household …" at bounding box center [741, 120] width 97 height 17
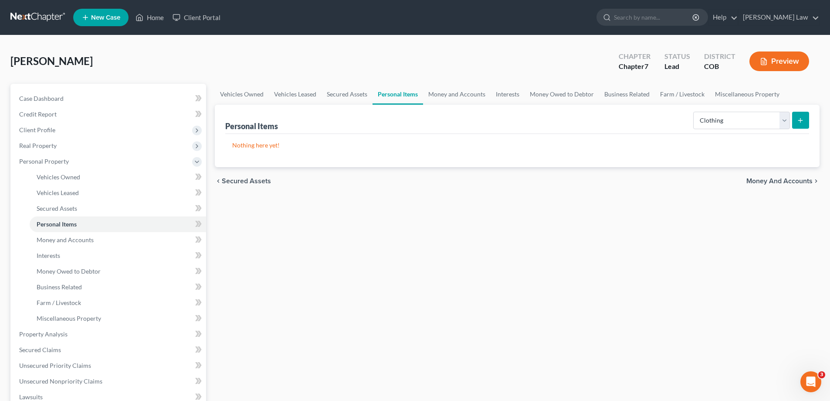
click at [802, 117] on icon "submit" at bounding box center [800, 120] width 7 height 7
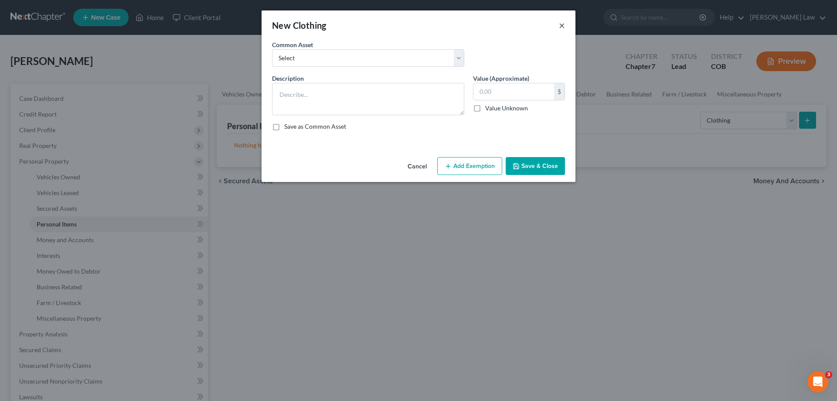
click at [561, 29] on button "×" at bounding box center [562, 25] width 6 height 10
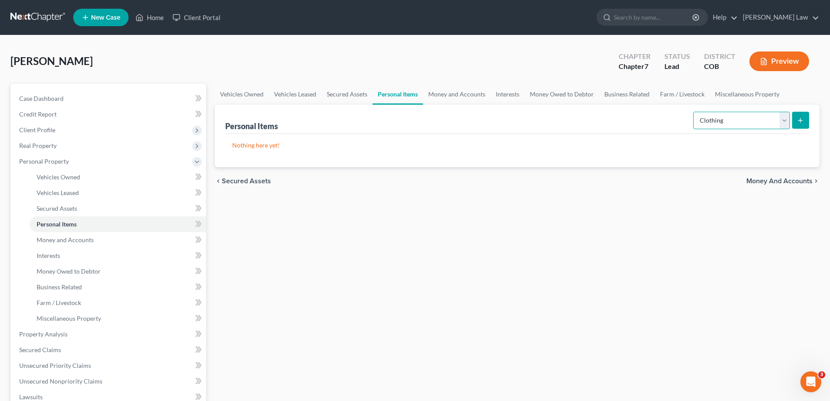
click at [785, 124] on select "Select Item Type Clothing Collectibles Of Value Electronics Firearms Household …" at bounding box center [741, 120] width 97 height 17
click at [501, 221] on div "Vehicles Owned Vehicles Leased Secured Assets Personal Items Money and Accounts…" at bounding box center [518, 335] width 614 height 503
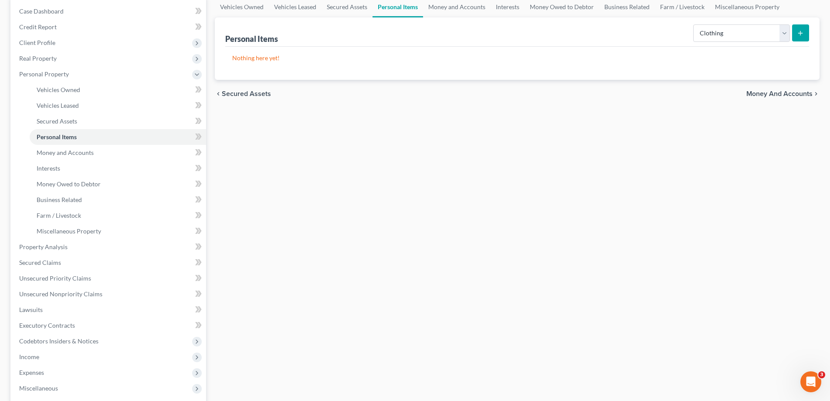
scroll to position [131, 0]
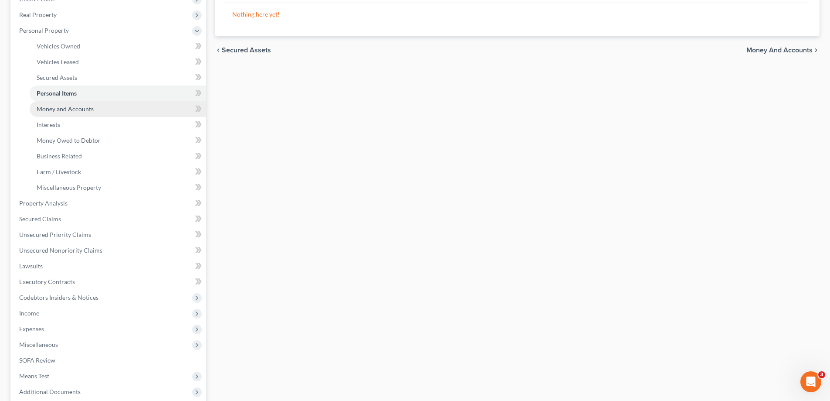
click at [66, 112] on span "Money and Accounts" at bounding box center [65, 108] width 57 height 7
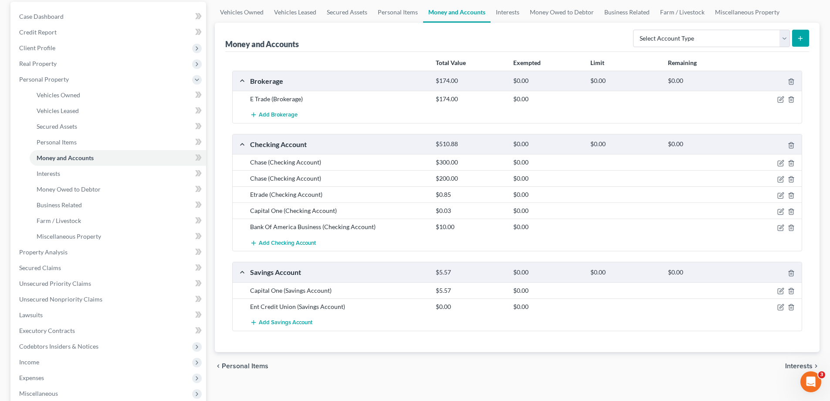
scroll to position [87, 0]
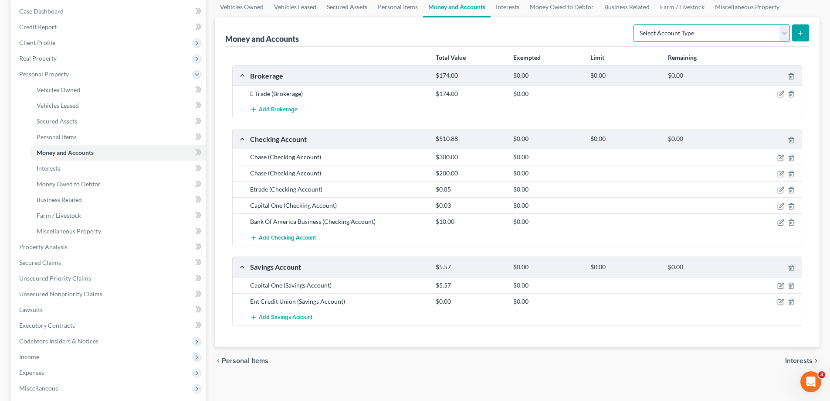
click at [785, 33] on select "Select Account Type Brokerage Cash on Hand Certificates of Deposit Checking Acc…" at bounding box center [711, 32] width 157 height 17
select select "checking"
click at [635, 24] on select "Select Account Type Brokerage Cash on Hand Certificates of Deposit Checking Acc…" at bounding box center [711, 32] width 157 height 17
click at [803, 32] on icon "submit" at bounding box center [800, 33] width 7 height 7
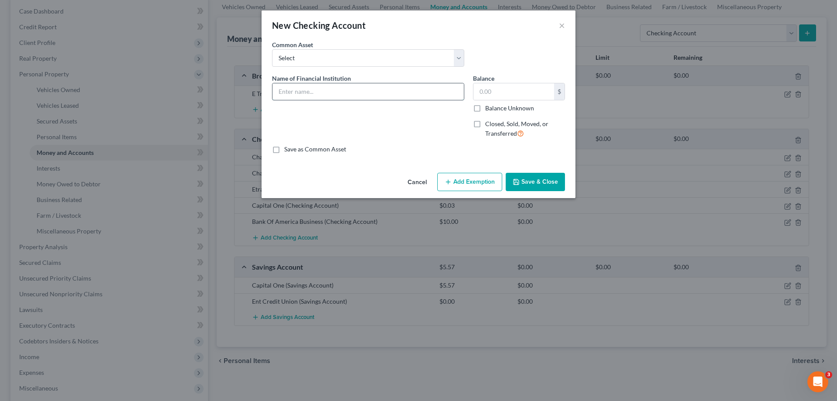
click at [290, 92] on input "text" at bounding box center [367, 91] width 191 height 17
type input "USAA"
click at [531, 182] on button "Save & Close" at bounding box center [535, 182] width 59 height 18
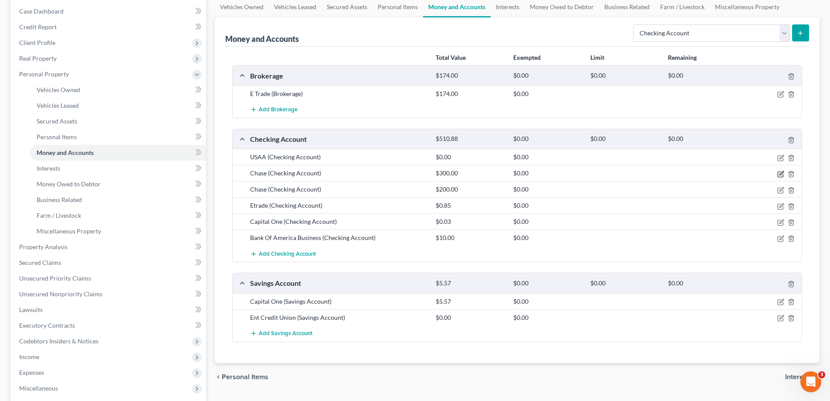
click at [781, 173] on icon "button" at bounding box center [781, 173] width 7 height 7
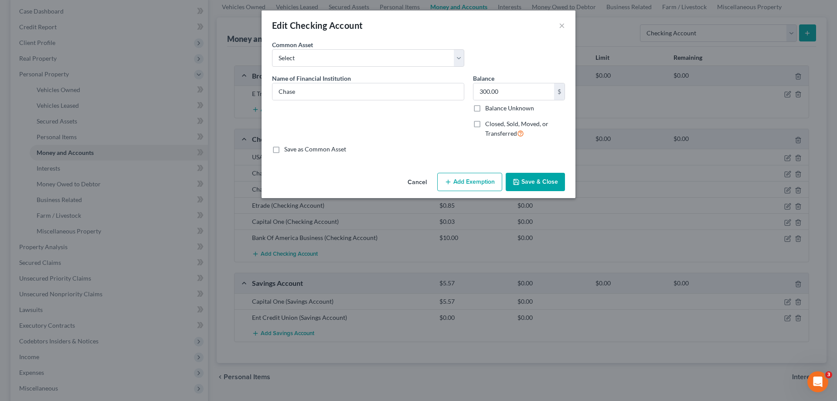
click at [485, 123] on label "Closed, Sold, Moved, or Transferred" at bounding box center [525, 128] width 80 height 19
click at [489, 123] on input "Closed, Sold, Moved, or Transferred" at bounding box center [492, 122] width 6 height 6
checkbox input "true"
select select "1"
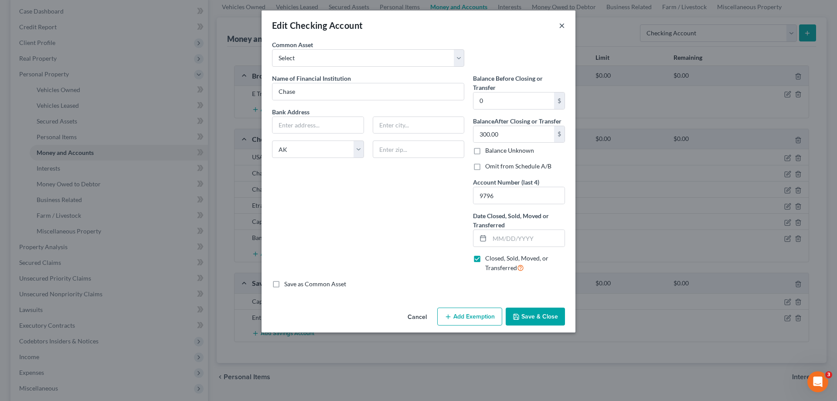
click at [561, 22] on button "×" at bounding box center [562, 25] width 6 height 10
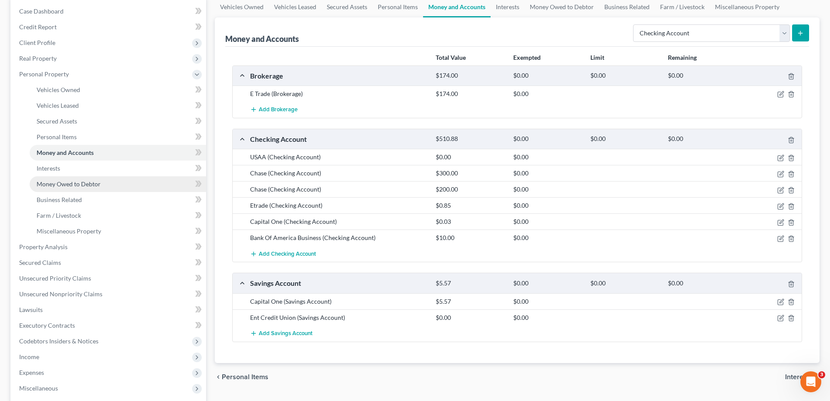
click at [76, 185] on span "Money Owed to Debtor" at bounding box center [69, 183] width 64 height 7
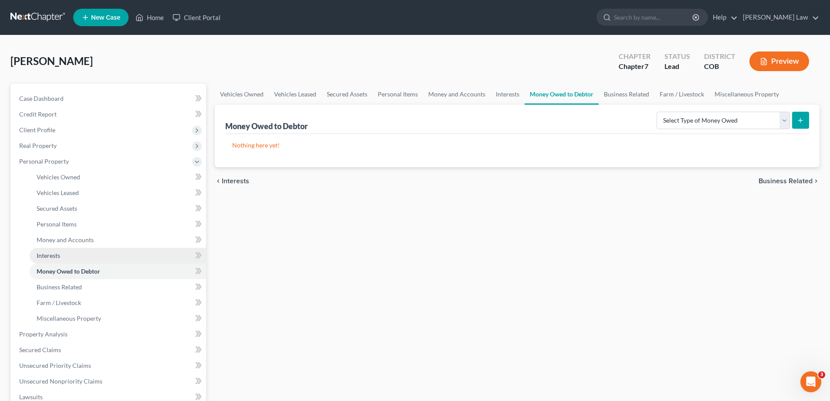
click at [50, 255] on span "Interests" at bounding box center [49, 254] width 24 height 7
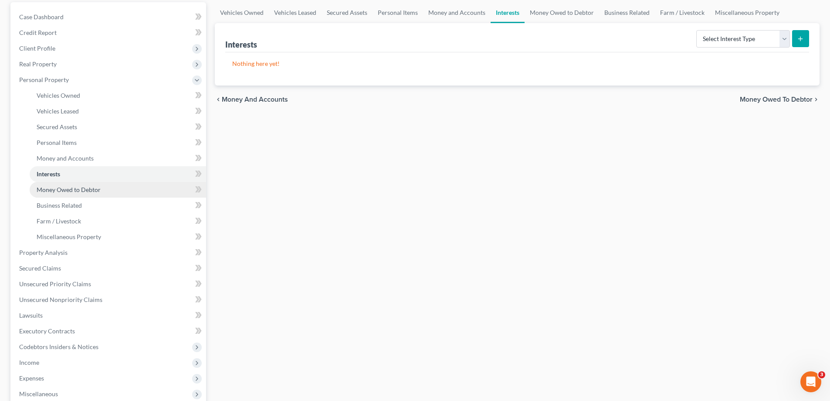
scroll to position [87, 0]
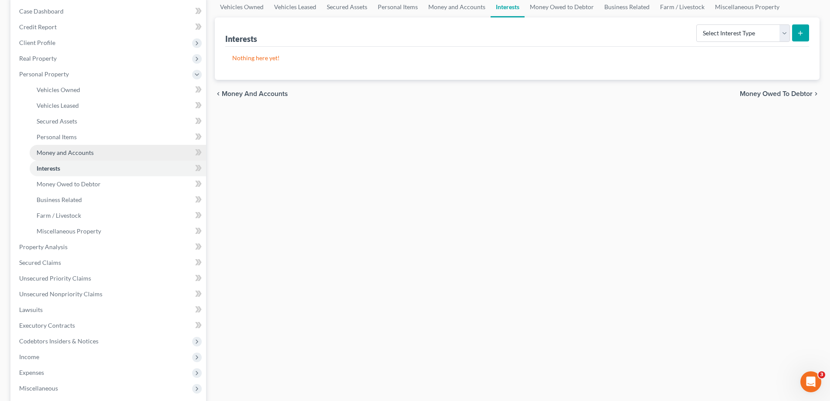
click at [63, 152] on span "Money and Accounts" at bounding box center [65, 152] width 57 height 7
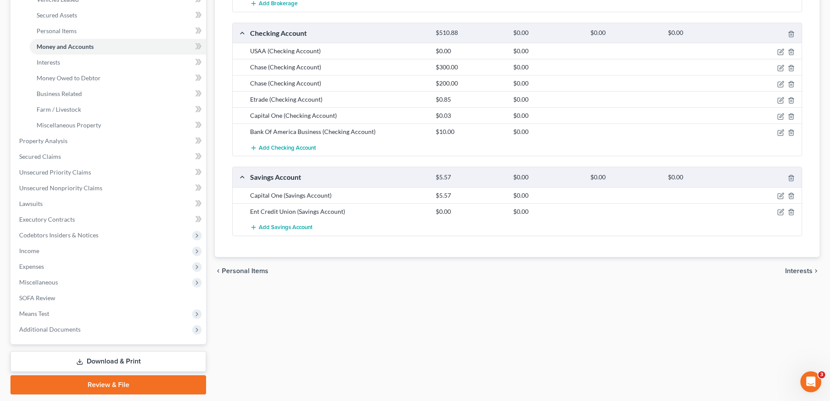
scroll to position [218, 0]
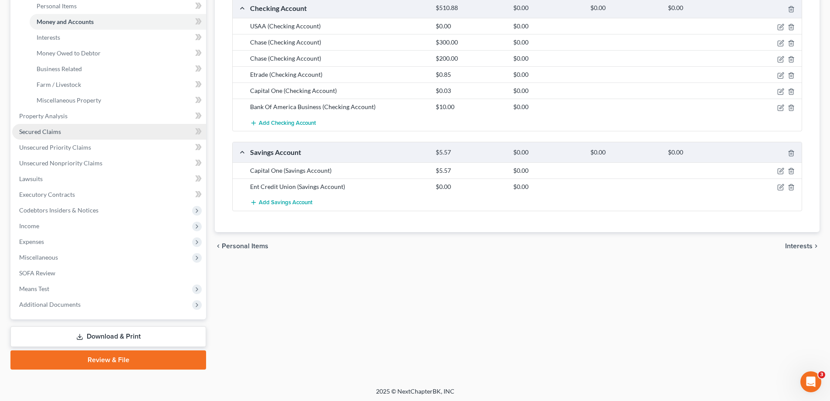
click at [46, 132] on span "Secured Claims" at bounding box center [40, 131] width 42 height 7
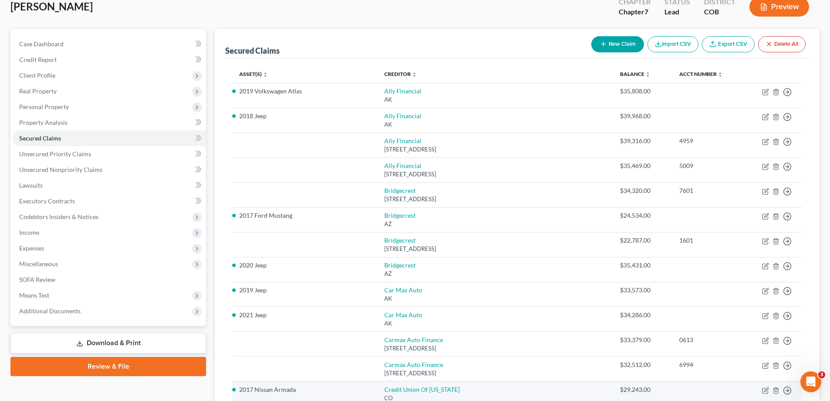
scroll to position [47, 0]
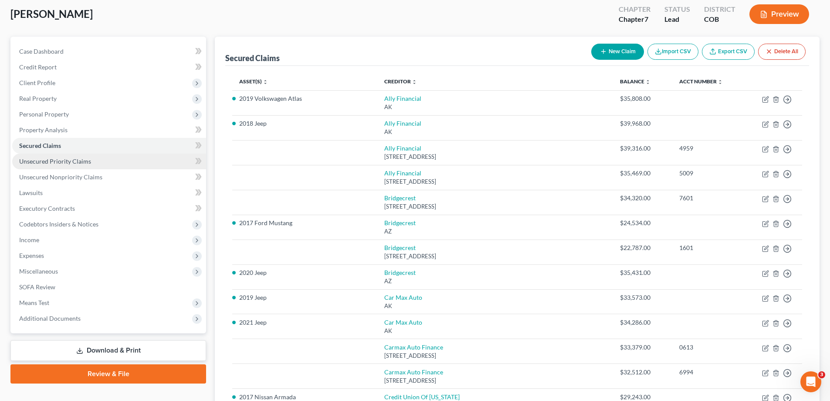
click at [52, 162] on span "Unsecured Priority Claims" at bounding box center [55, 160] width 72 height 7
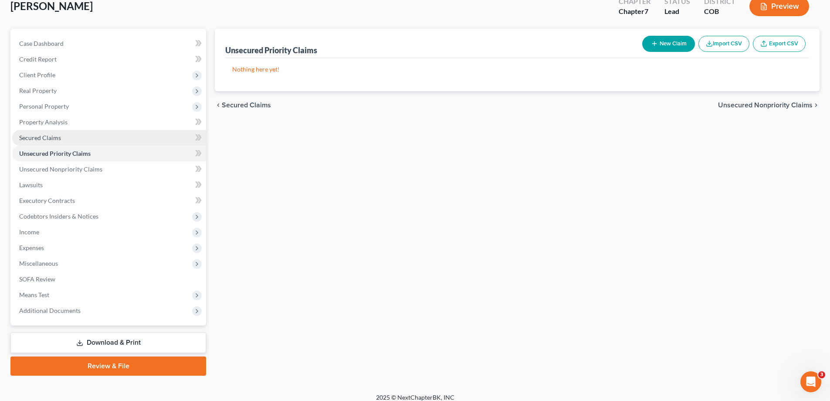
scroll to position [63, 0]
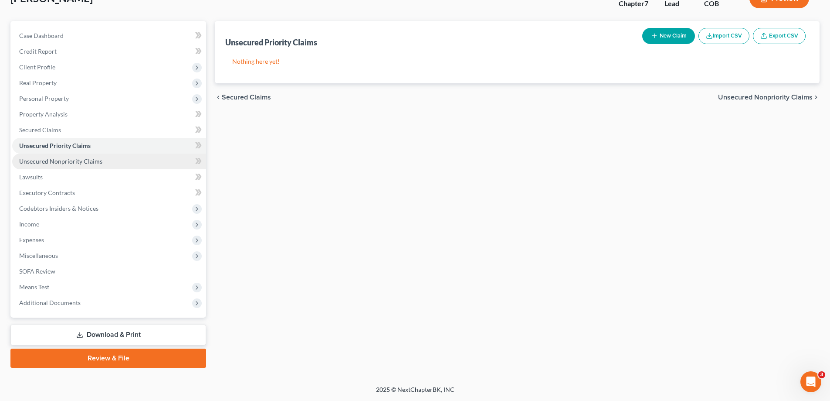
click at [40, 163] on span "Unsecured Nonpriority Claims" at bounding box center [60, 160] width 83 height 7
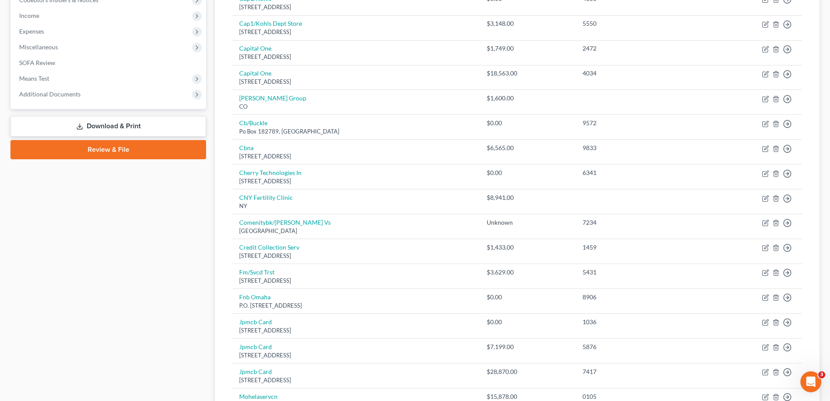
scroll to position [53, 0]
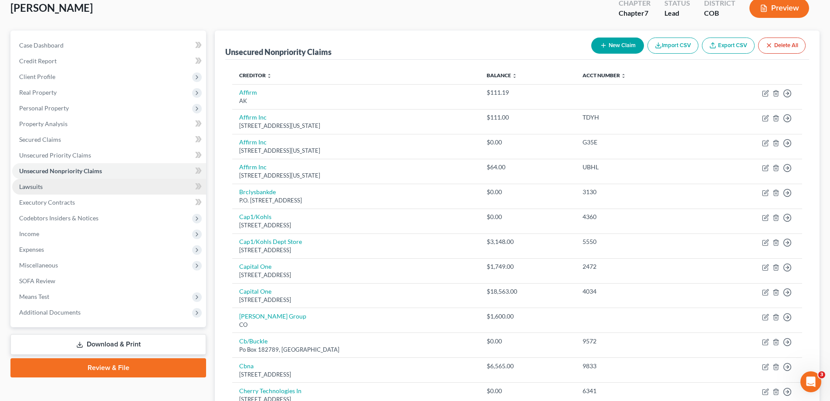
click at [34, 189] on span "Lawsuits" at bounding box center [31, 186] width 24 height 7
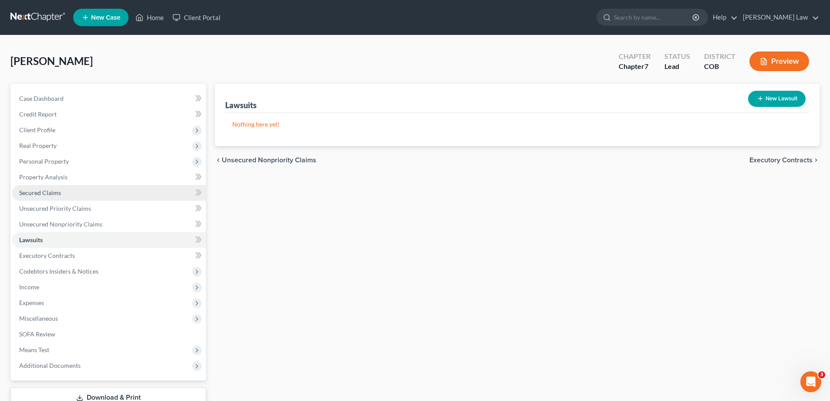
scroll to position [44, 0]
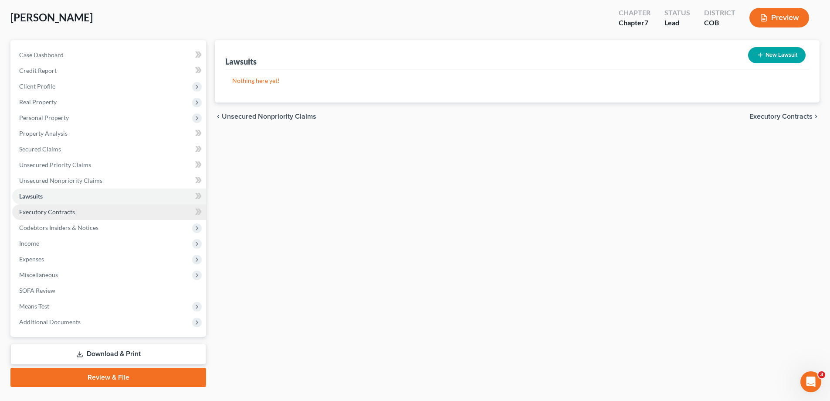
click at [39, 213] on span "Executory Contracts" at bounding box center [47, 211] width 56 height 7
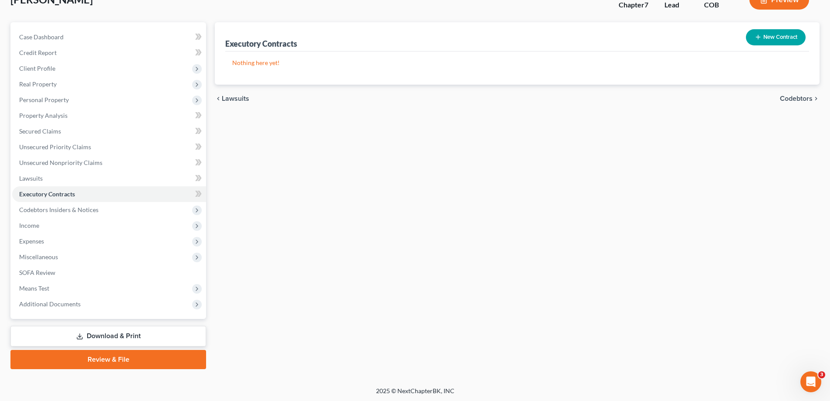
scroll to position [63, 0]
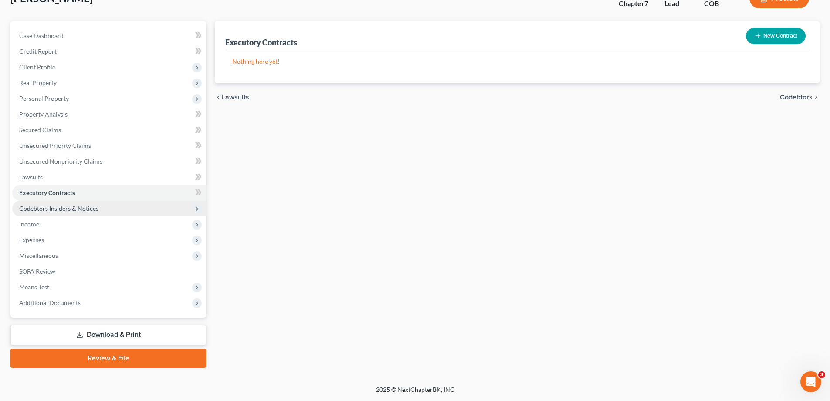
click at [57, 210] on span "Codebtors Insiders & Notices" at bounding box center [58, 207] width 79 height 7
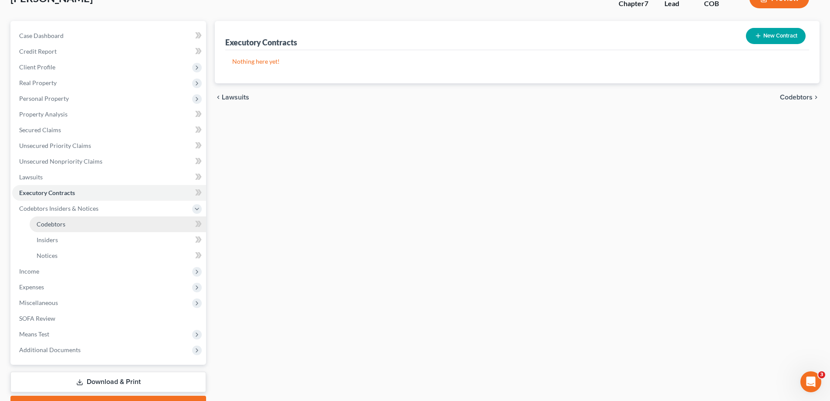
click at [56, 225] on span "Codebtors" at bounding box center [51, 223] width 29 height 7
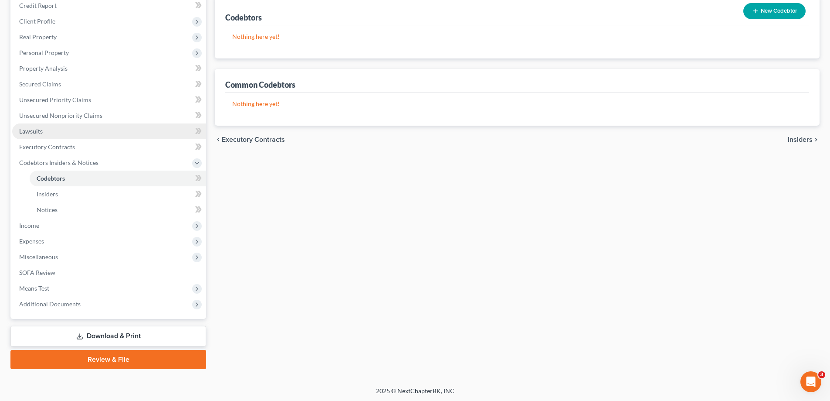
scroll to position [110, 0]
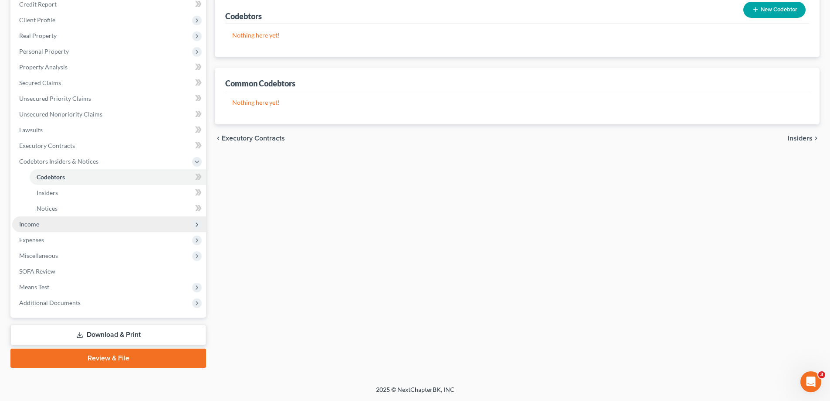
click at [30, 226] on span "Income" at bounding box center [29, 223] width 20 height 7
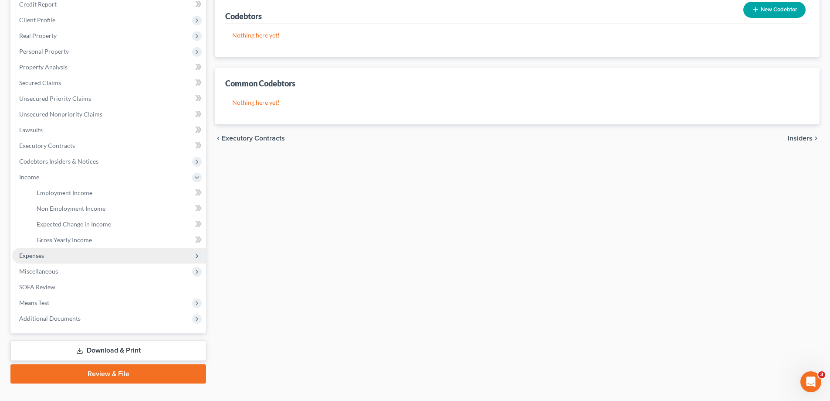
click at [33, 258] on span "Expenses" at bounding box center [31, 254] width 25 height 7
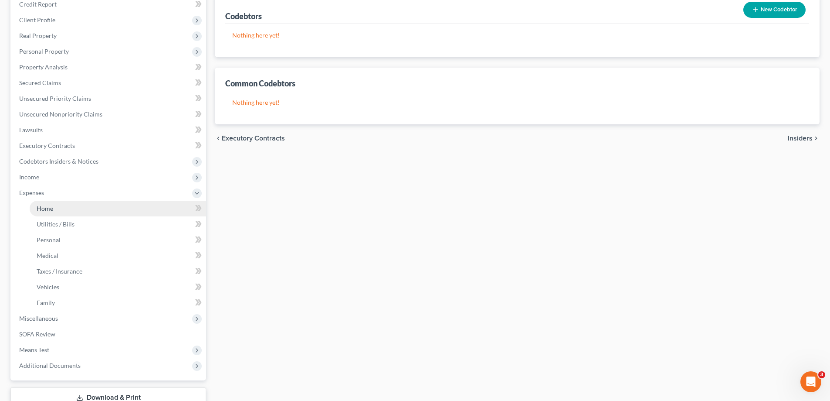
click at [48, 210] on span "Home" at bounding box center [45, 207] width 17 height 7
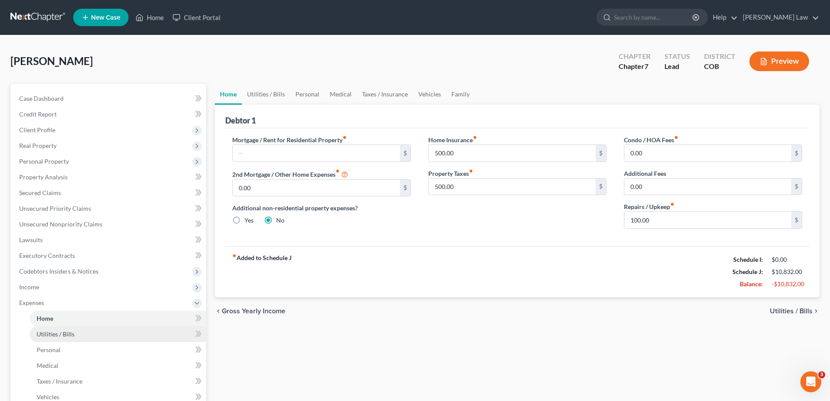
click at [60, 336] on span "Utilities / Bills" at bounding box center [56, 333] width 38 height 7
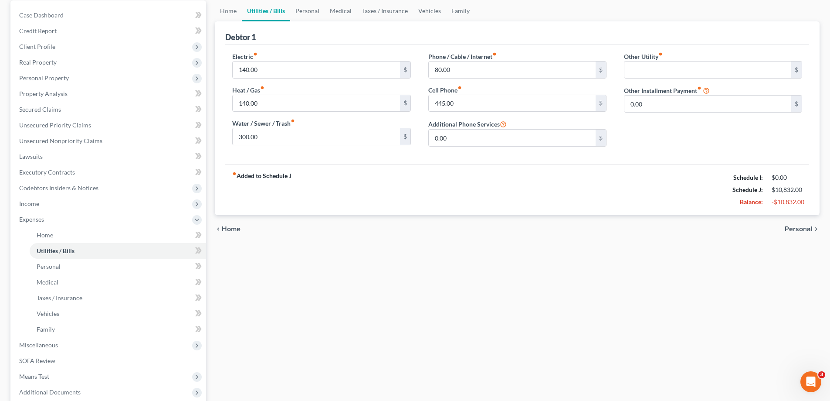
scroll to position [87, 0]
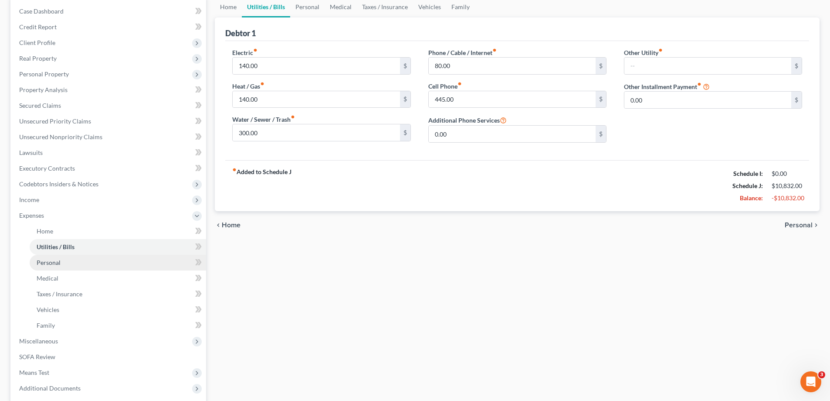
click at [51, 262] on span "Personal" at bounding box center [49, 261] width 24 height 7
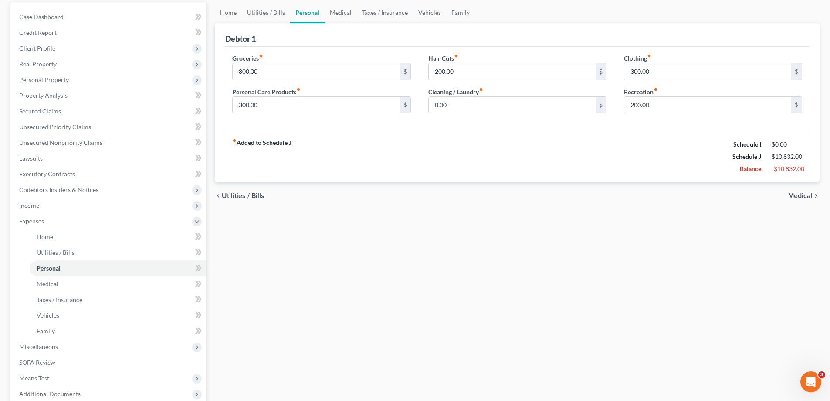
scroll to position [87, 0]
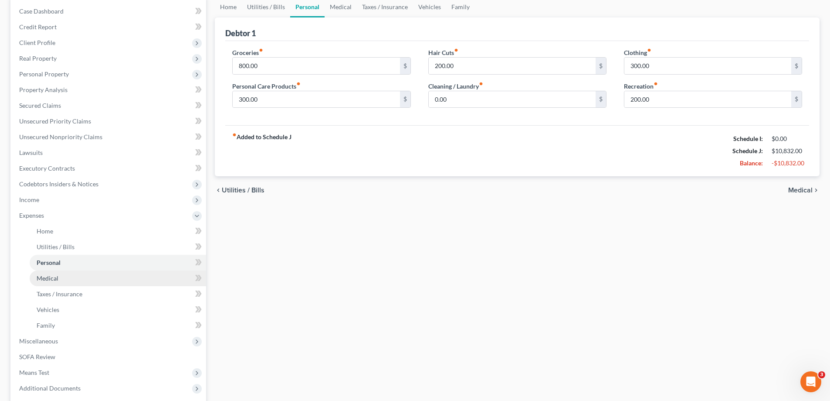
click at [53, 277] on span "Medical" at bounding box center [48, 277] width 22 height 7
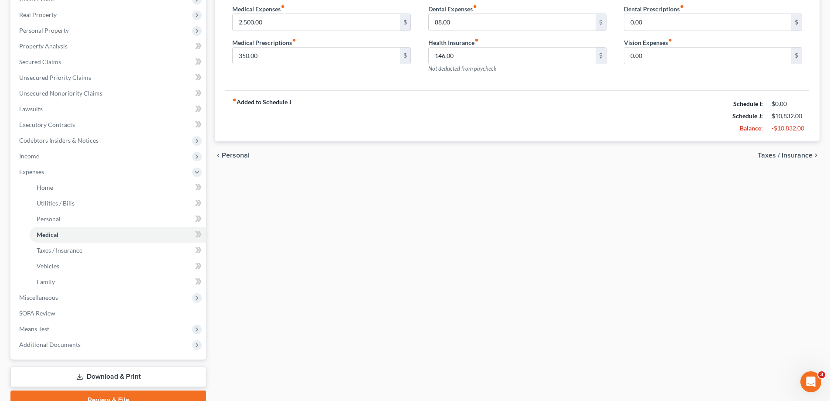
scroll to position [87, 0]
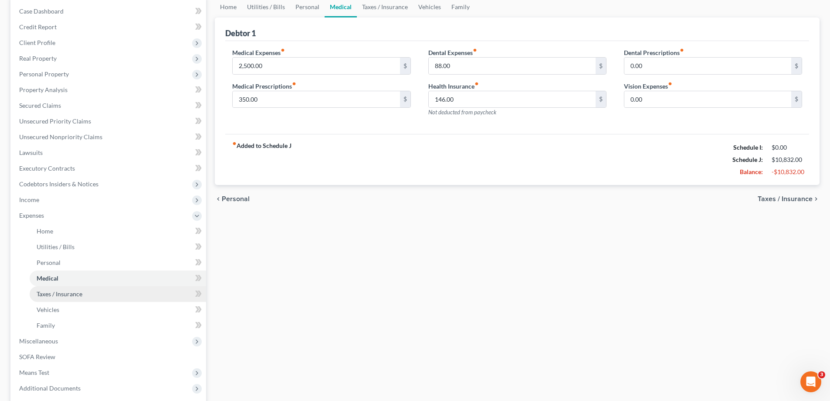
click at [69, 291] on span "Taxes / Insurance" at bounding box center [60, 293] width 46 height 7
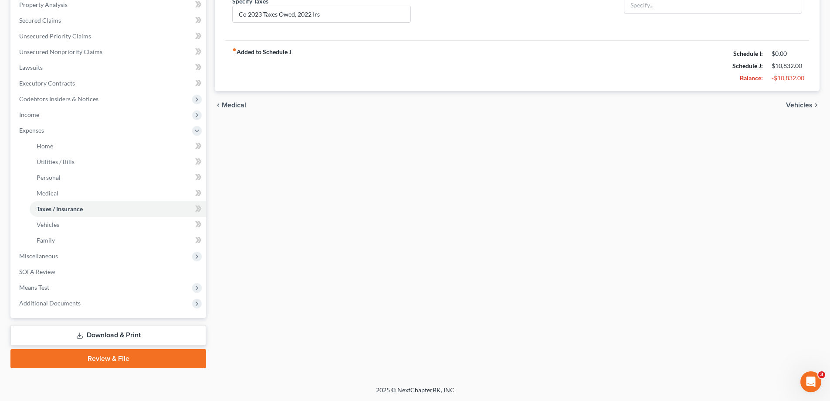
scroll to position [173, 0]
click at [60, 225] on link "Vehicles" at bounding box center [118, 224] width 177 height 16
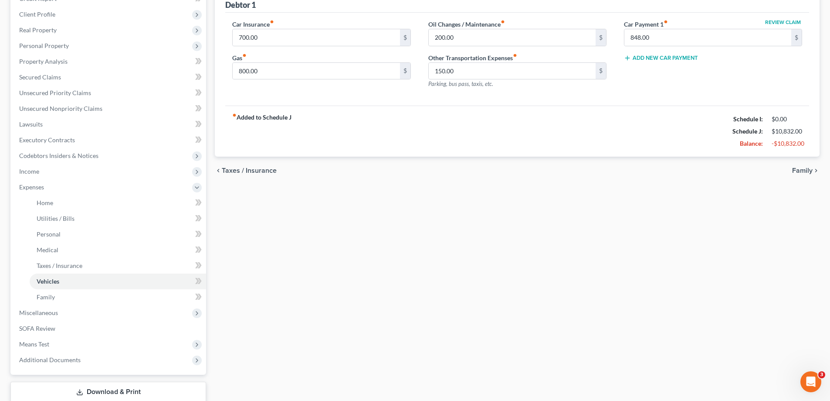
scroll to position [131, 0]
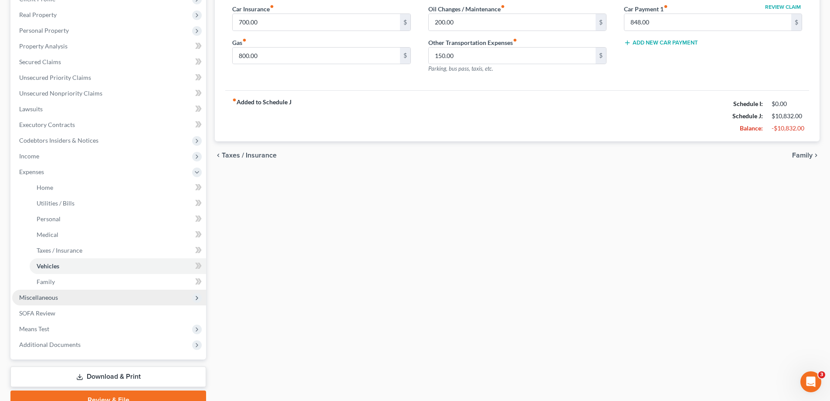
click at [32, 297] on span "Miscellaneous" at bounding box center [38, 296] width 39 height 7
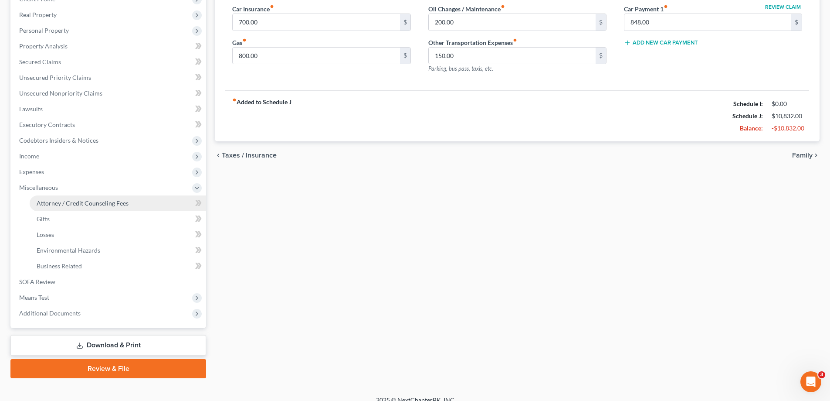
click at [76, 200] on span "Attorney / Credit Counseling Fees" at bounding box center [83, 202] width 92 height 7
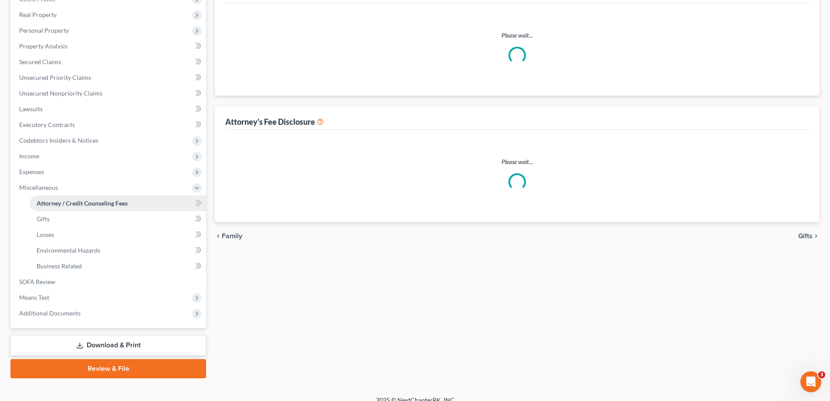
scroll to position [61, 0]
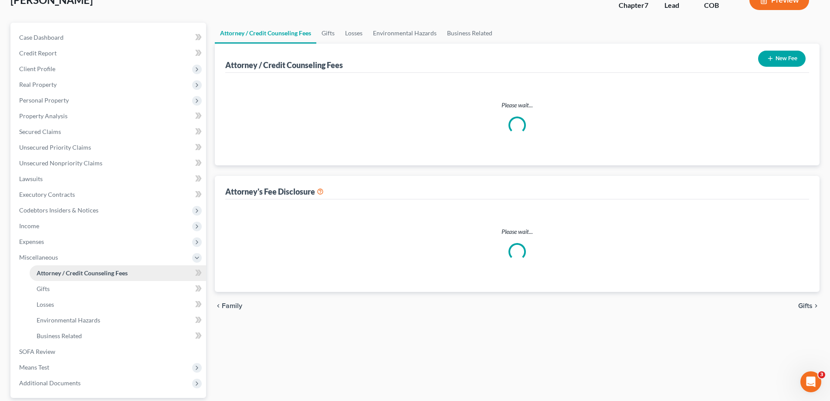
select select "0"
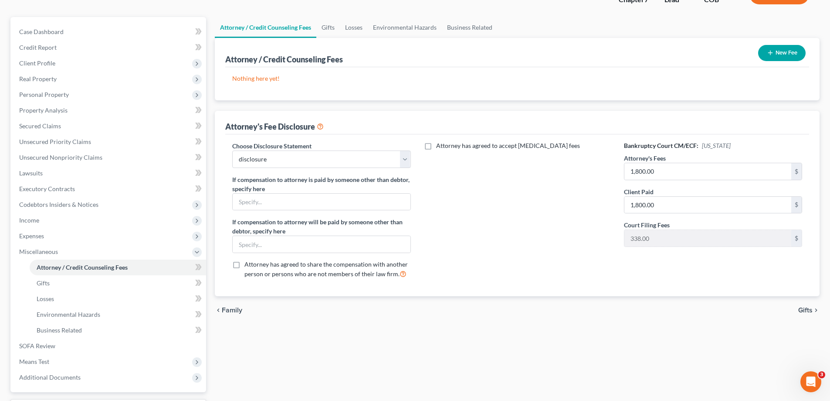
scroll to position [87, 0]
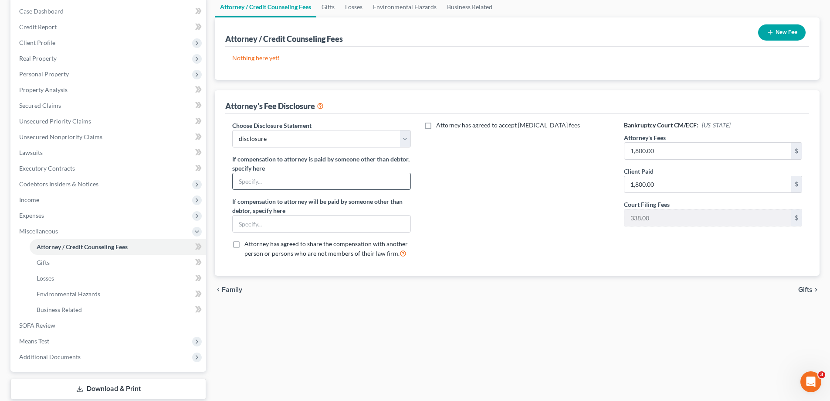
click at [244, 184] on input "text" at bounding box center [321, 181] width 177 height 17
click at [564, 181] on div "Attorney has agreed to accept retainer fees" at bounding box center [518, 193] width 196 height 144
click at [406, 140] on select "Select disclosure" at bounding box center [321, 138] width 178 height 17
click at [232, 130] on select "Select disclosure" at bounding box center [321, 138] width 178 height 17
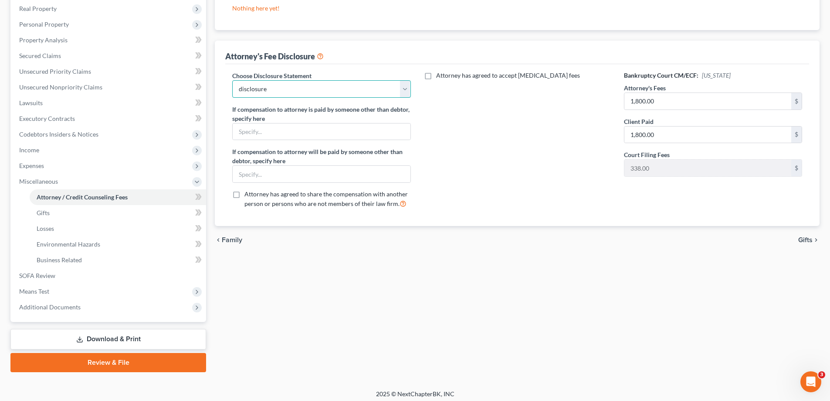
scroll to position [141, 0]
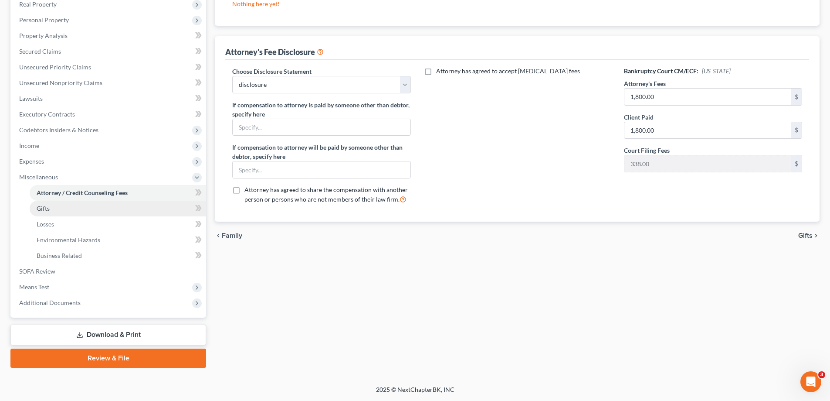
click at [46, 207] on span "Gifts" at bounding box center [43, 207] width 13 height 7
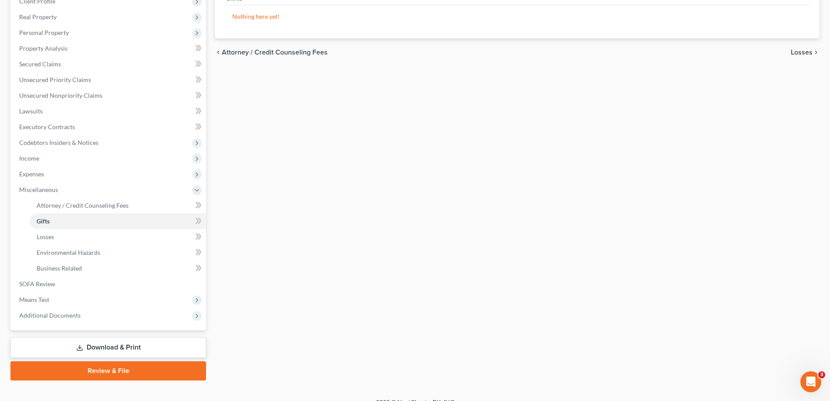
scroll to position [131, 0]
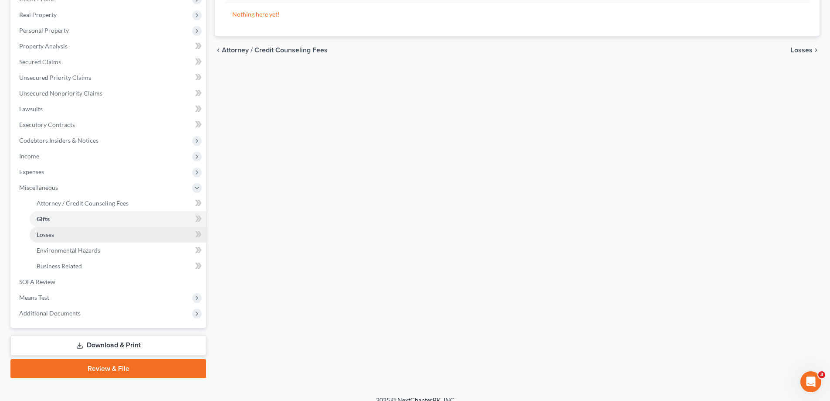
click at [64, 236] on link "Losses" at bounding box center [118, 235] width 177 height 16
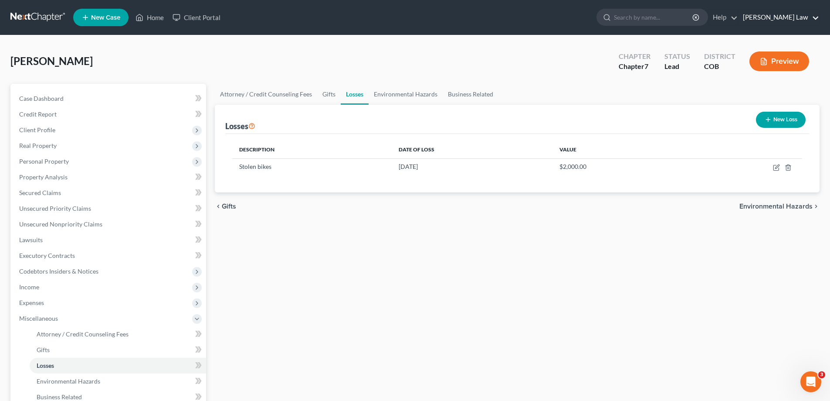
click at [796, 14] on link "Kinnaird Law" at bounding box center [779, 18] width 81 height 16
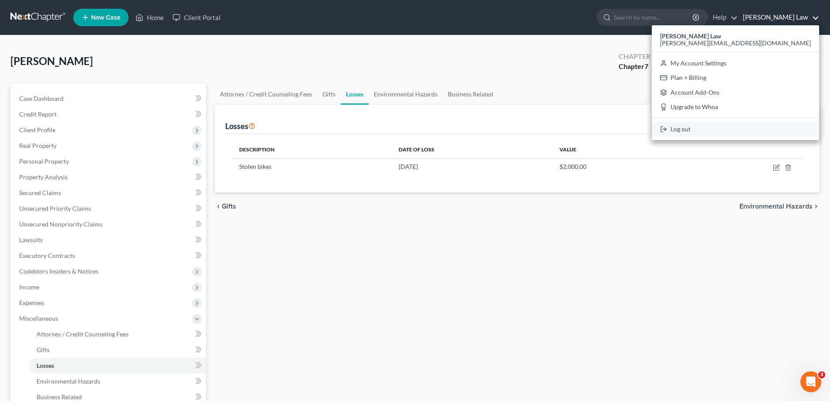
click at [771, 128] on link "Log out" at bounding box center [735, 129] width 167 height 15
